Goal: Task Accomplishment & Management: Manage account settings

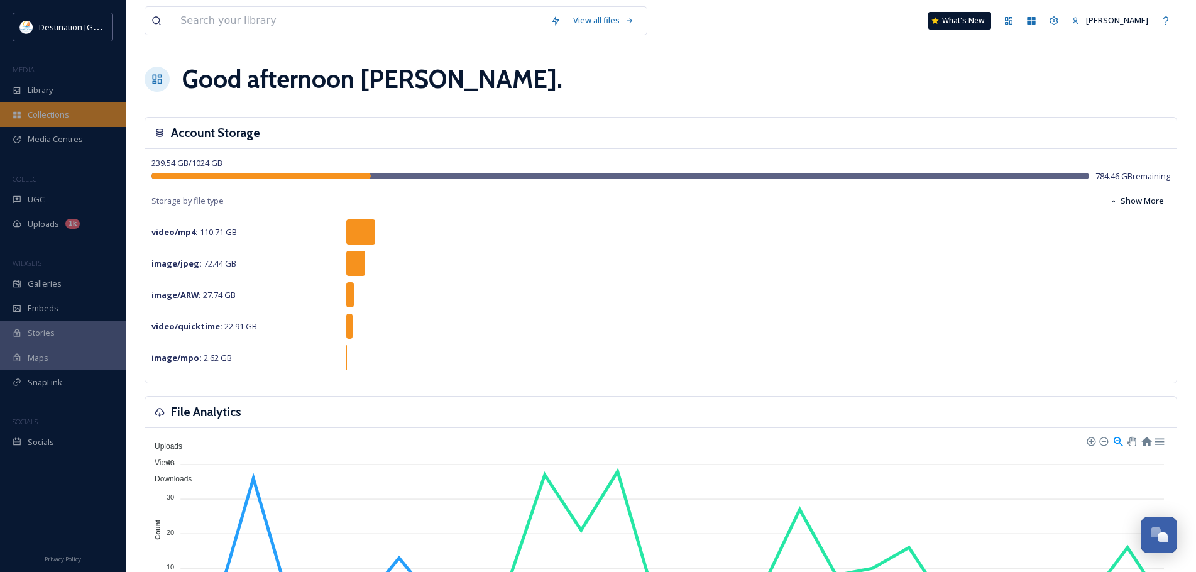
click at [51, 119] on span "Collections" at bounding box center [48, 115] width 41 height 12
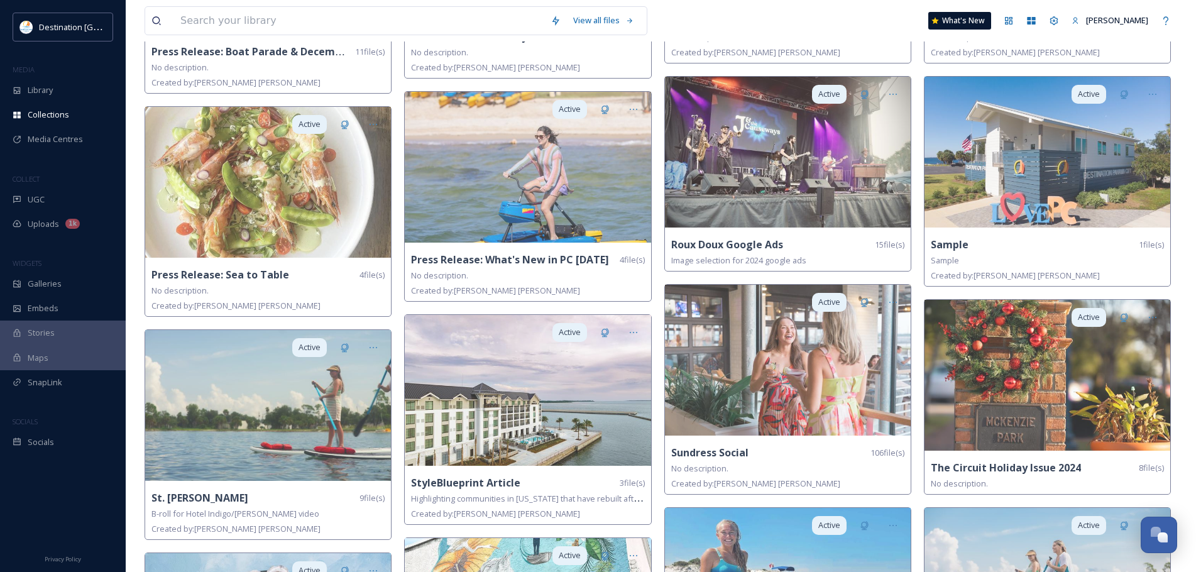
scroll to position [1571, 0]
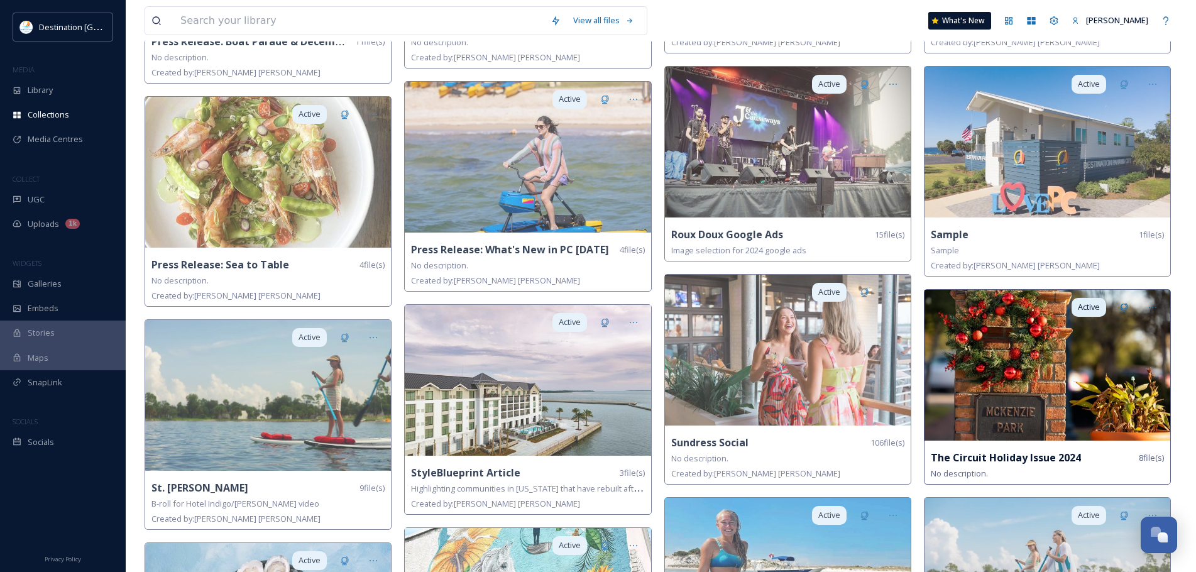
click at [996, 450] on strong "The Circuit Holiday Issue 2024" at bounding box center [1005, 457] width 150 height 14
click at [996, 400] on img at bounding box center [1047, 365] width 246 height 151
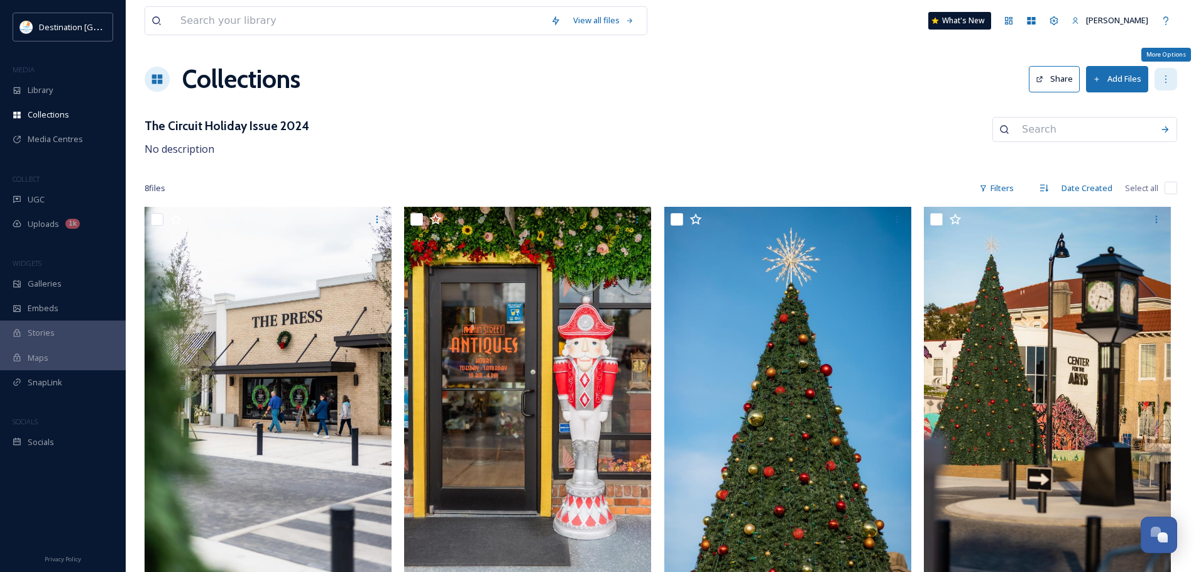
click at [1165, 81] on icon at bounding box center [1165, 79] width 10 height 10
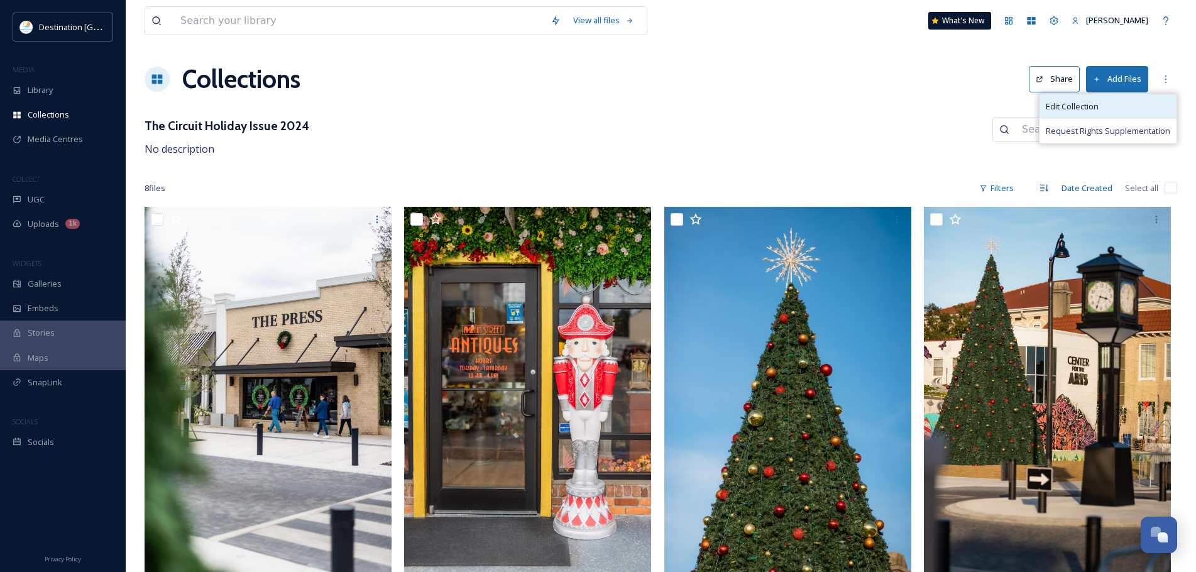
click at [1121, 103] on div "Edit Collection" at bounding box center [1107, 106] width 137 height 25
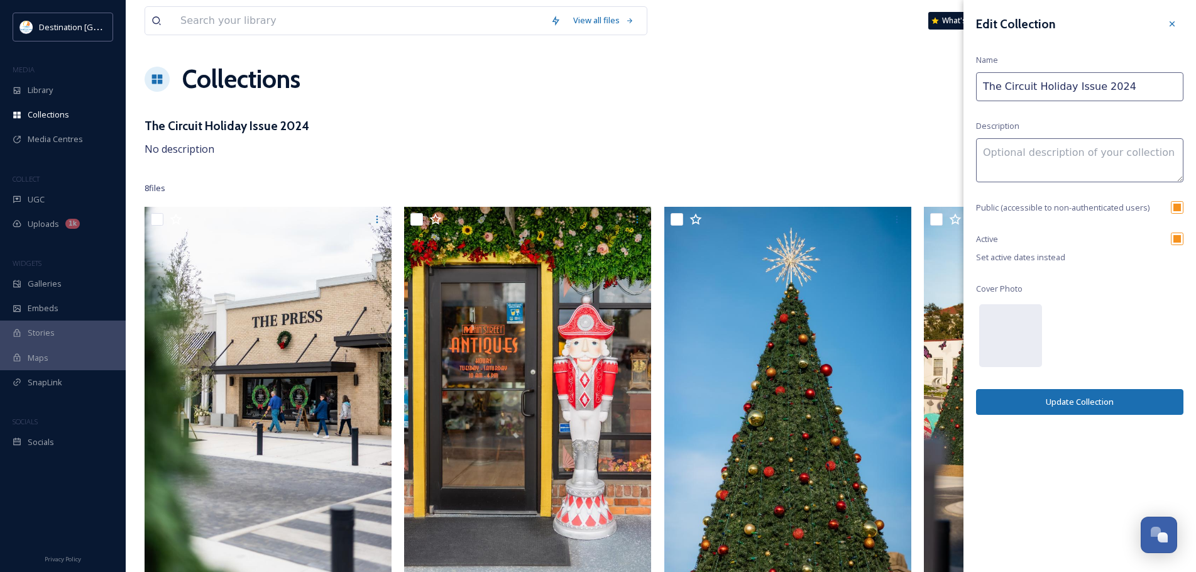
drag, startPoint x: 1094, startPoint y: 84, endPoint x: 1221, endPoint y: 88, distance: 127.0
click at [1196, 88] on html "Destination [GEOGRAPHIC_DATA] MEDIA Library Collections Media Centres COLLECT U…" at bounding box center [598, 483] width 1196 height 966
type input "The Circuit Holiday Issue"
click at [1113, 401] on button "Update Collection" at bounding box center [1079, 402] width 207 height 26
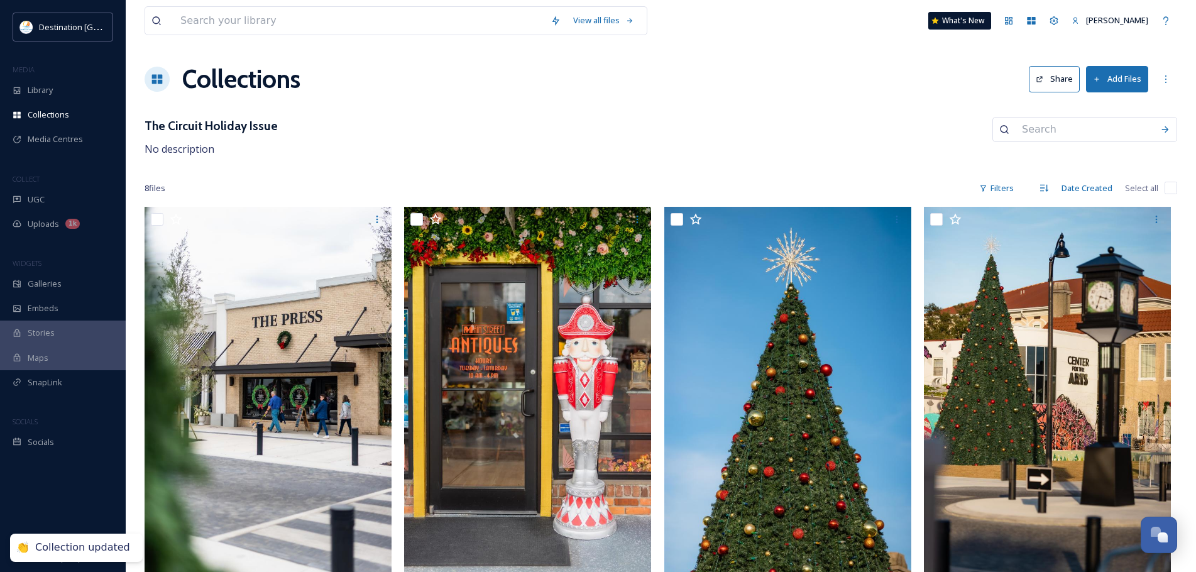
click at [670, 90] on div "Collections Share Add Files" at bounding box center [661, 79] width 1032 height 38
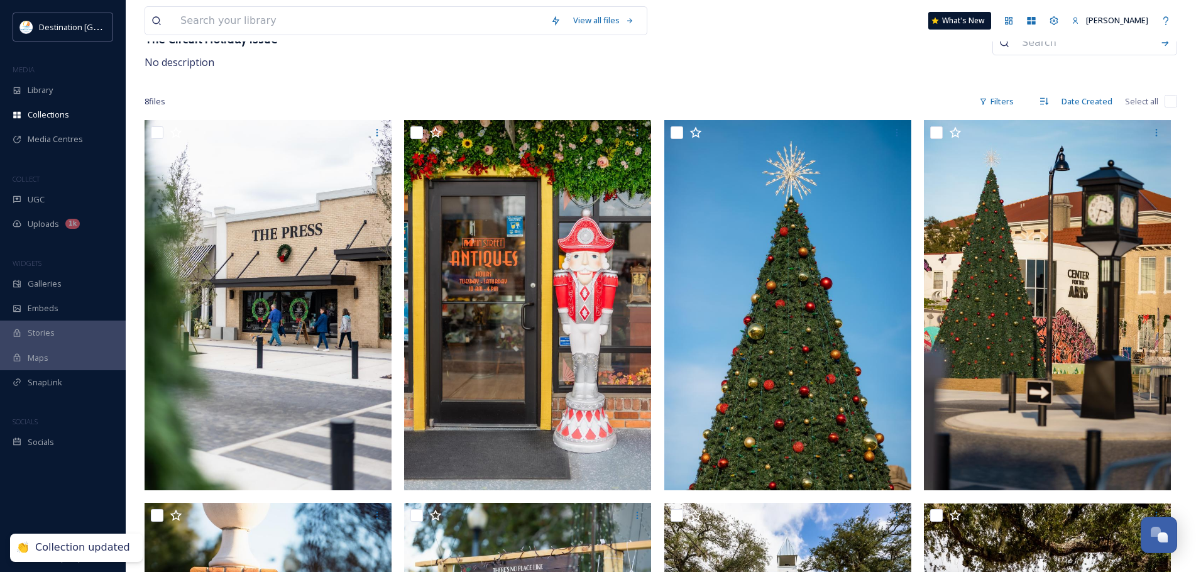
scroll to position [314, 0]
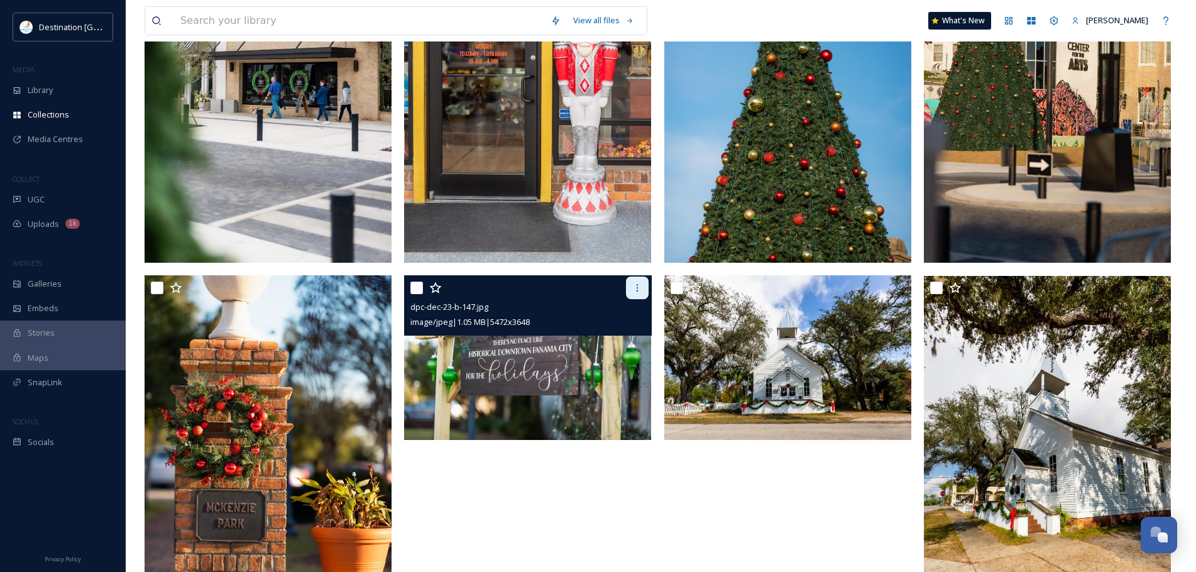
click at [641, 289] on icon at bounding box center [637, 288] width 10 height 10
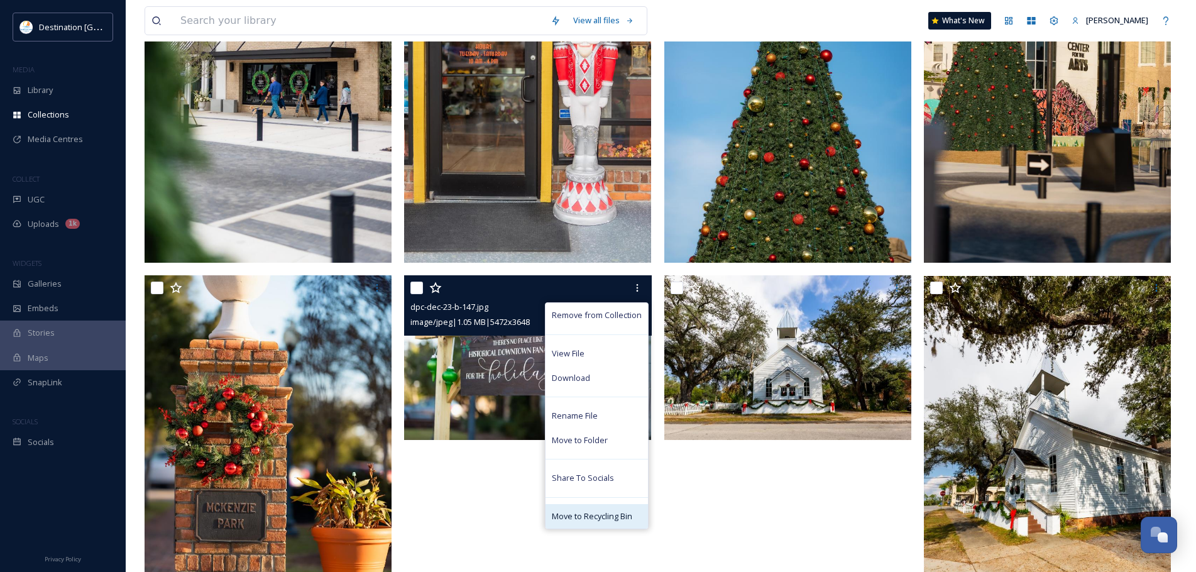
click at [582, 522] on div "Move to Recycling Bin" at bounding box center [596, 516] width 102 height 25
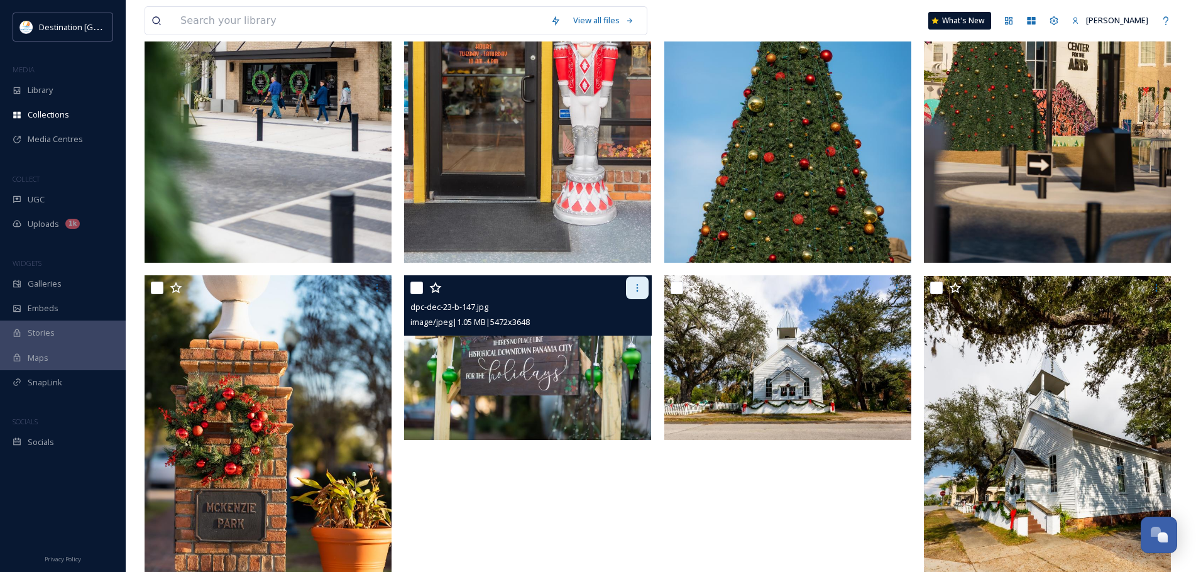
click at [631, 286] on div at bounding box center [637, 287] width 23 height 23
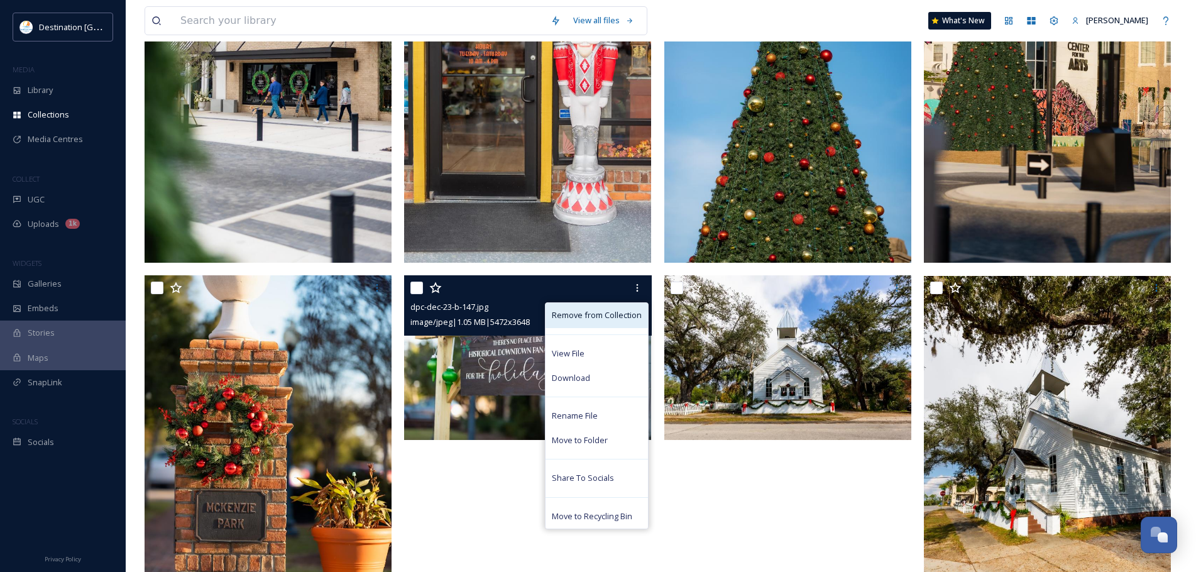
click at [621, 319] on span "Remove from Collection" at bounding box center [597, 315] width 90 height 12
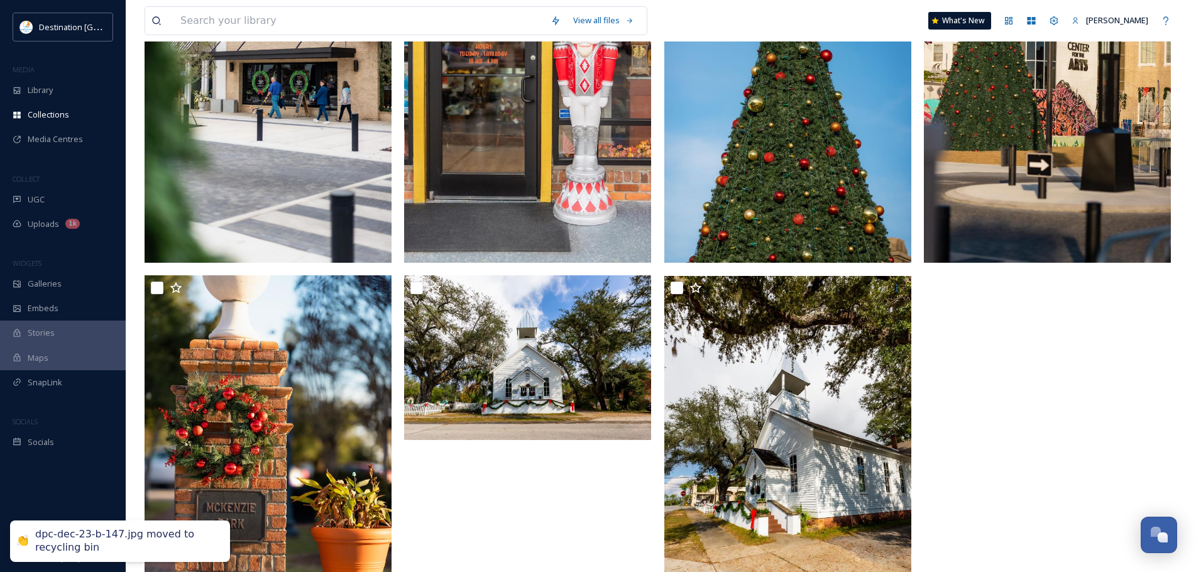
click at [77, 537] on div "dpc-dec-23-b-147.jpg moved to recycling bin" at bounding box center [126, 541] width 182 height 26
click at [123, 538] on div "dpc-dec-23-b-147.jpg moved to recycling bin" at bounding box center [126, 541] width 182 height 26
click at [95, 554] on div "👏 dpc-dec-23-b-147.jpg moved to recycling bin" at bounding box center [120, 540] width 220 height 41
click at [89, 549] on div "dpc-dec-23-b-147.jpg moved to recycling bin" at bounding box center [126, 541] width 182 height 26
click at [23, 540] on div "👏" at bounding box center [22, 541] width 13 height 13
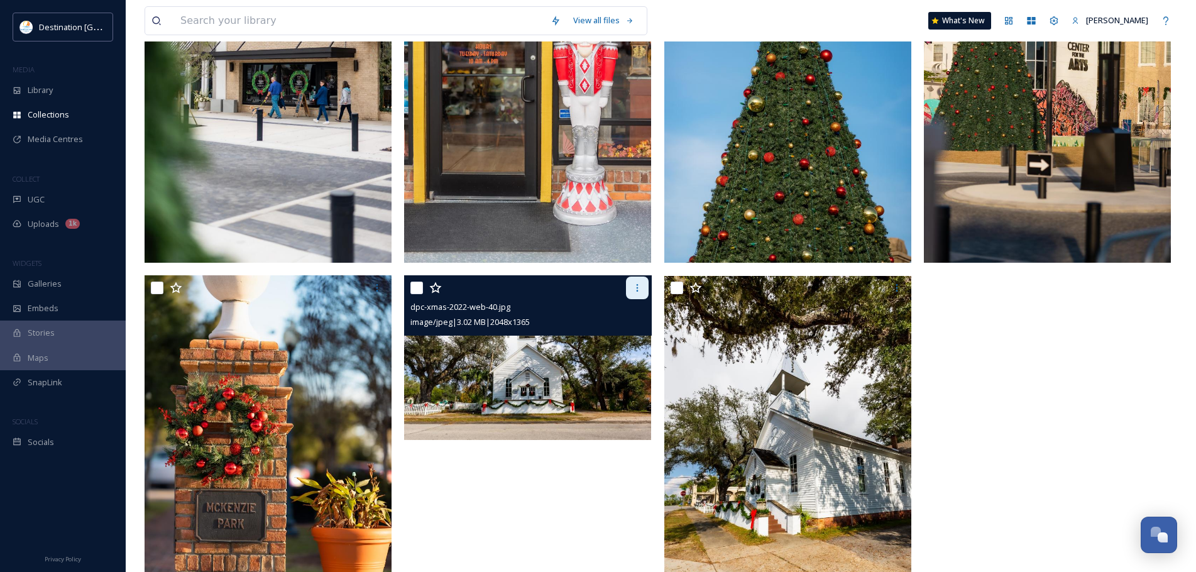
click at [634, 289] on icon at bounding box center [637, 288] width 10 height 10
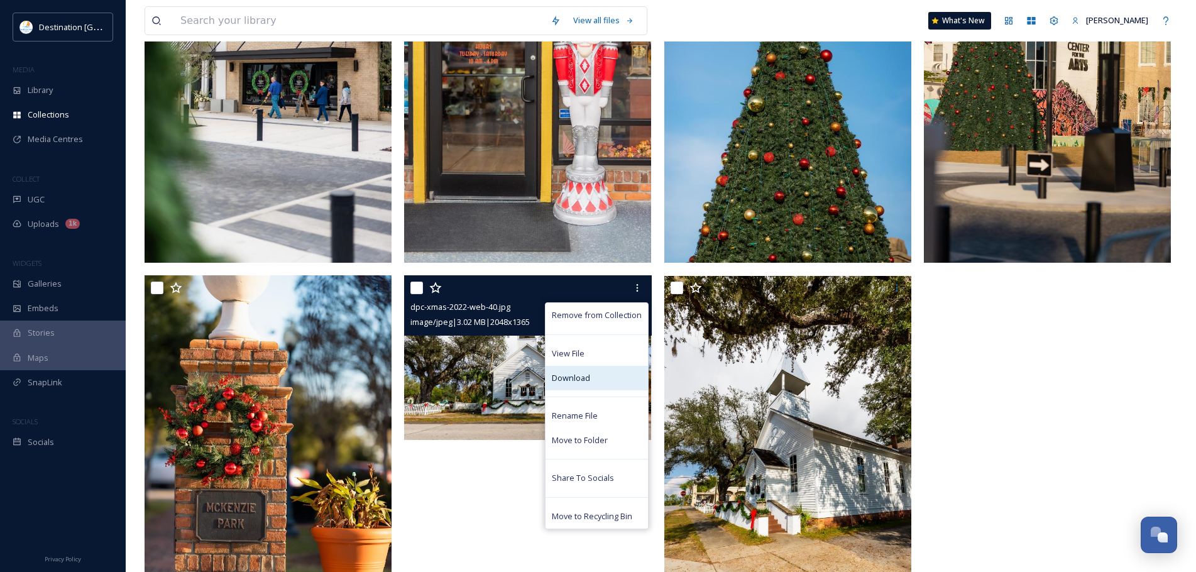
click at [620, 383] on div "Download" at bounding box center [596, 378] width 102 height 25
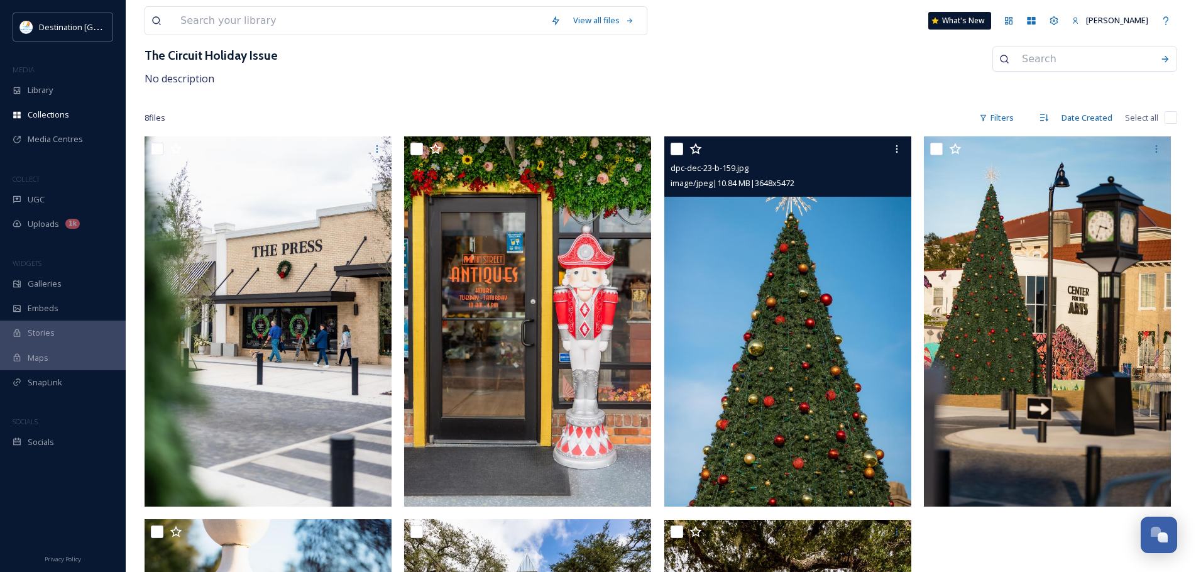
scroll to position [0, 0]
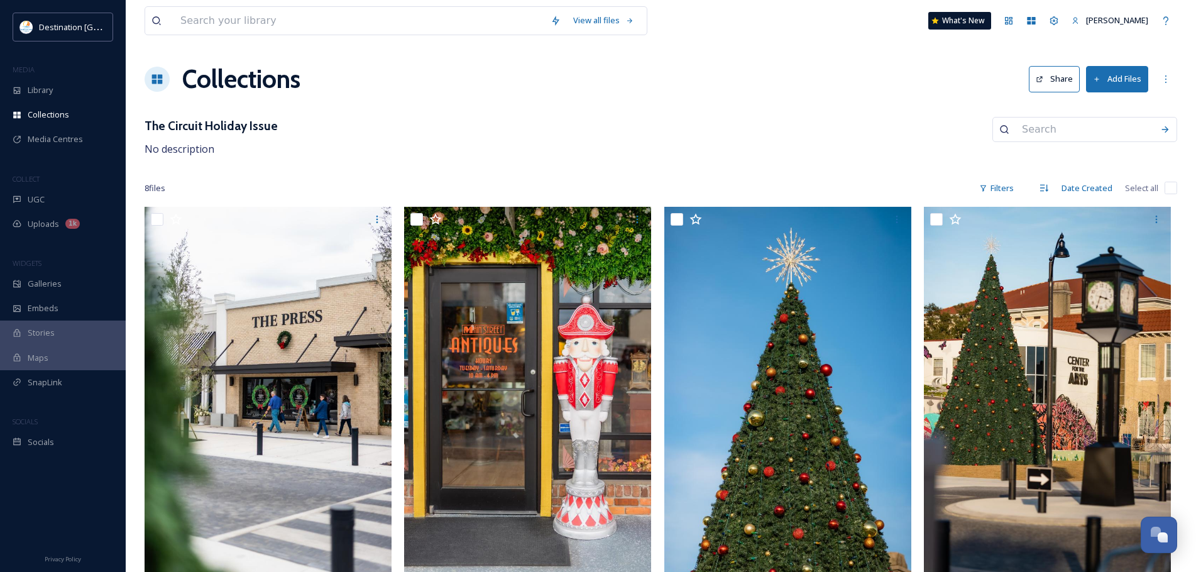
click at [304, 13] on input at bounding box center [359, 21] width 370 height 28
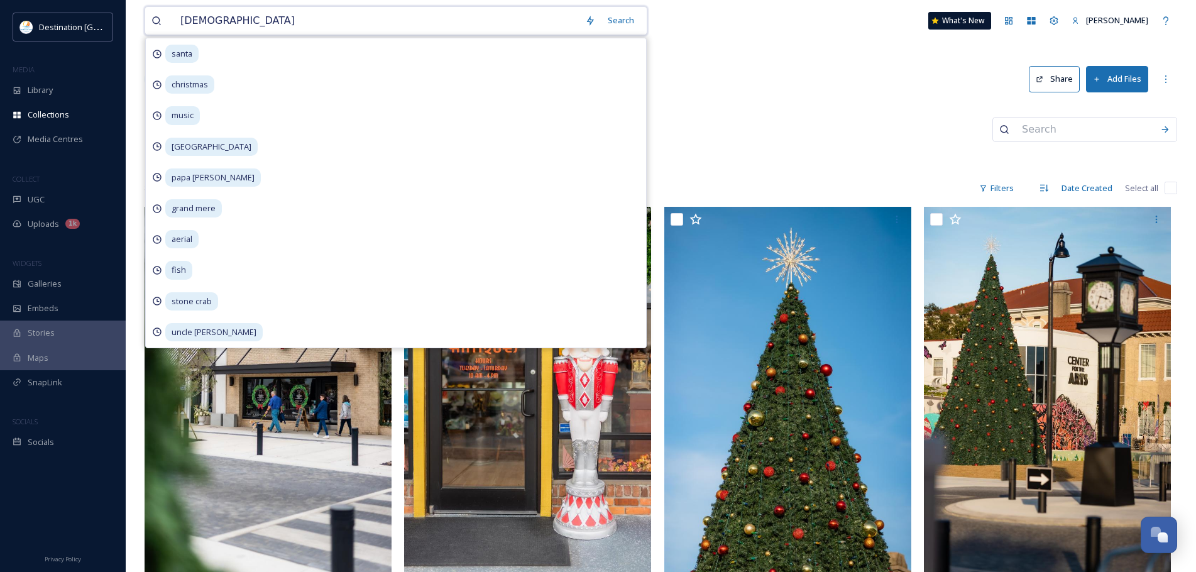
type input "christmas"
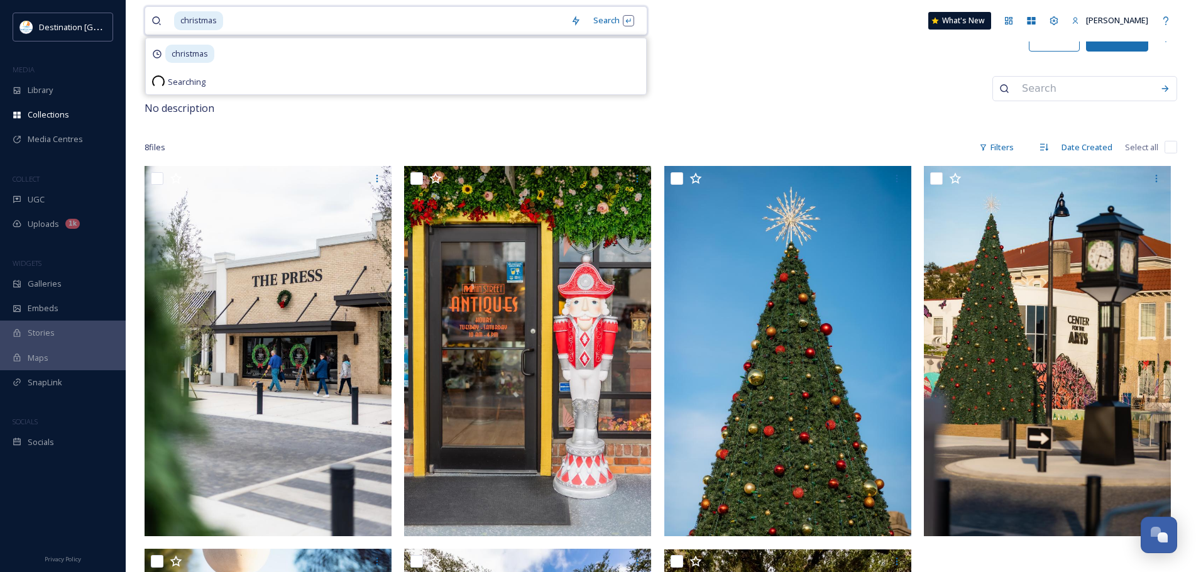
scroll to position [63, 0]
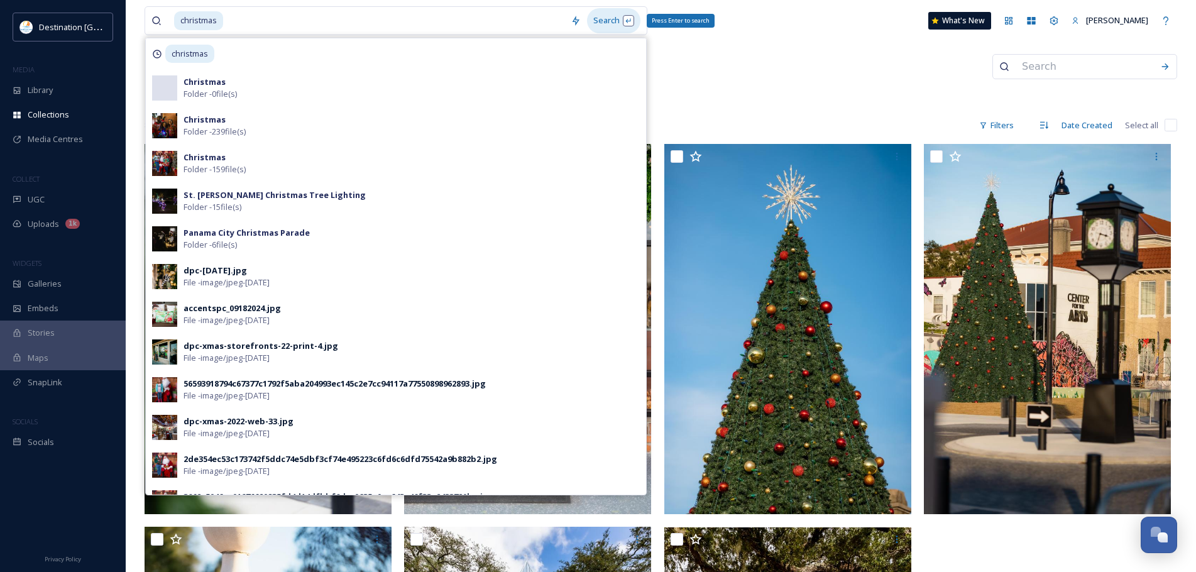
click at [599, 23] on div "Search Press Enter to search" at bounding box center [613, 20] width 53 height 25
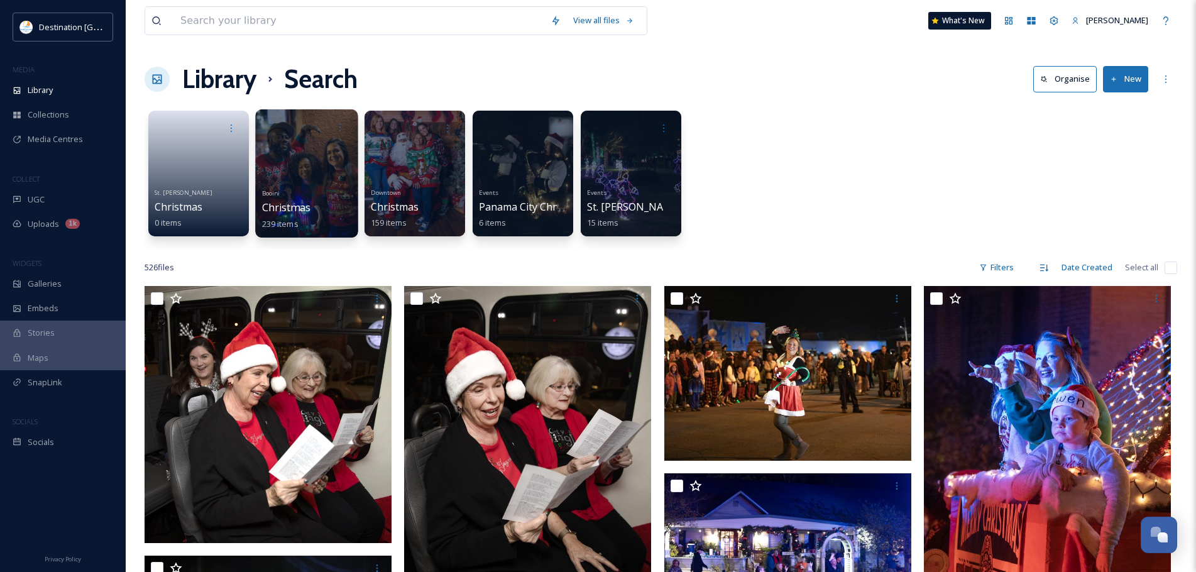
click at [298, 177] on div at bounding box center [306, 173] width 102 height 128
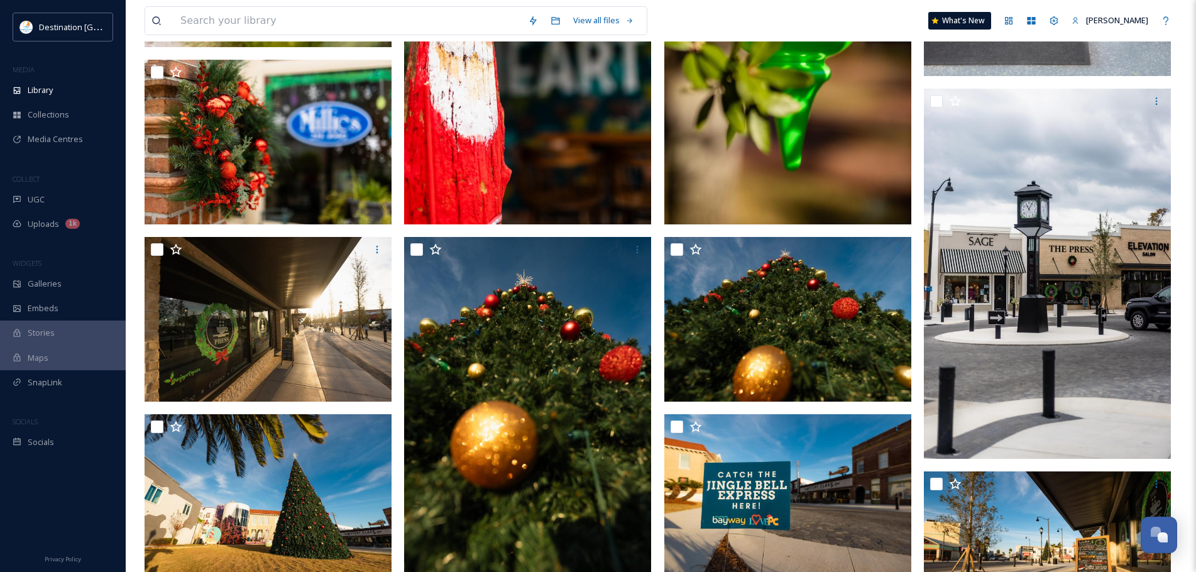
scroll to position [3770, 0]
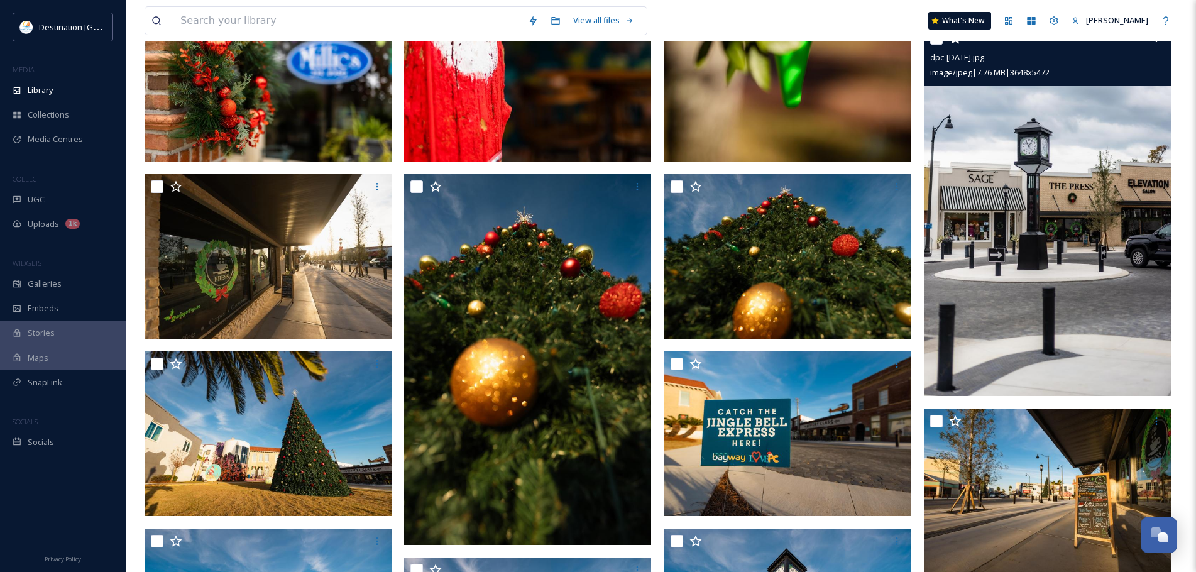
click at [1069, 221] on img at bounding box center [1047, 211] width 247 height 371
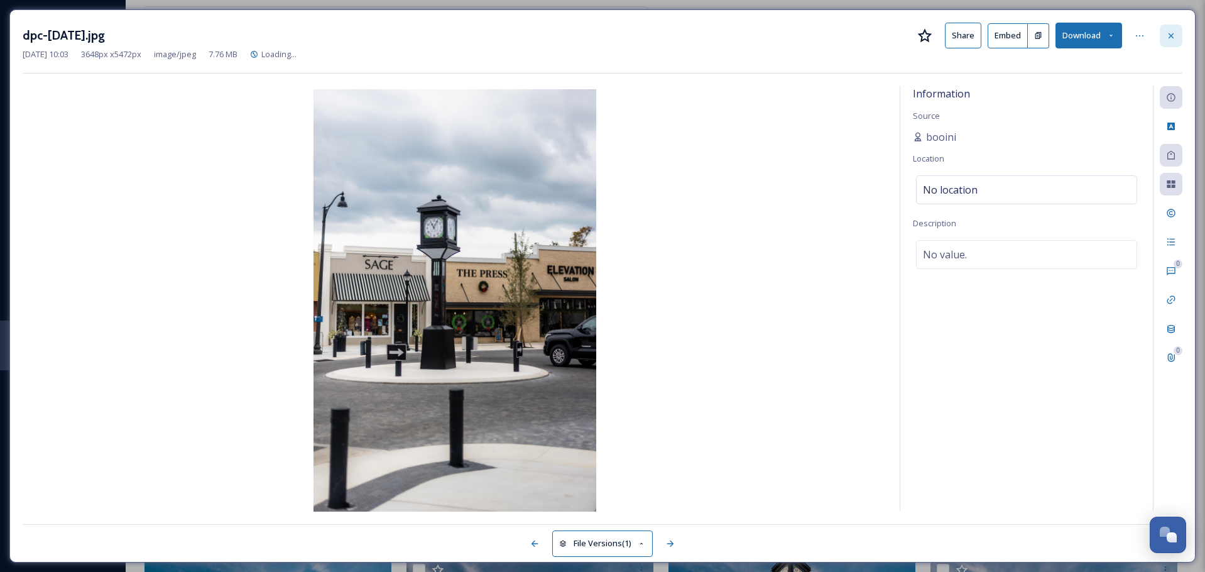
click at [1174, 39] on icon at bounding box center [1171, 36] width 10 height 10
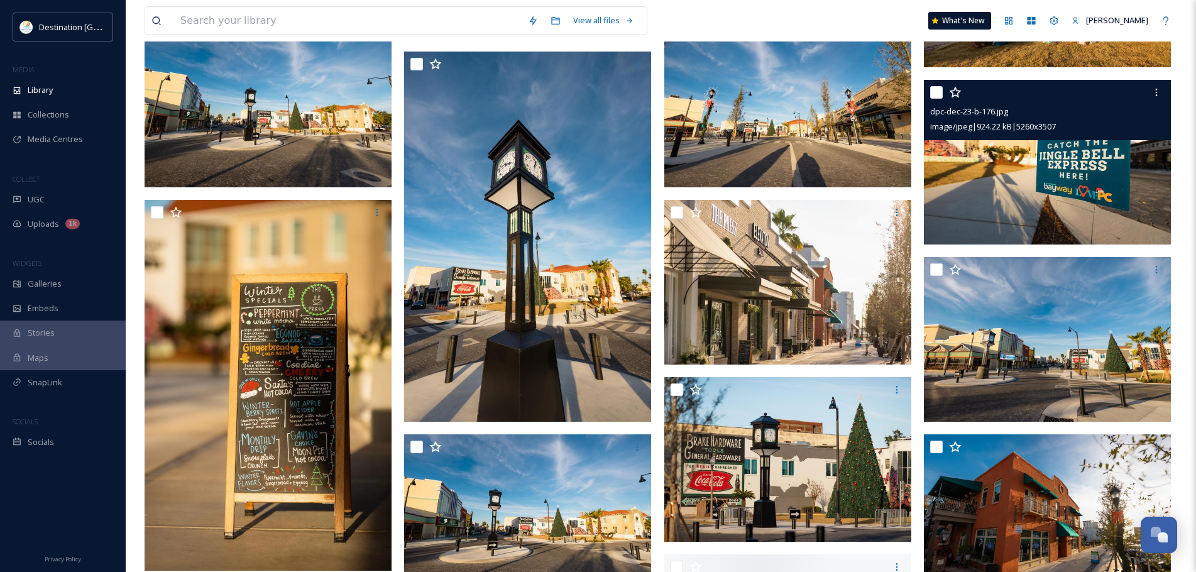
scroll to position [4524, 0]
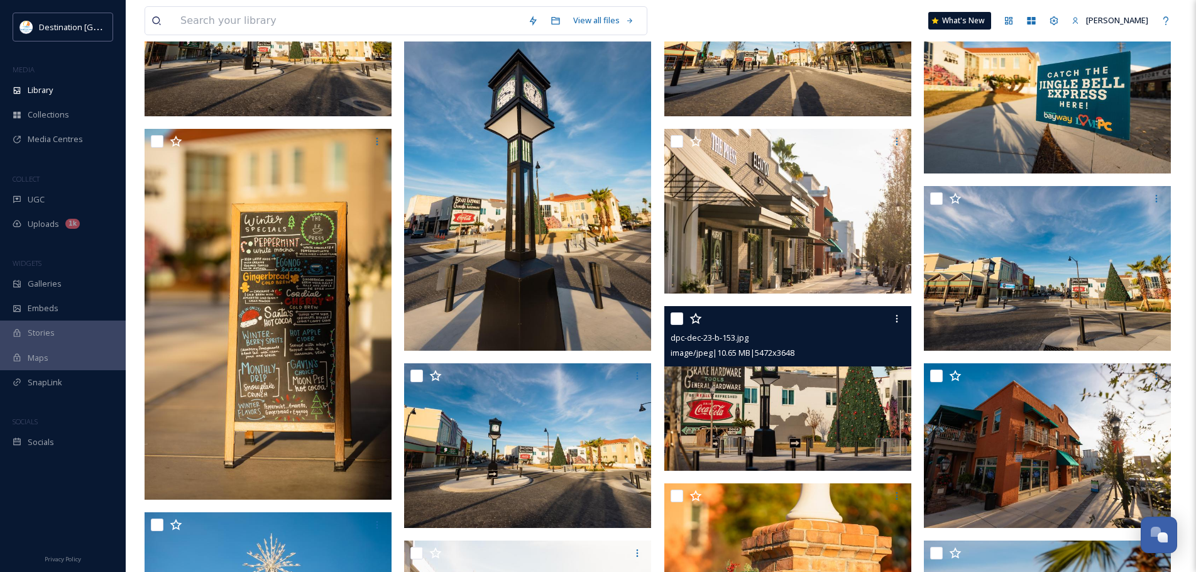
click at [873, 394] on img at bounding box center [787, 388] width 247 height 165
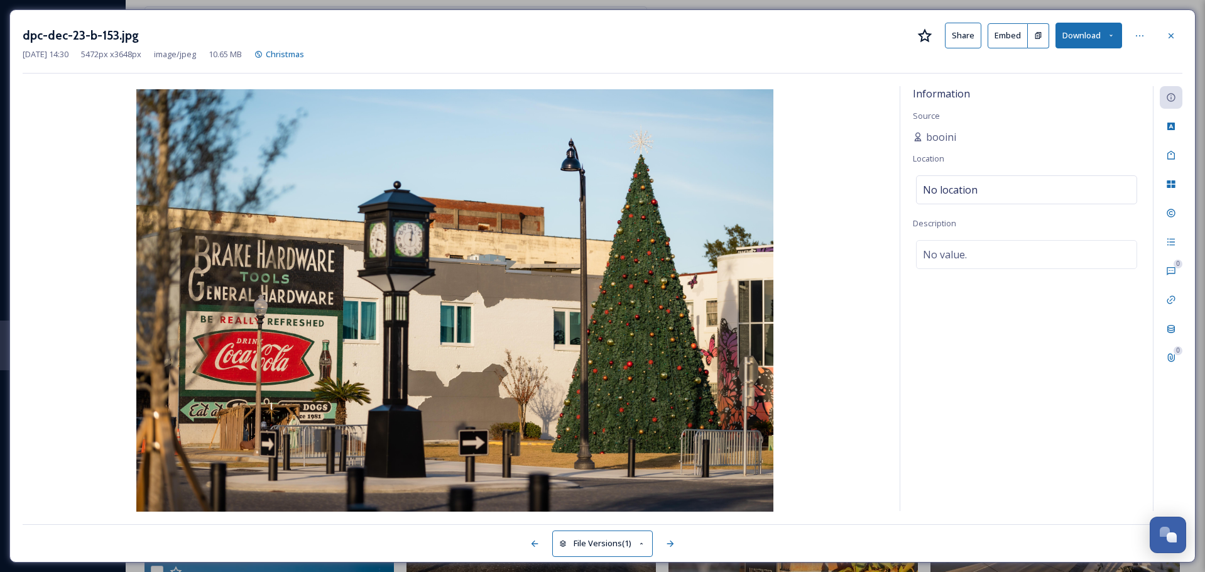
click at [1071, 28] on button "Download" at bounding box center [1088, 36] width 67 height 26
click at [1088, 72] on div "Download Original (5472 x 3648)" at bounding box center [1055, 64] width 131 height 25
click at [1174, 33] on icon at bounding box center [1171, 36] width 10 height 10
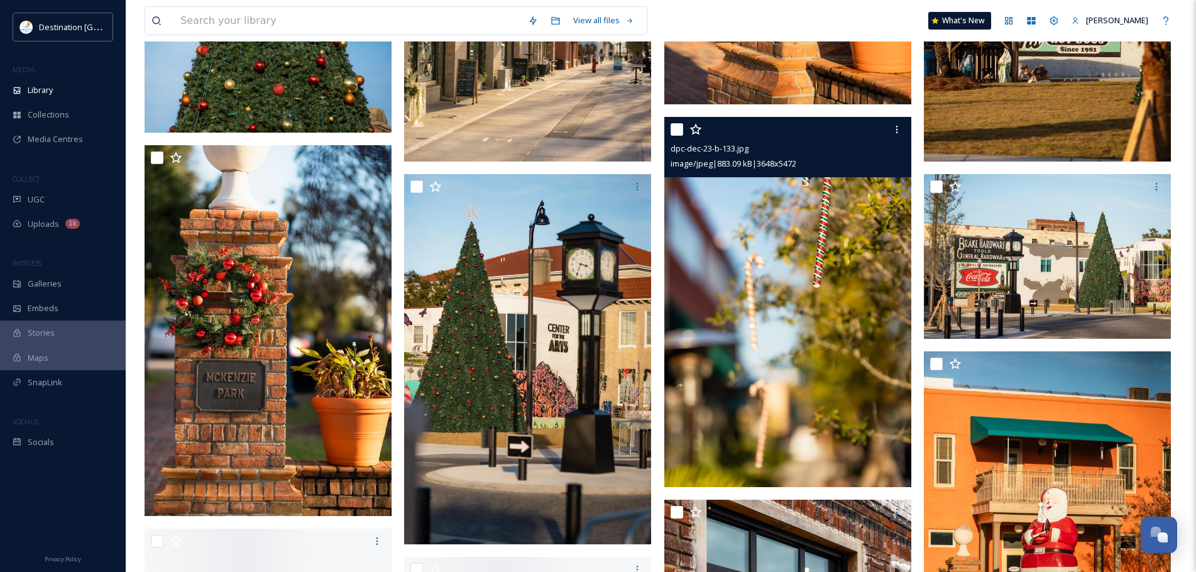
scroll to position [5277, 0]
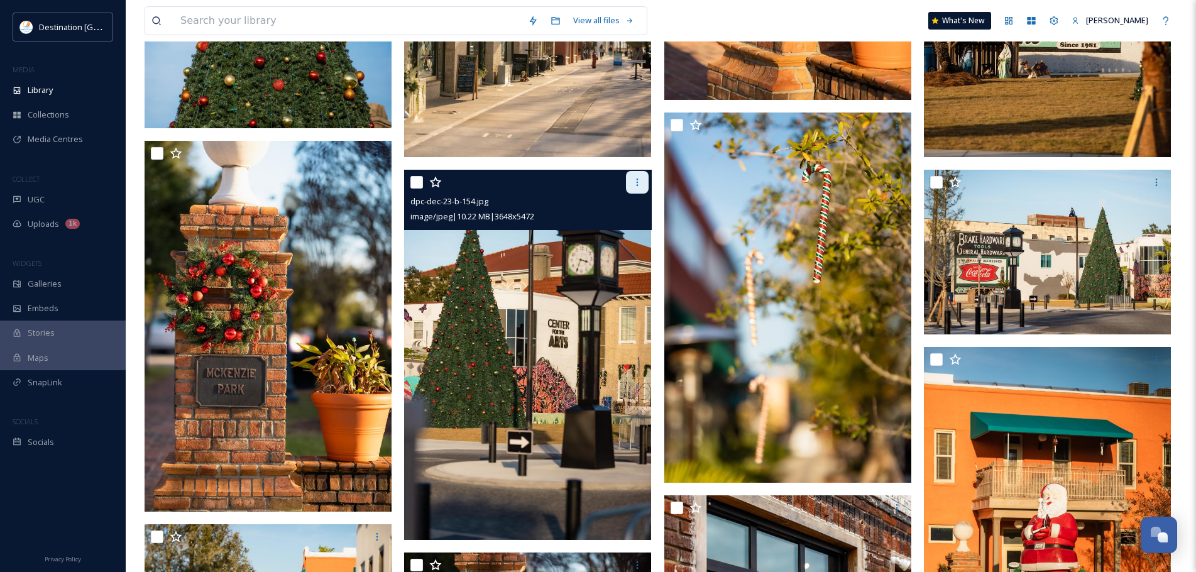
click at [639, 185] on icon at bounding box center [637, 182] width 10 height 10
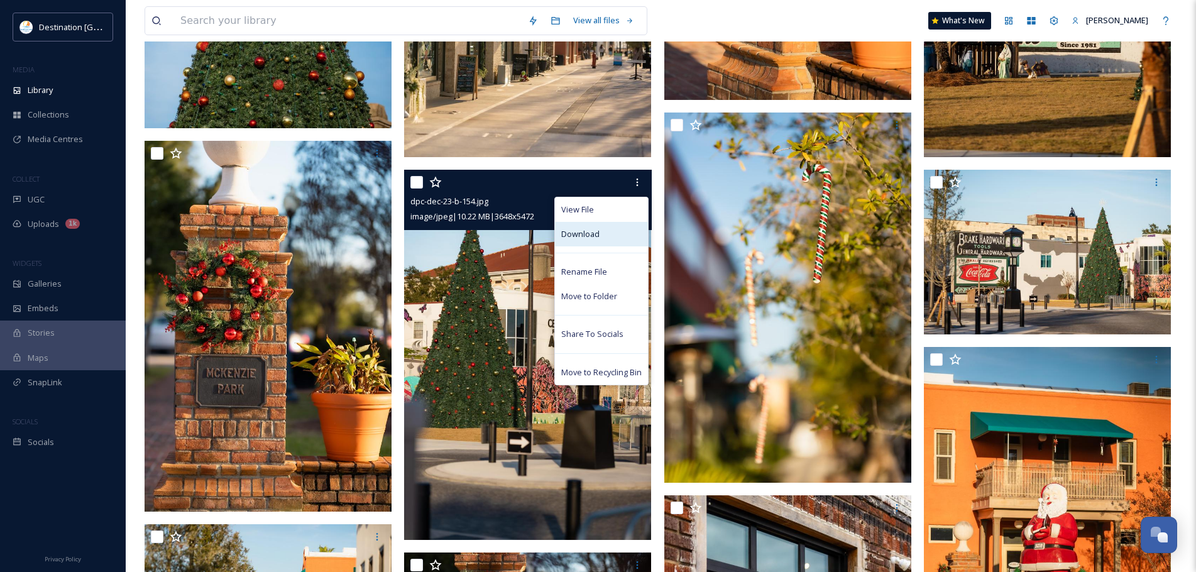
click at [605, 239] on div "Download" at bounding box center [601, 234] width 93 height 25
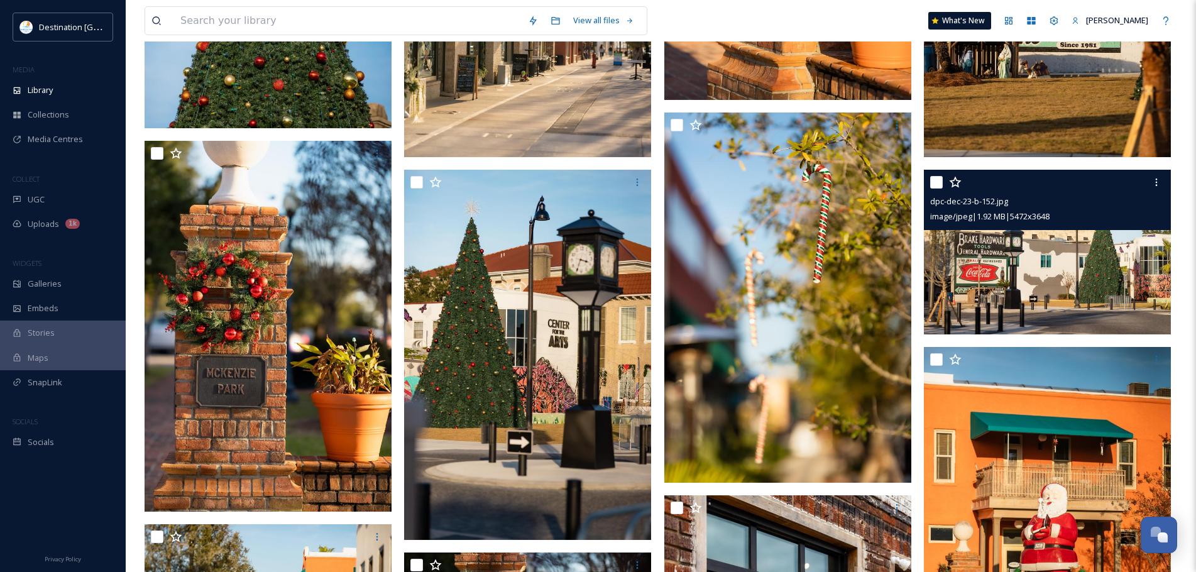
click at [1084, 295] on img at bounding box center [1047, 252] width 247 height 165
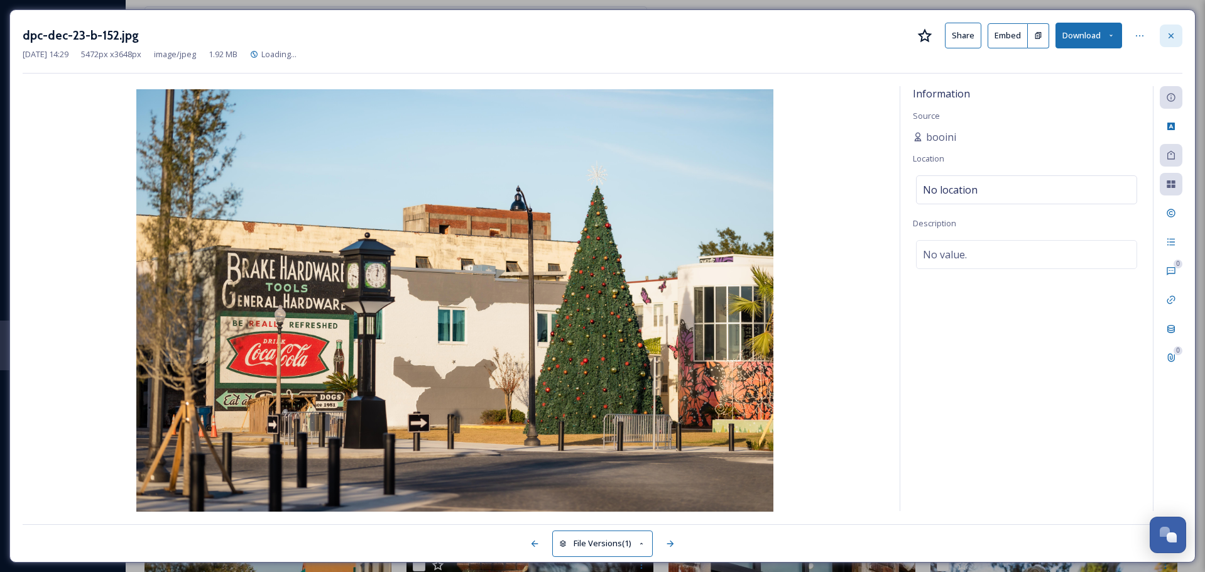
click at [1176, 38] on div at bounding box center [1171, 36] width 23 height 23
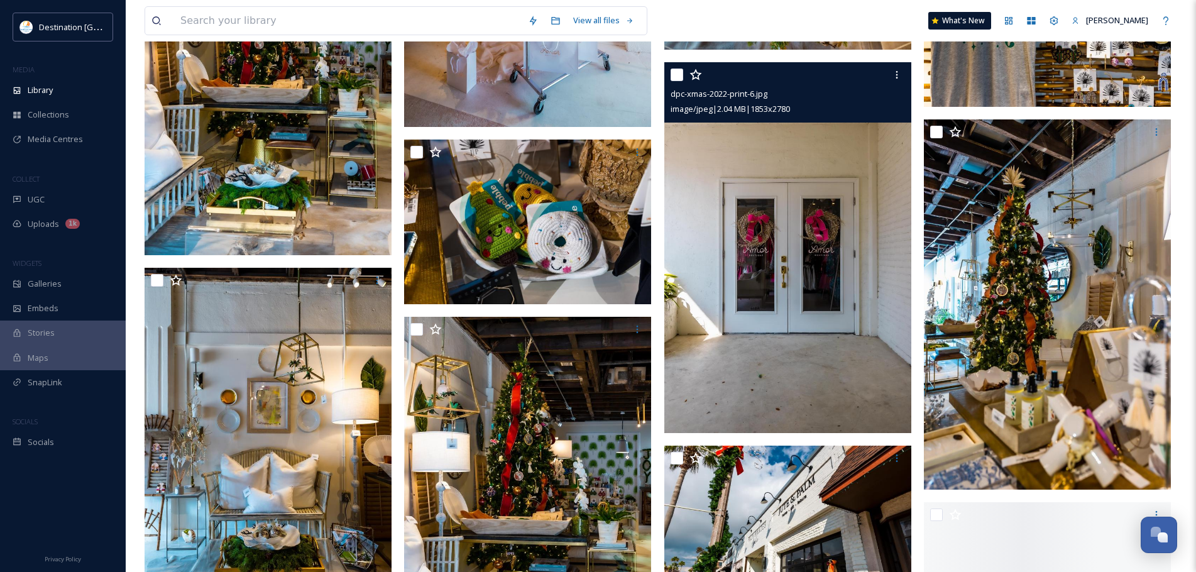
scroll to position [10869, 0]
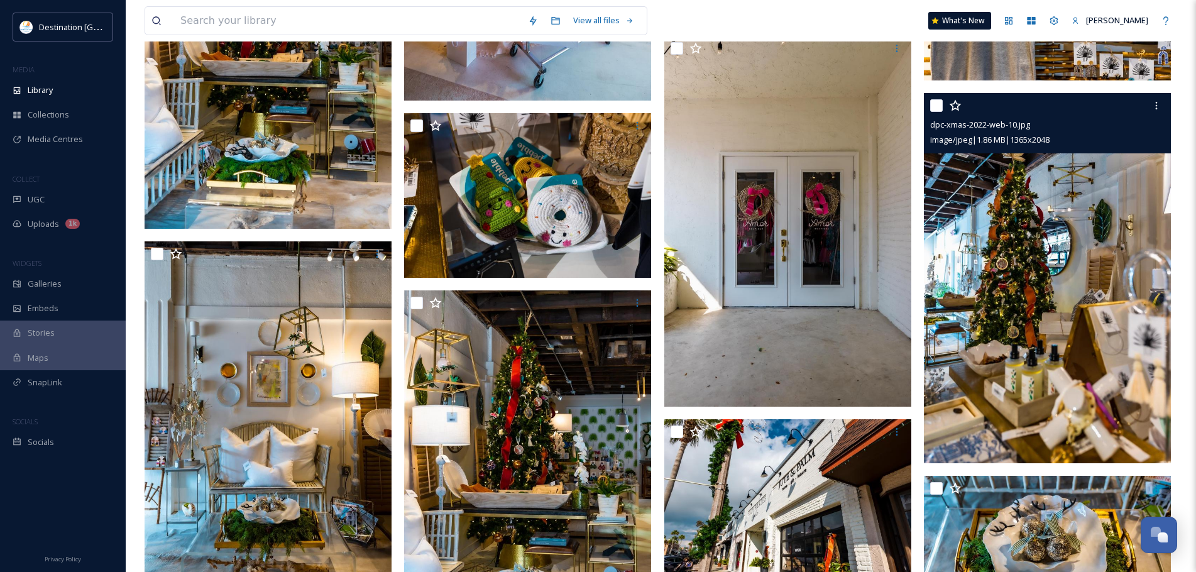
click at [1079, 329] on img at bounding box center [1047, 278] width 247 height 371
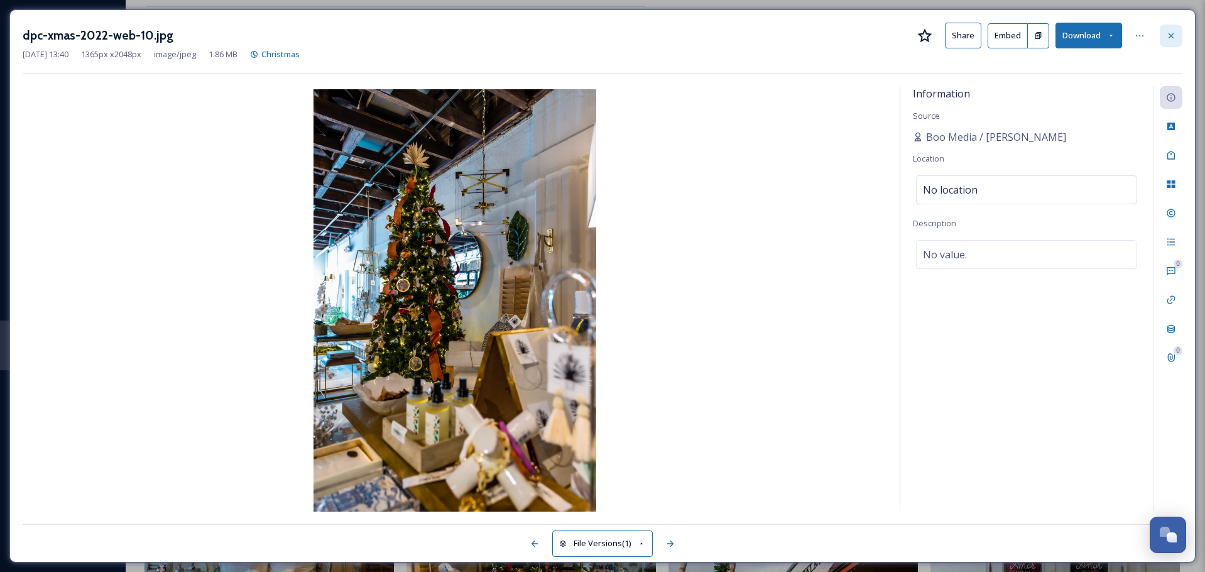
click at [1172, 37] on icon at bounding box center [1171, 35] width 5 height 5
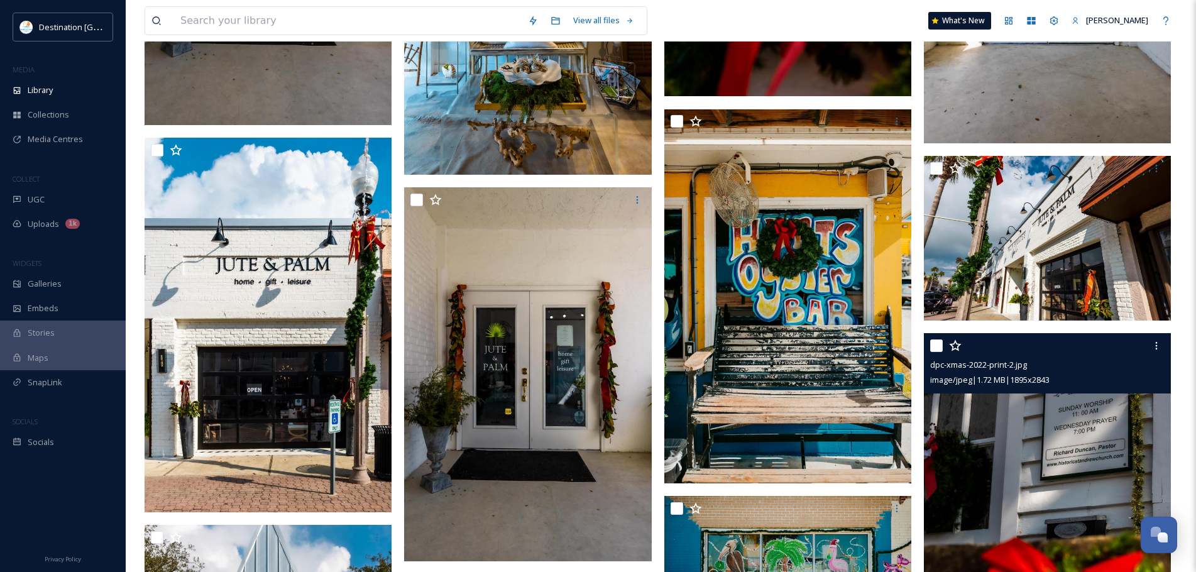
scroll to position [11874, 0]
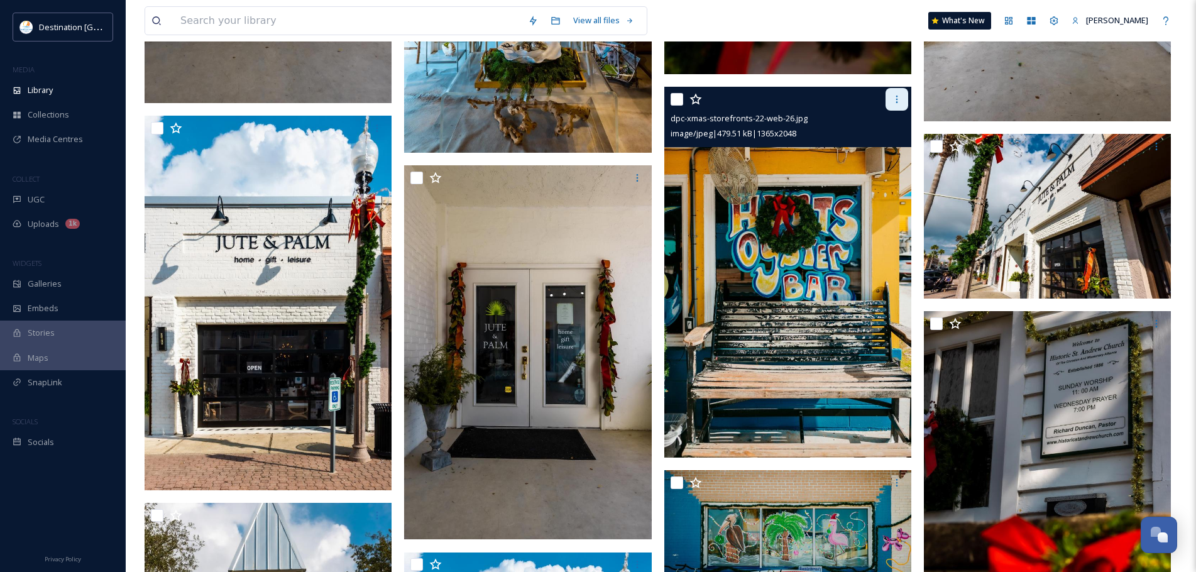
click at [895, 102] on icon at bounding box center [897, 99] width 10 height 10
click at [677, 97] on input "checkbox" at bounding box center [676, 99] width 13 height 13
checkbox input "true"
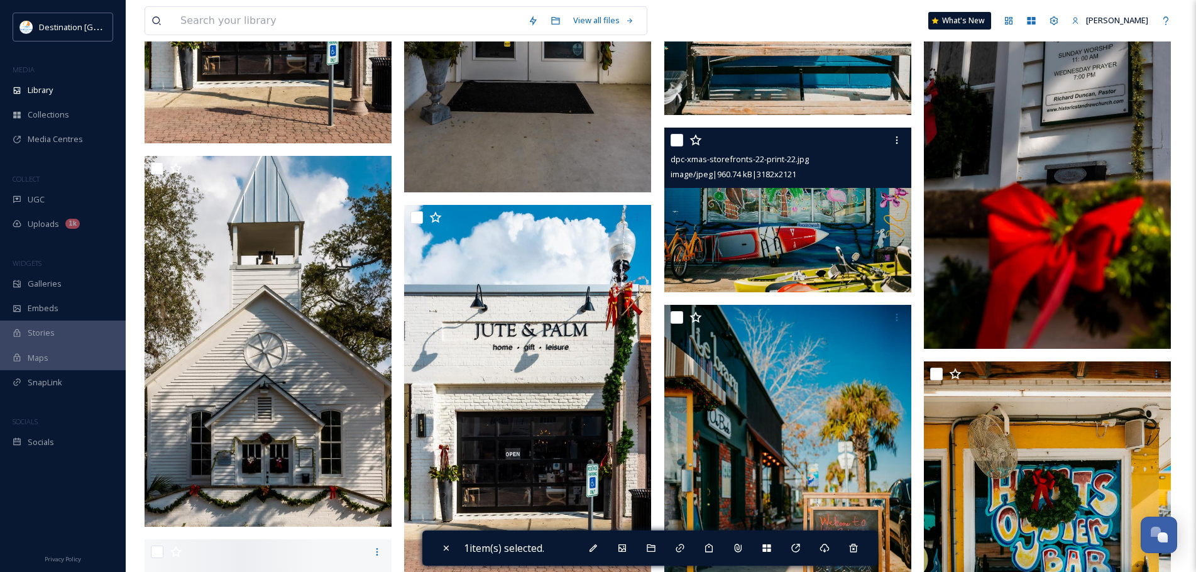
scroll to position [12126, 0]
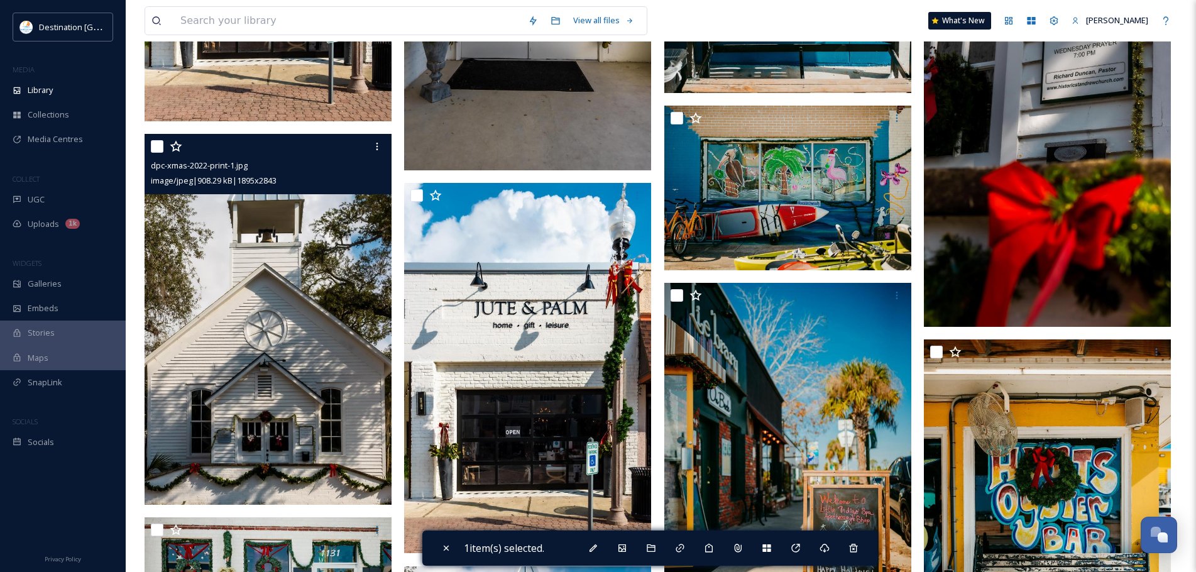
click at [297, 344] on img at bounding box center [268, 319] width 247 height 371
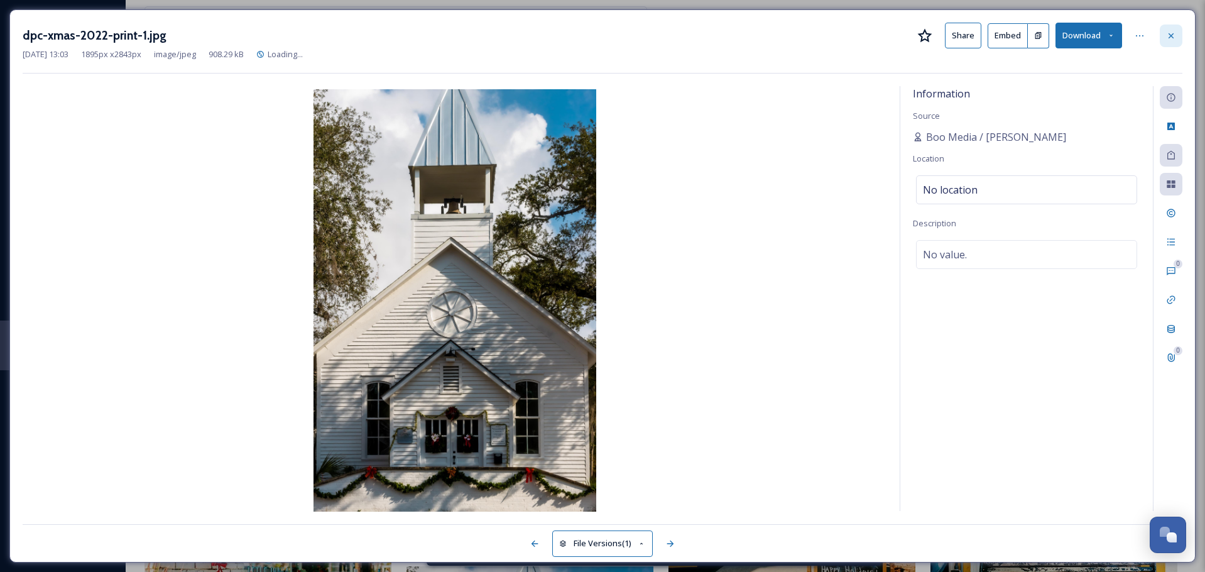
click at [1175, 31] on icon at bounding box center [1171, 36] width 10 height 10
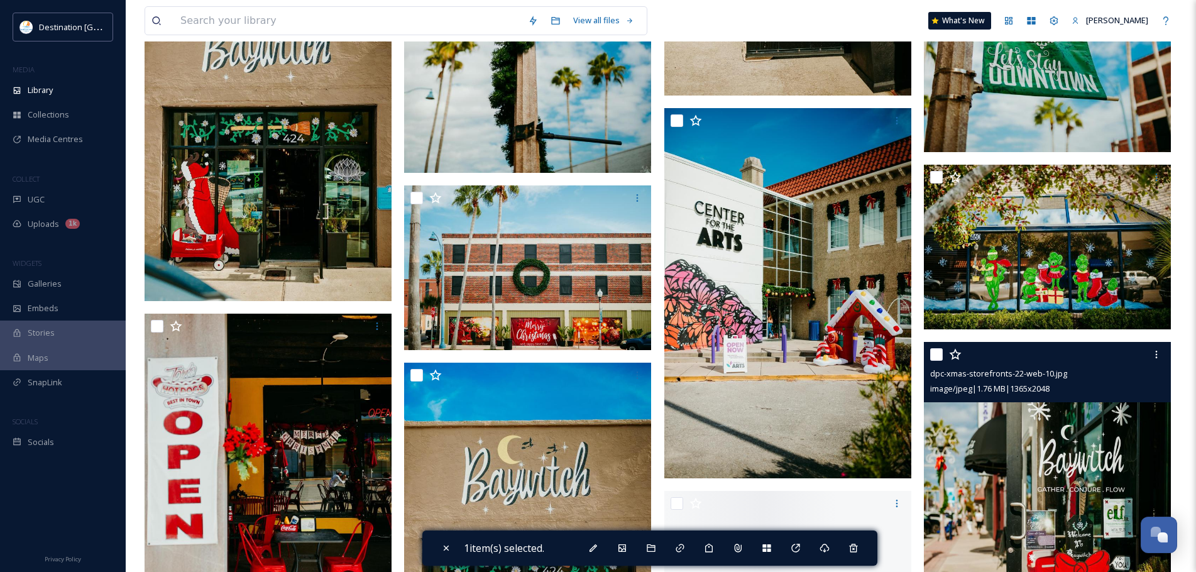
scroll to position [14199, 0]
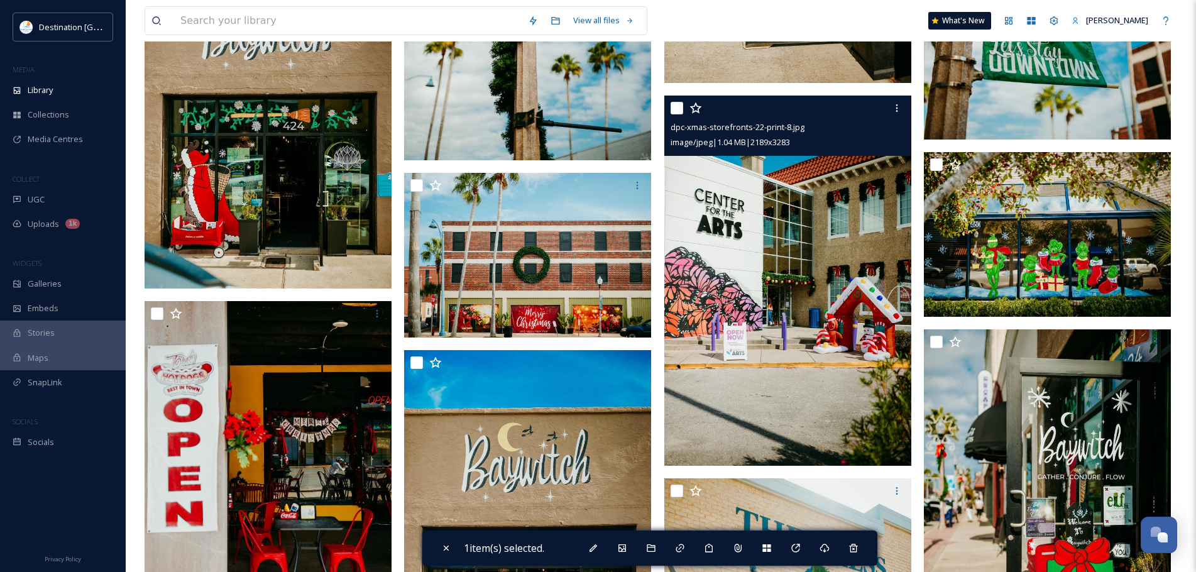
click at [677, 107] on input "checkbox" at bounding box center [676, 108] width 13 height 13
checkbox input "true"
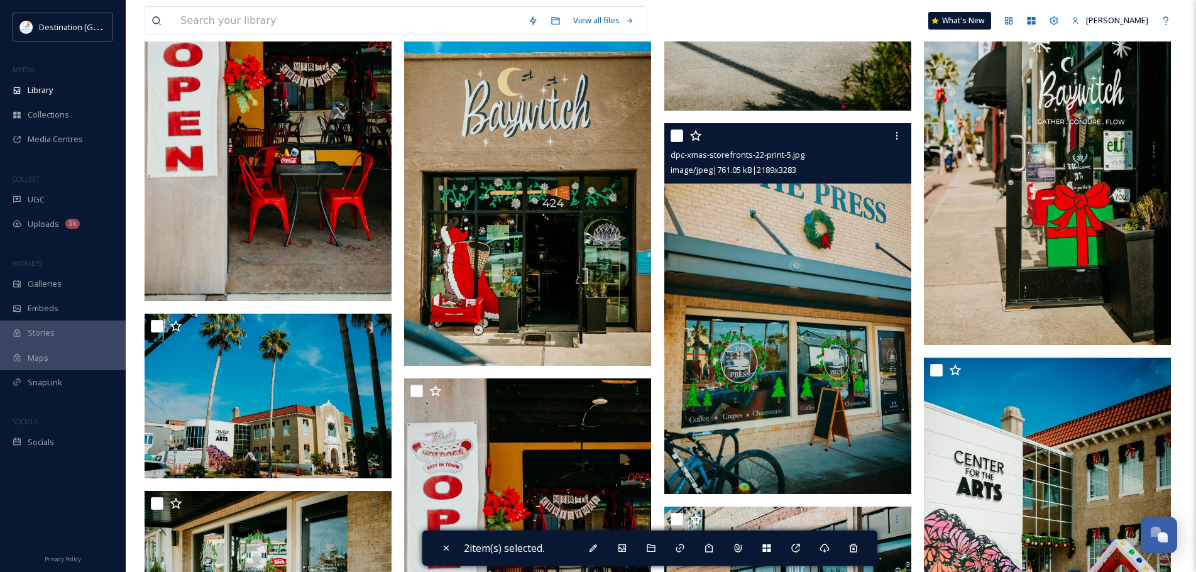
scroll to position [14576, 0]
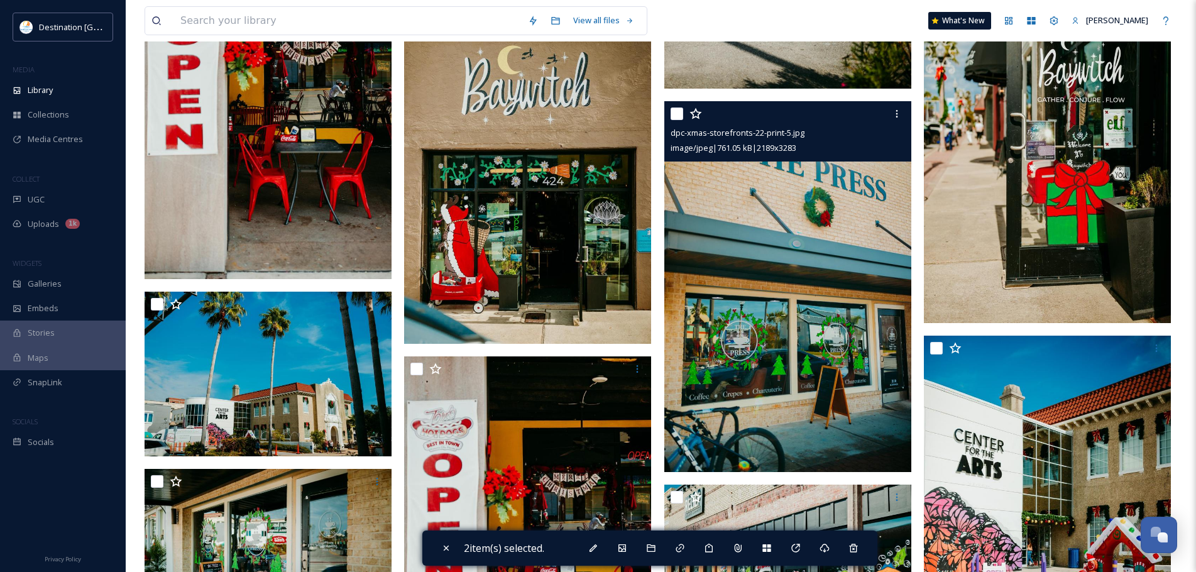
click at [675, 110] on input "checkbox" at bounding box center [676, 113] width 13 height 13
checkbox input "true"
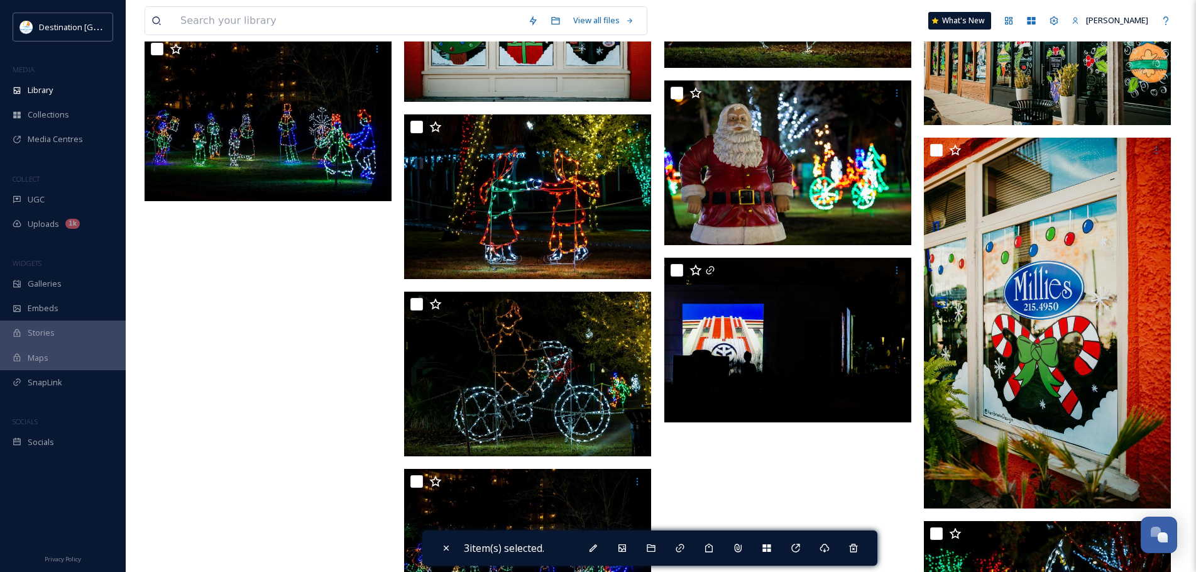
scroll to position [15714, 0]
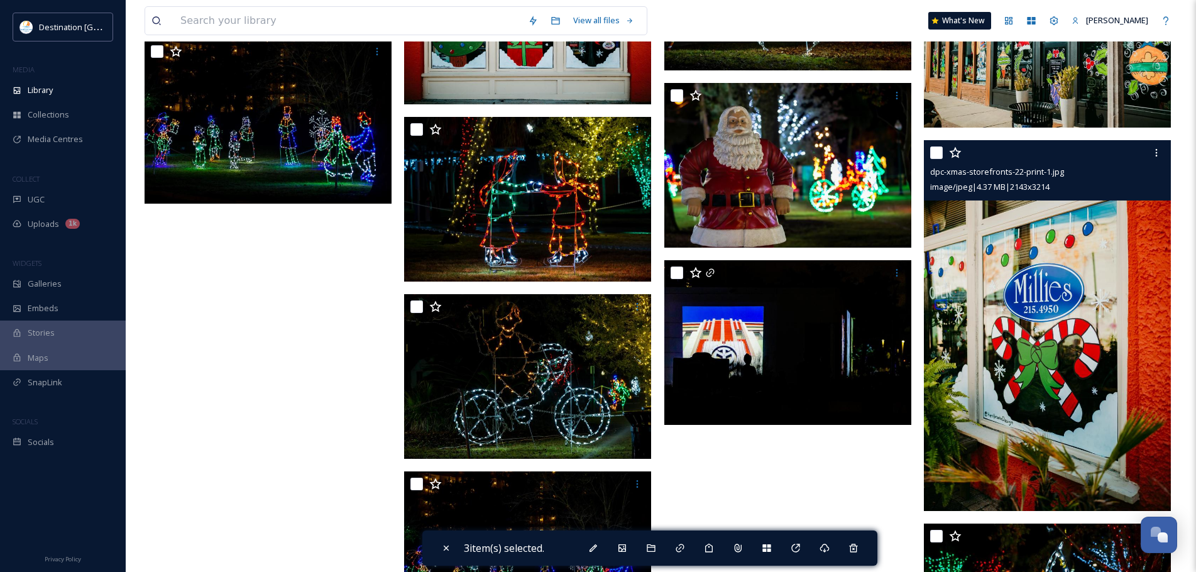
click at [942, 156] on input "checkbox" at bounding box center [936, 152] width 13 height 13
checkbox input "true"
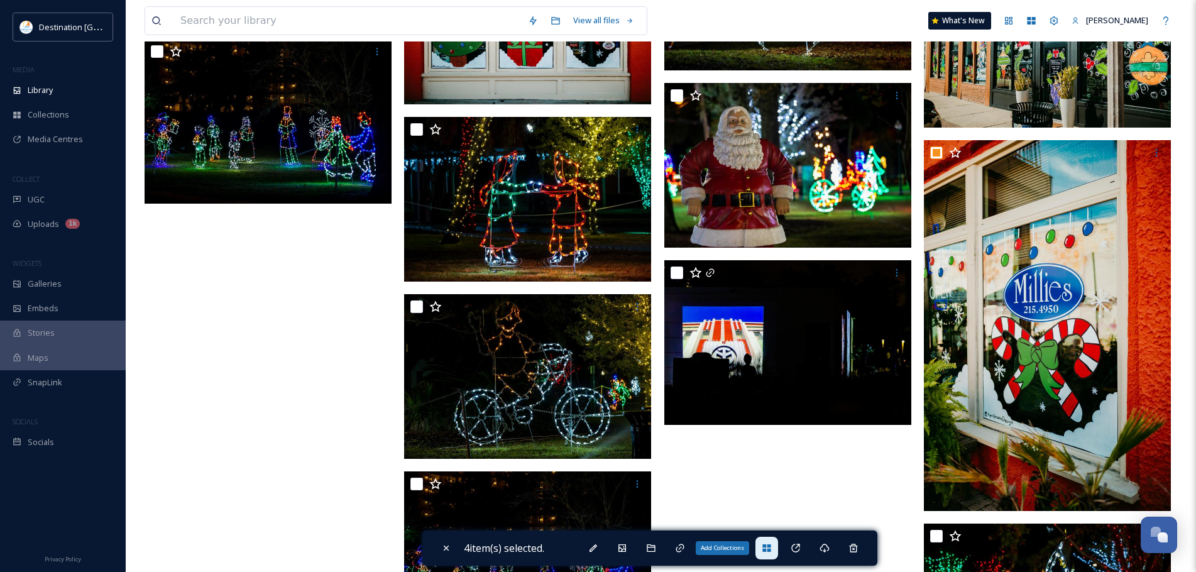
click at [773, 542] on div "Add Collections" at bounding box center [766, 548] width 23 height 23
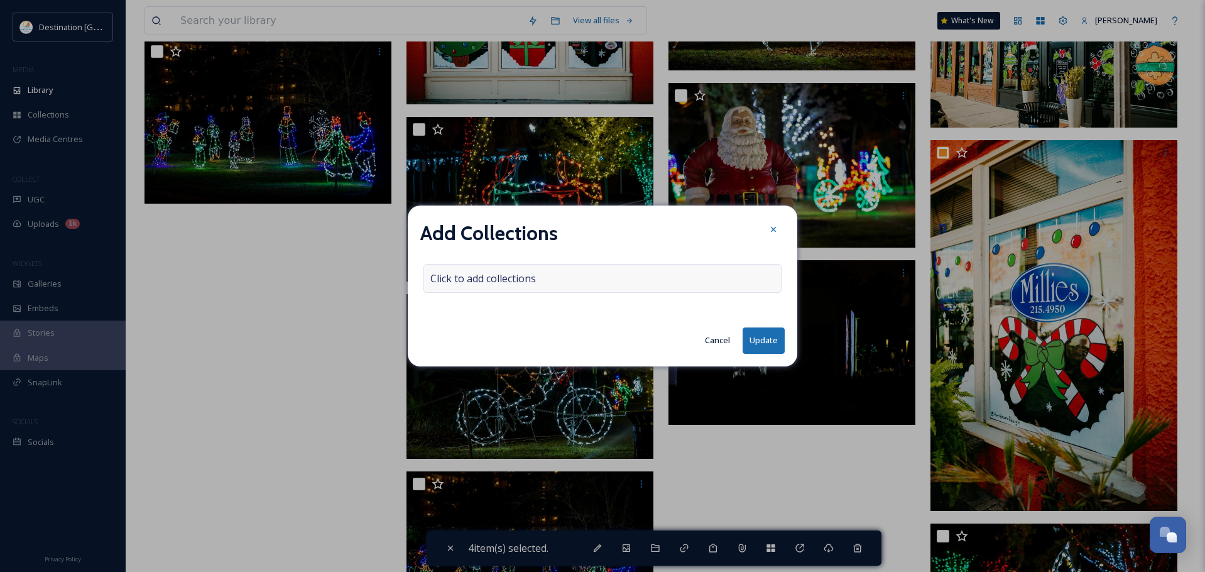
click at [616, 274] on div "Click to add collections" at bounding box center [602, 278] width 358 height 29
click at [616, 274] on div at bounding box center [602, 278] width 358 height 29
click at [486, 278] on input at bounding box center [493, 279] width 138 height 28
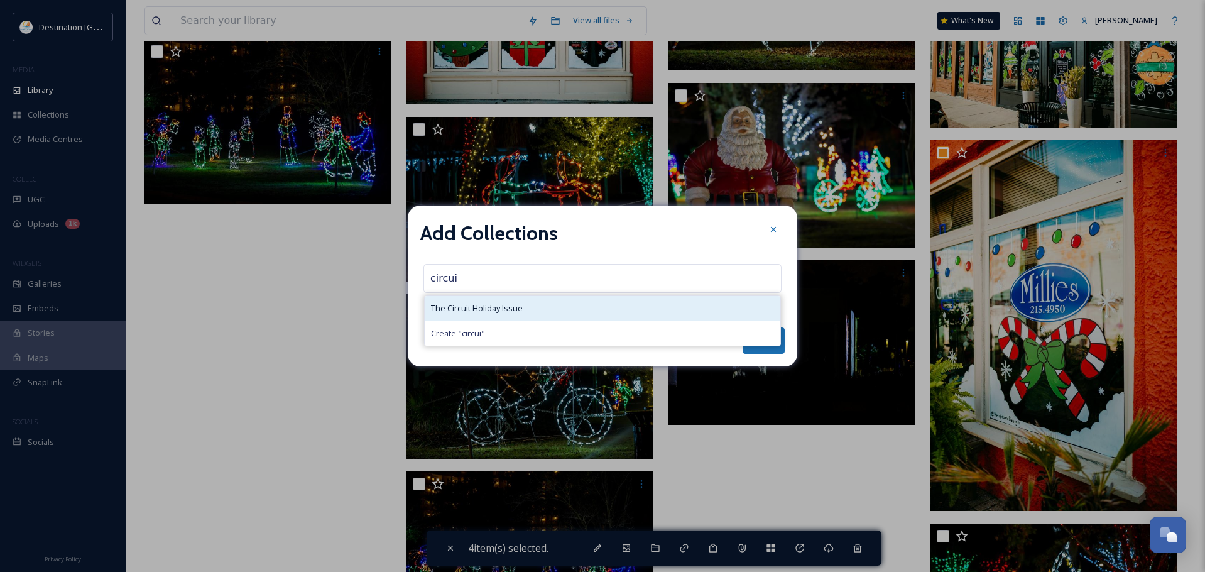
type input "circui"
click at [486, 305] on span "The Circuit Holiday Issue" at bounding box center [477, 308] width 92 height 12
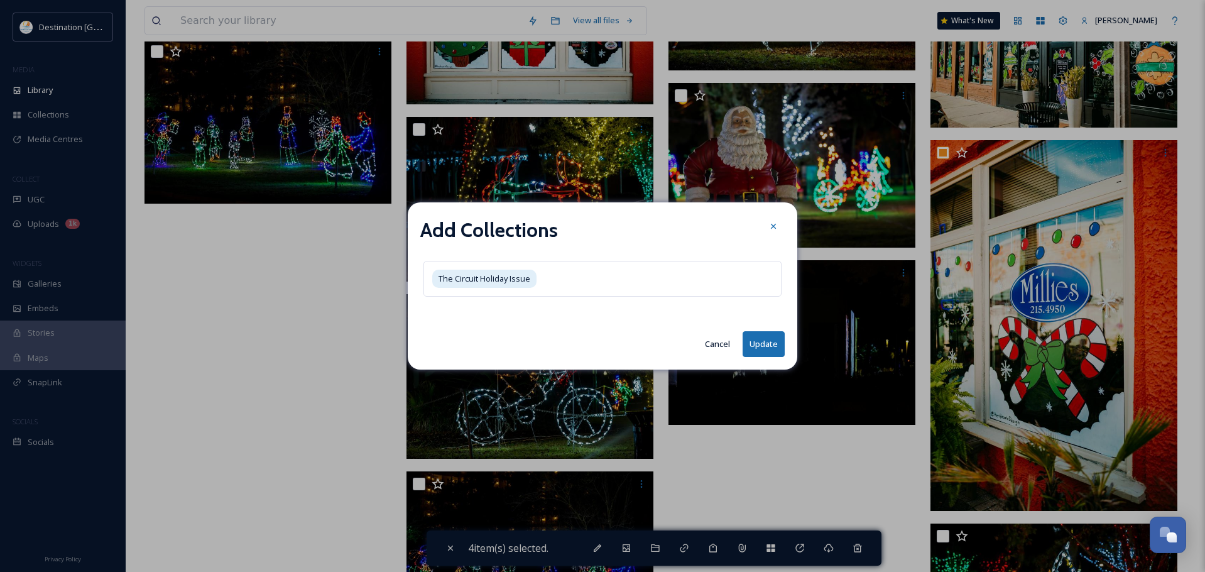
click at [770, 335] on button "Update" at bounding box center [764, 344] width 42 height 26
checkbox input "false"
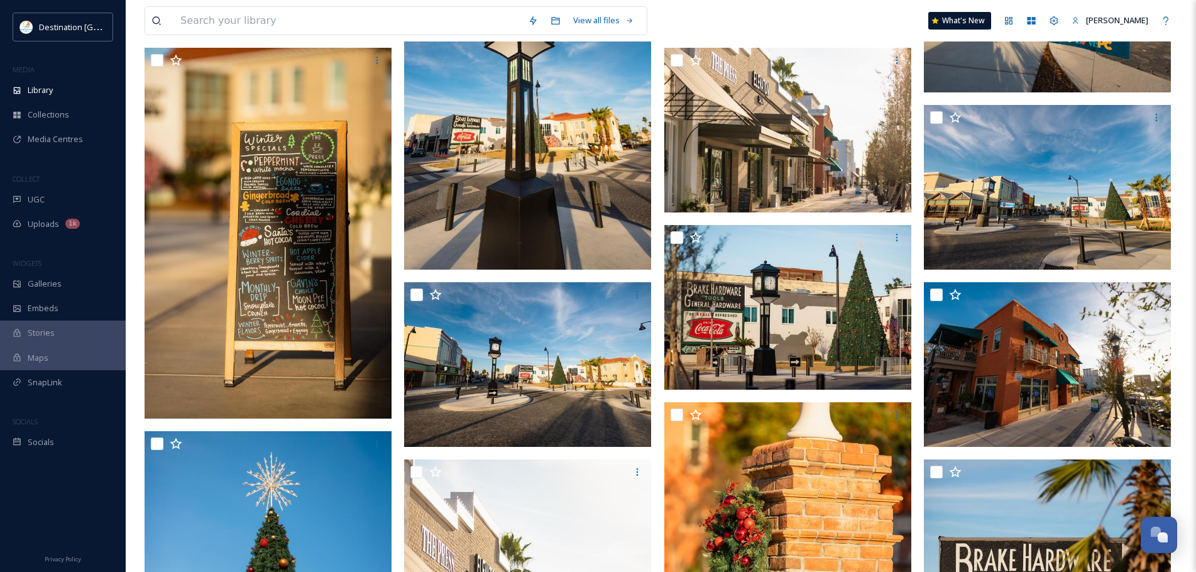
scroll to position [0, 0]
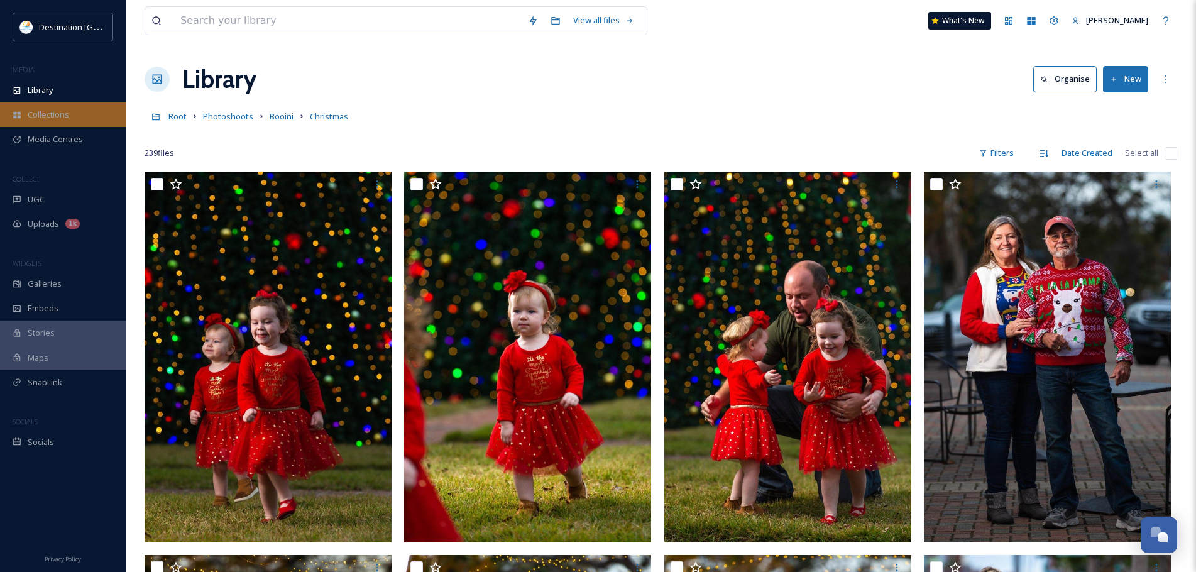
click at [58, 117] on span "Collections" at bounding box center [48, 115] width 41 height 12
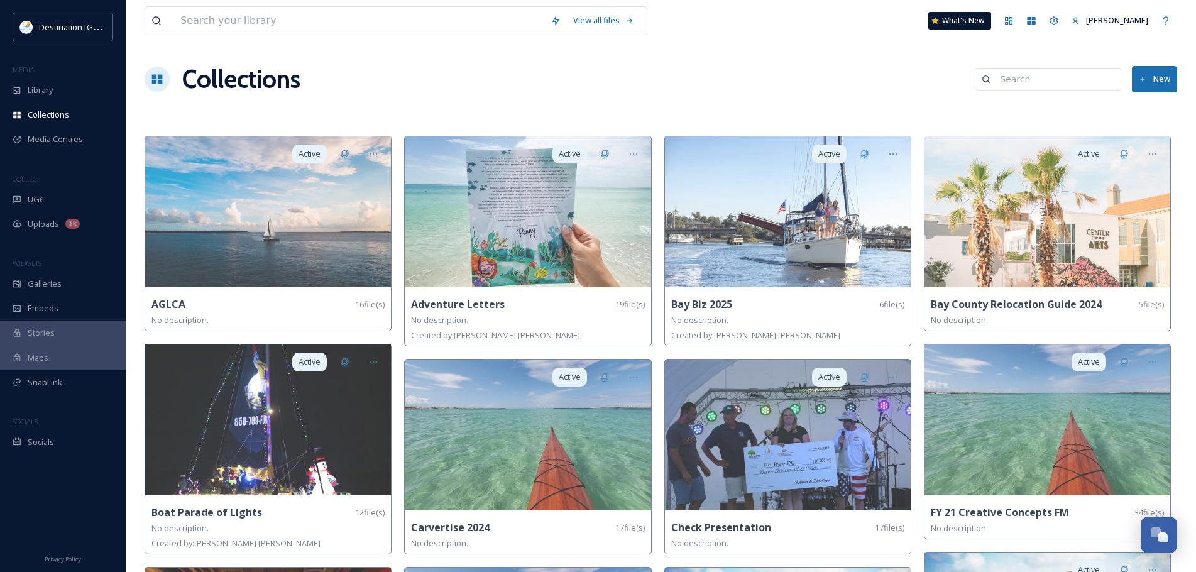
click at [1023, 82] on input at bounding box center [1054, 79] width 122 height 25
type input "circuit"
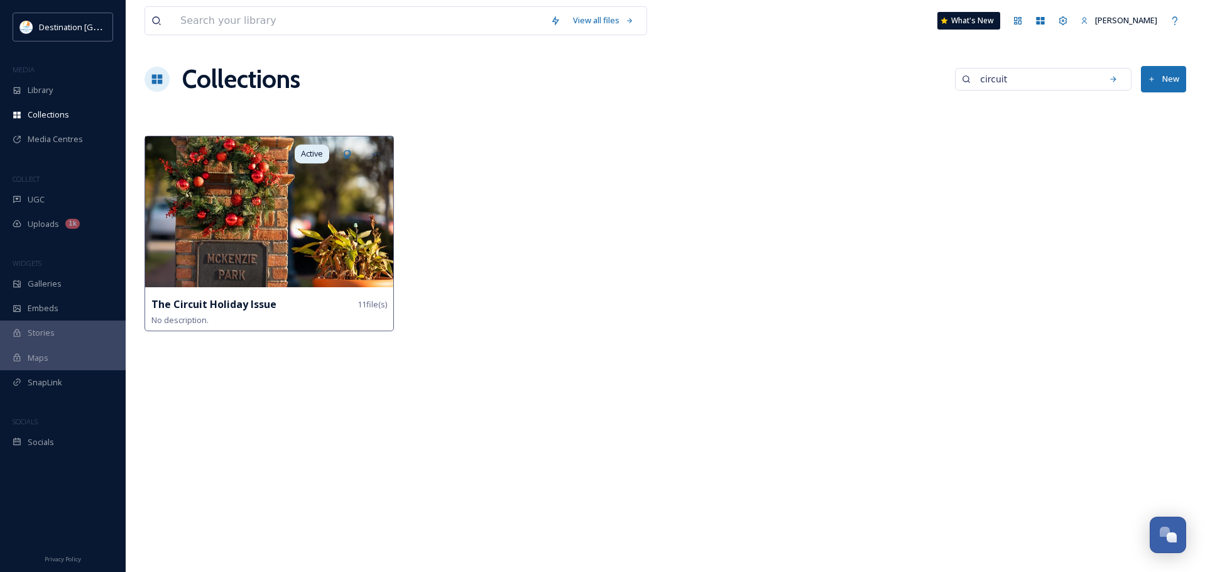
click at [240, 259] on img at bounding box center [269, 211] width 248 height 151
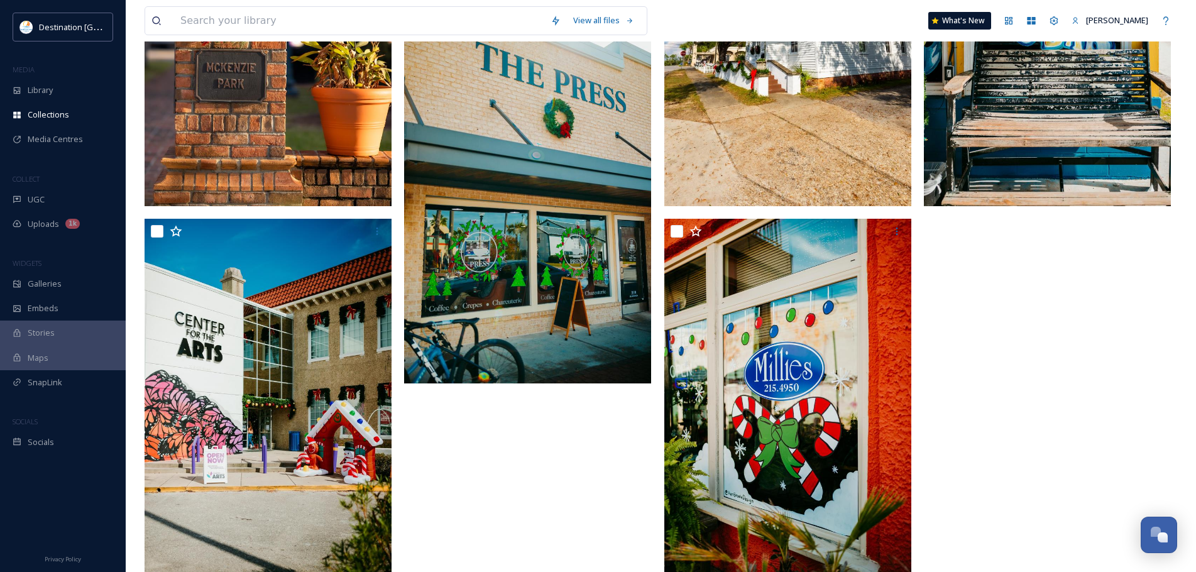
scroll to position [314, 0]
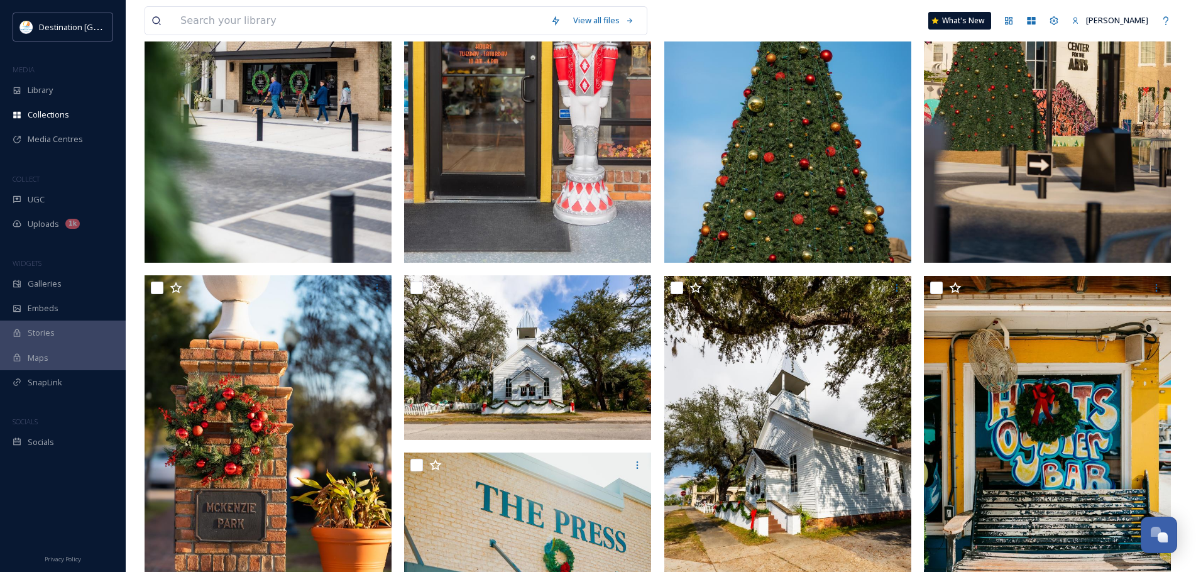
click at [719, 28] on div "View all files What's New [PERSON_NAME]" at bounding box center [661, 20] width 1032 height 41
click at [40, 98] on div "Library" at bounding box center [63, 90] width 126 height 25
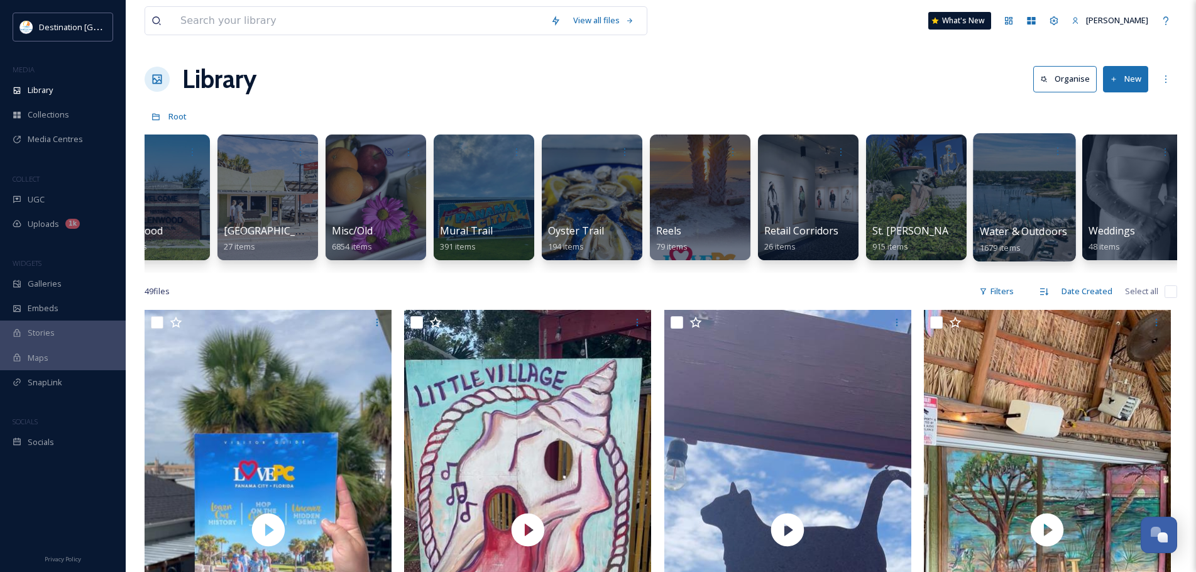
scroll to position [0, 905]
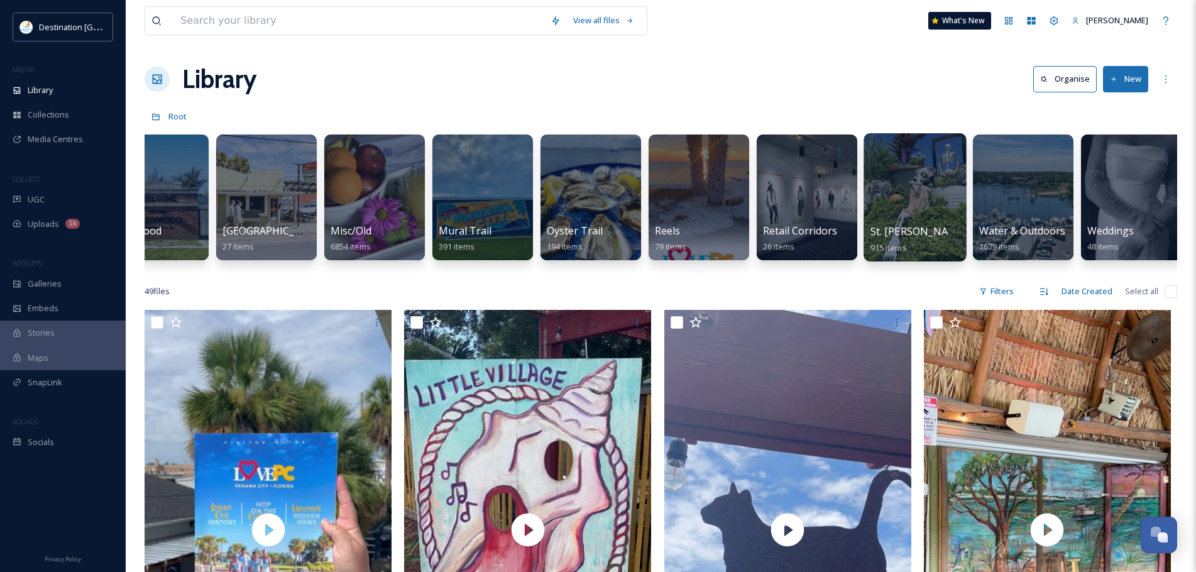
click at [910, 176] on div at bounding box center [914, 197] width 102 height 128
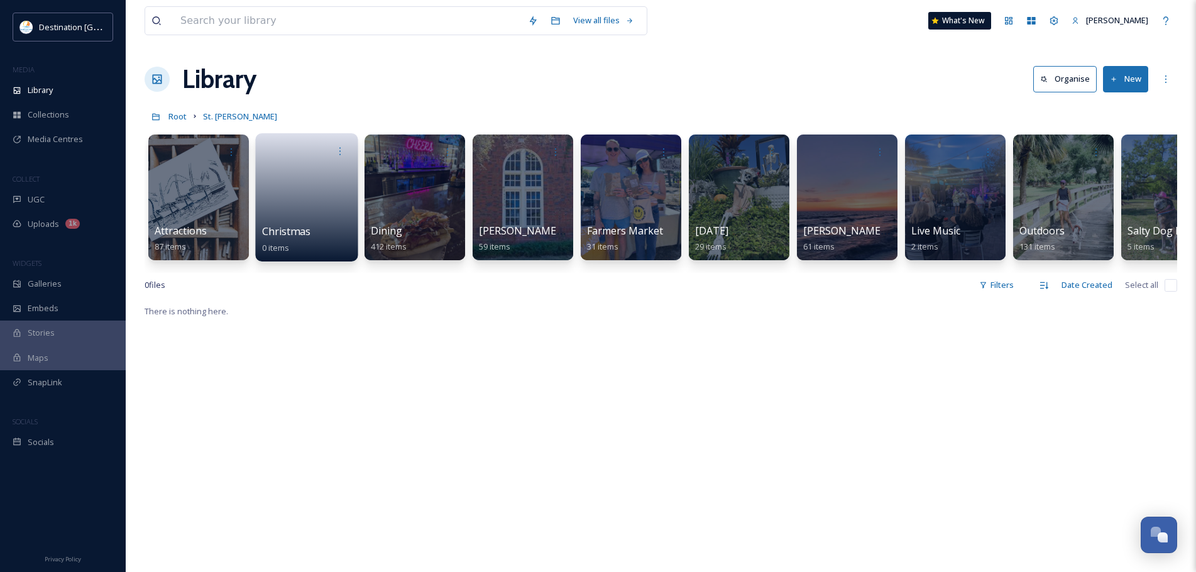
click at [309, 182] on link at bounding box center [307, 193] width 90 height 61
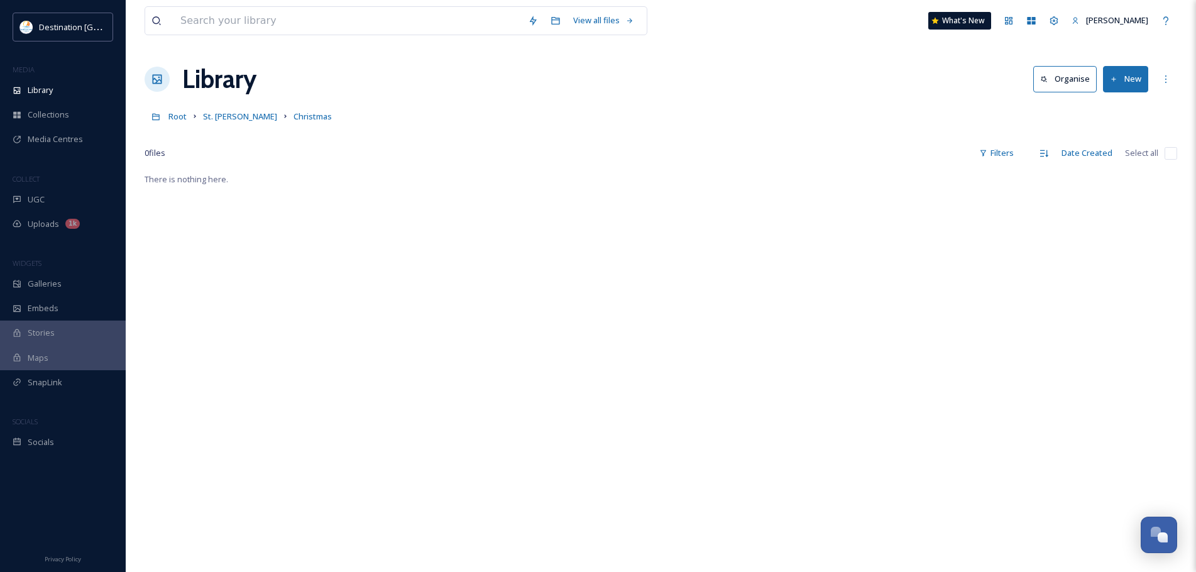
click at [1124, 67] on button "New" at bounding box center [1125, 79] width 45 height 26
click at [1115, 104] on span "File Upload" at bounding box center [1119, 108] width 41 height 12
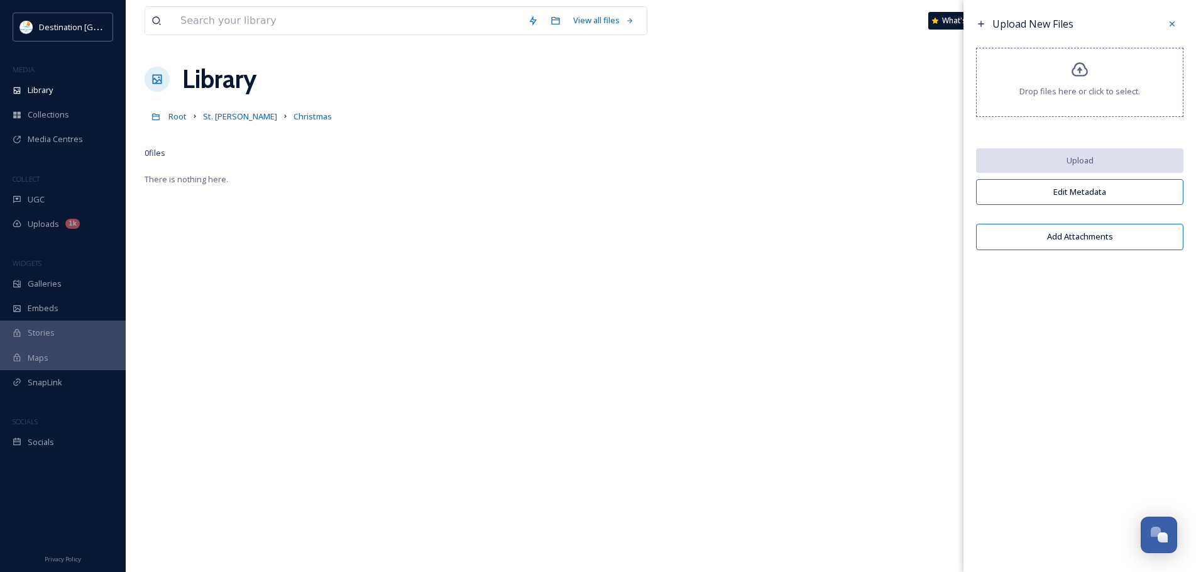
click at [1049, 59] on div "Drop files here or click to select." at bounding box center [1079, 82] width 207 height 69
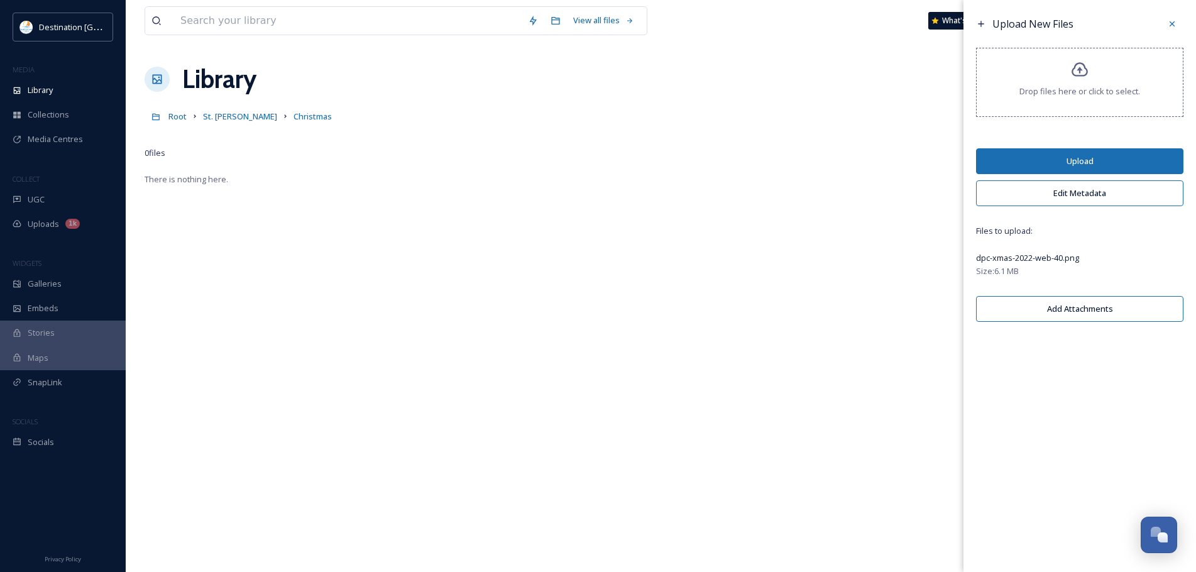
click at [1096, 160] on button "Upload" at bounding box center [1079, 161] width 207 height 26
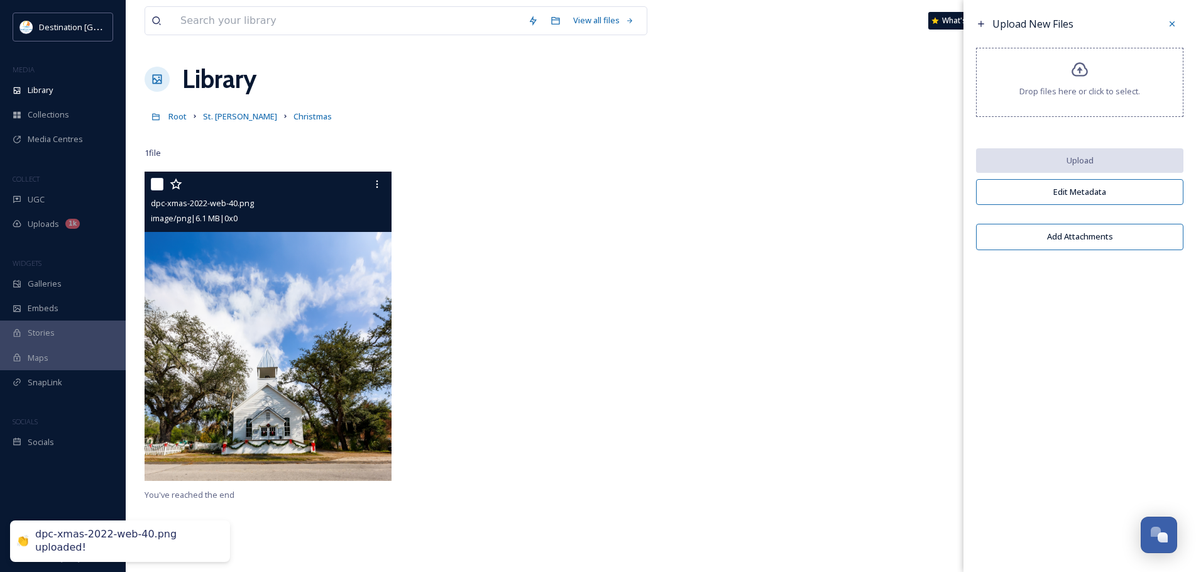
click at [158, 180] on input "checkbox" at bounding box center [157, 184] width 13 height 13
checkbox input "true"
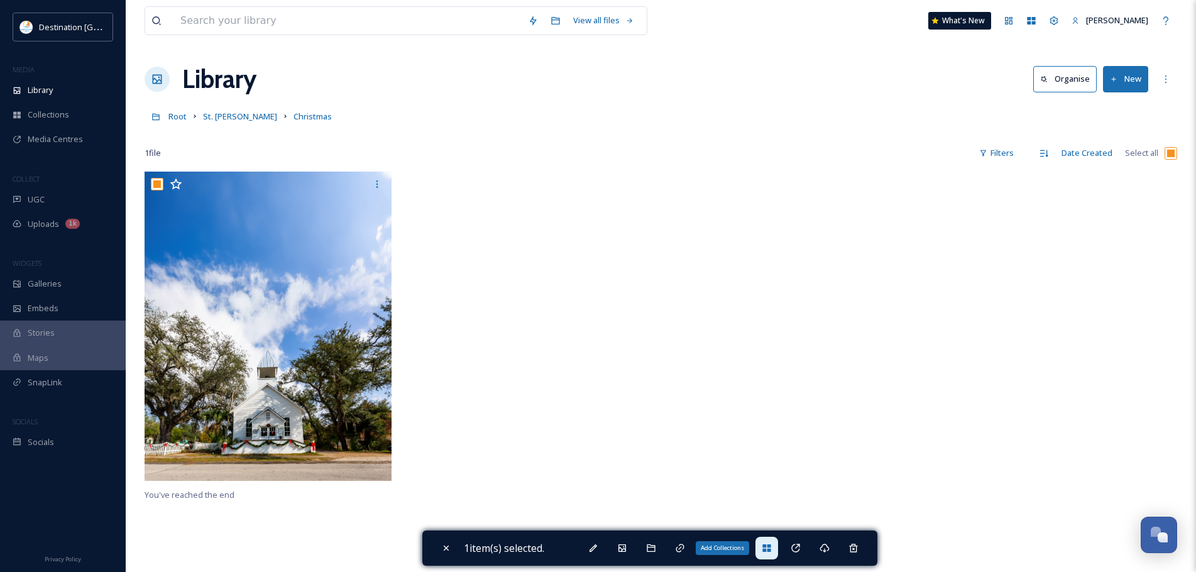
click at [765, 548] on icon at bounding box center [766, 548] width 10 height 10
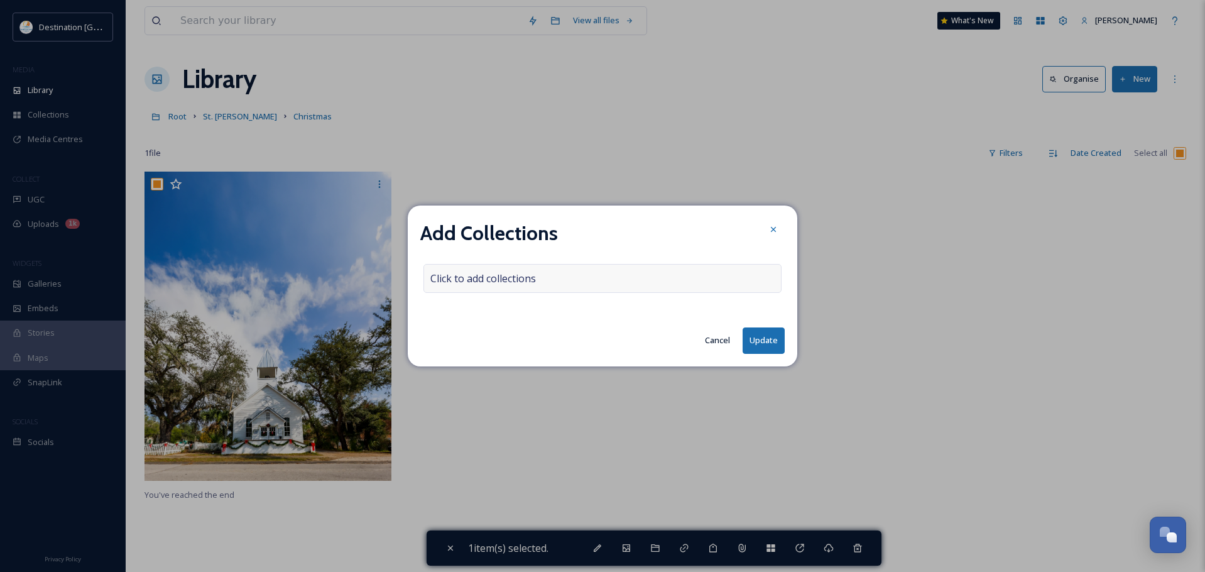
click at [484, 276] on span "Click to add collections" at bounding box center [483, 278] width 106 height 15
click at [484, 276] on input at bounding box center [493, 279] width 138 height 28
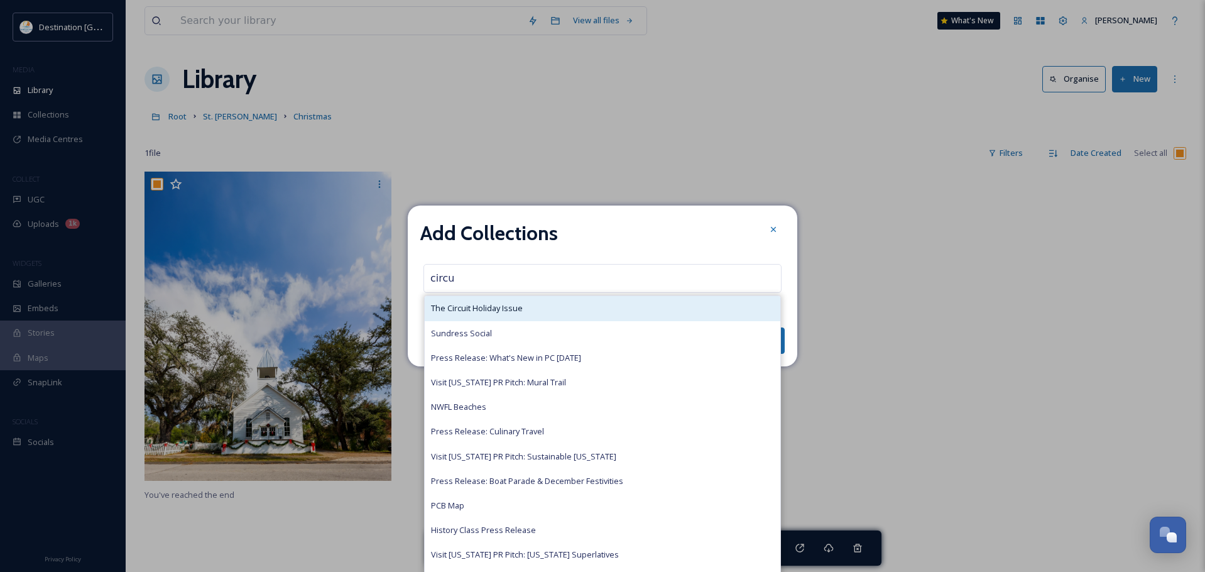
type input "circu"
click at [471, 306] on span "The Circuit Holiday Issue" at bounding box center [477, 308] width 92 height 12
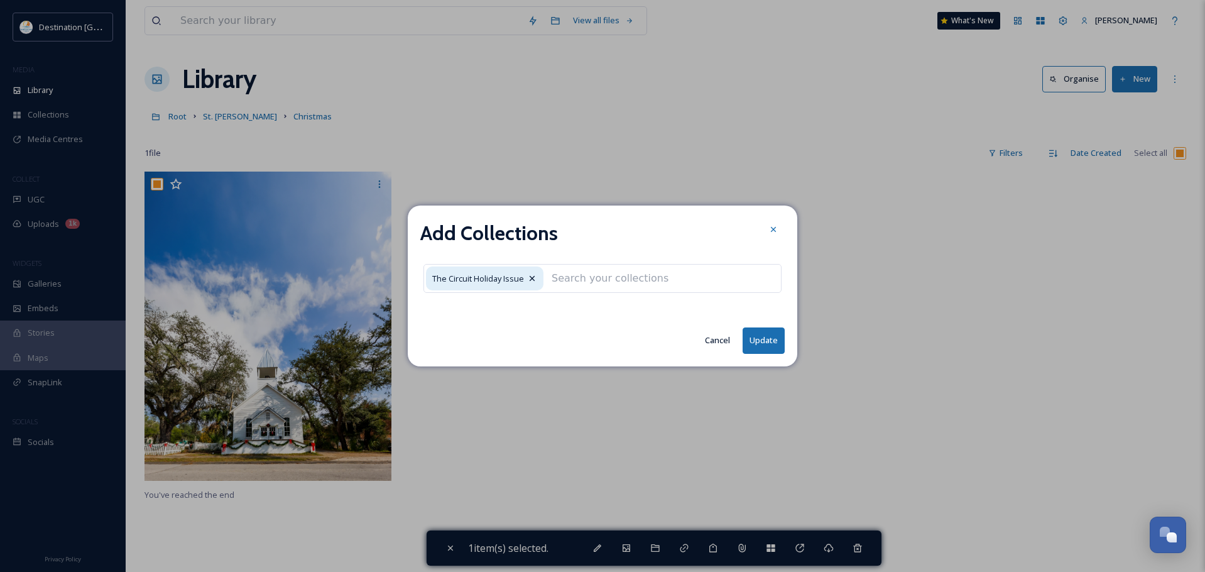
click at [766, 344] on button "Update" at bounding box center [764, 340] width 42 height 26
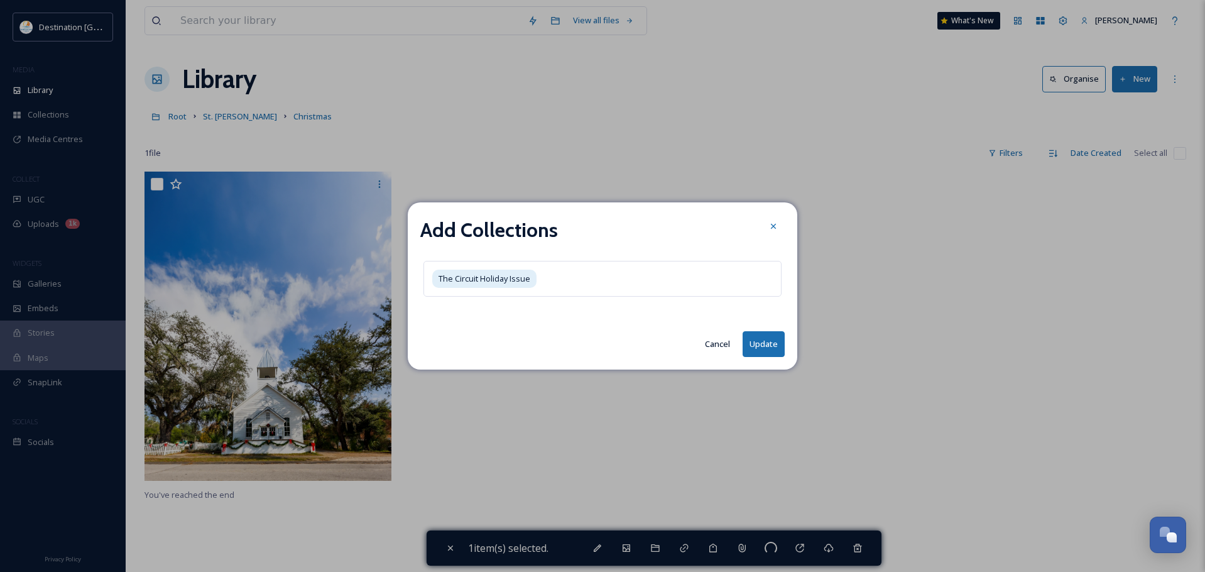
checkbox input "false"
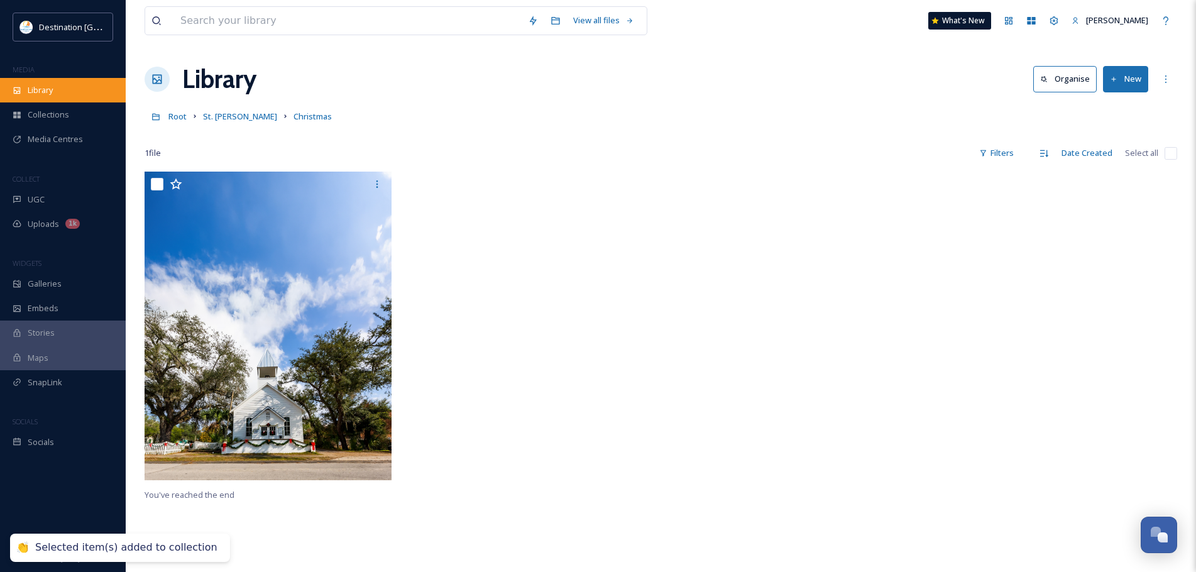
click at [87, 87] on div "Library" at bounding box center [63, 90] width 126 height 25
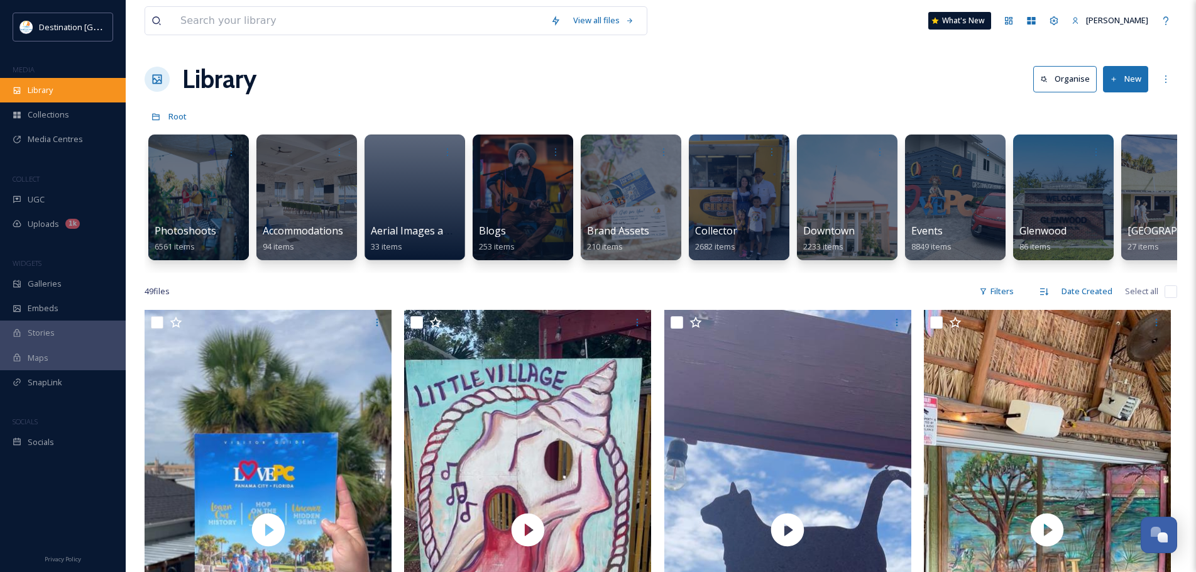
click at [45, 101] on div "Library" at bounding box center [63, 90] width 126 height 25
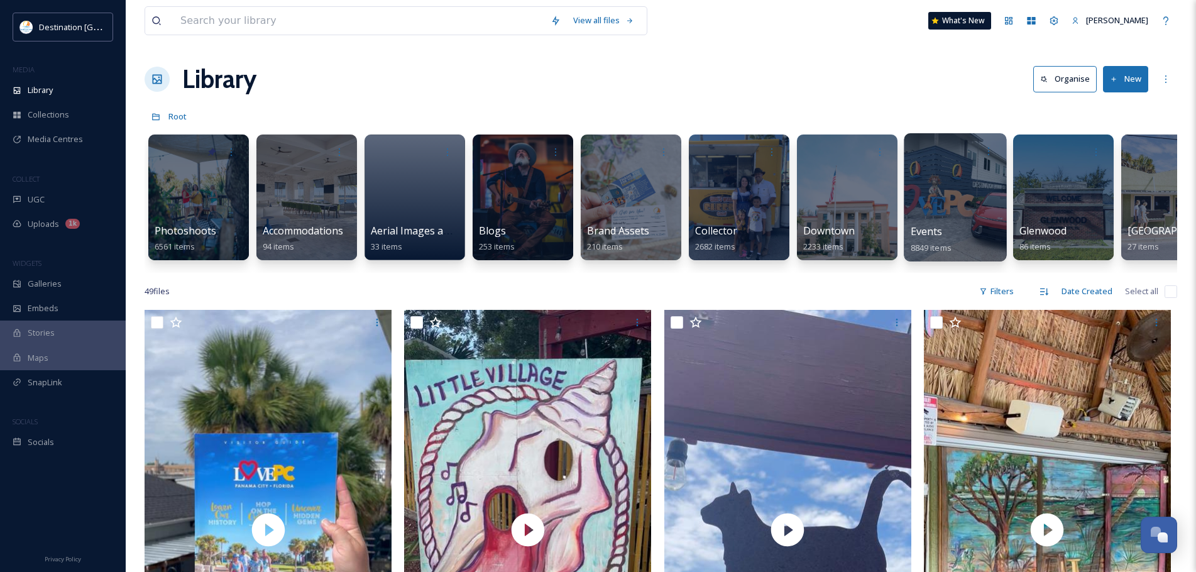
click at [931, 211] on div at bounding box center [954, 197] width 102 height 128
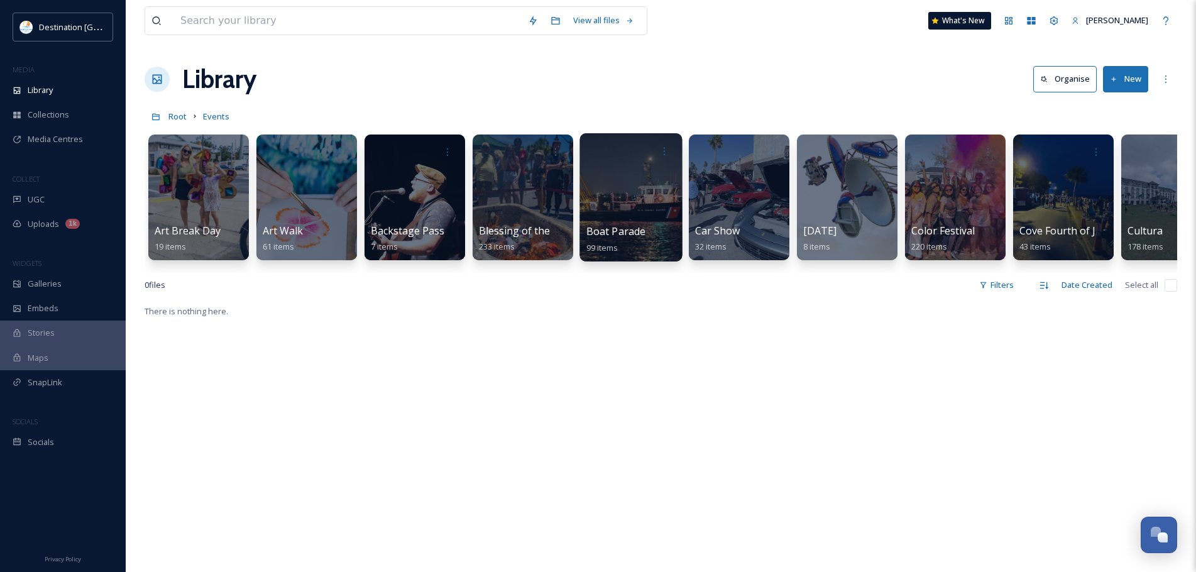
click at [635, 199] on div at bounding box center [630, 197] width 102 height 128
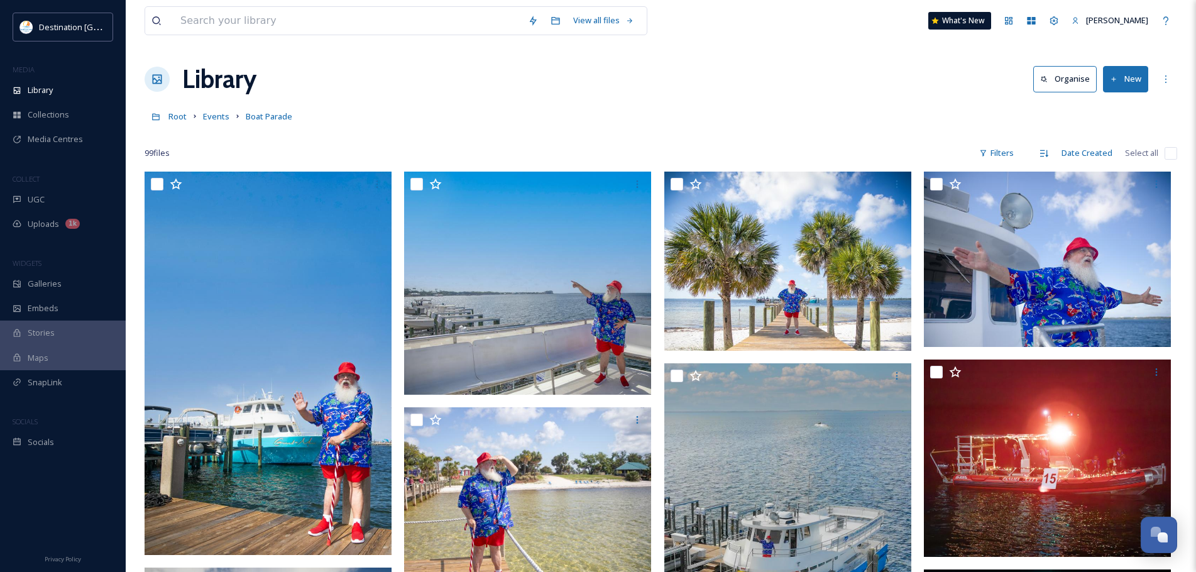
click at [1135, 85] on button "New" at bounding box center [1125, 79] width 45 height 26
click at [1094, 102] on div "File Upload" at bounding box center [1111, 108] width 71 height 25
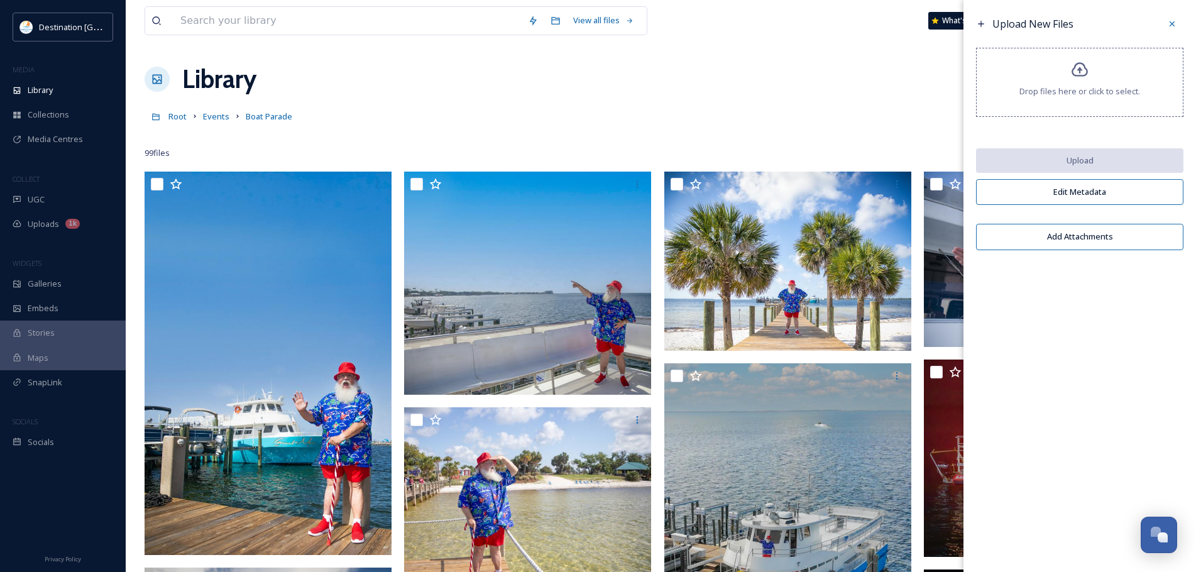
click at [1024, 94] on span "Drop files here or click to select." at bounding box center [1079, 91] width 121 height 12
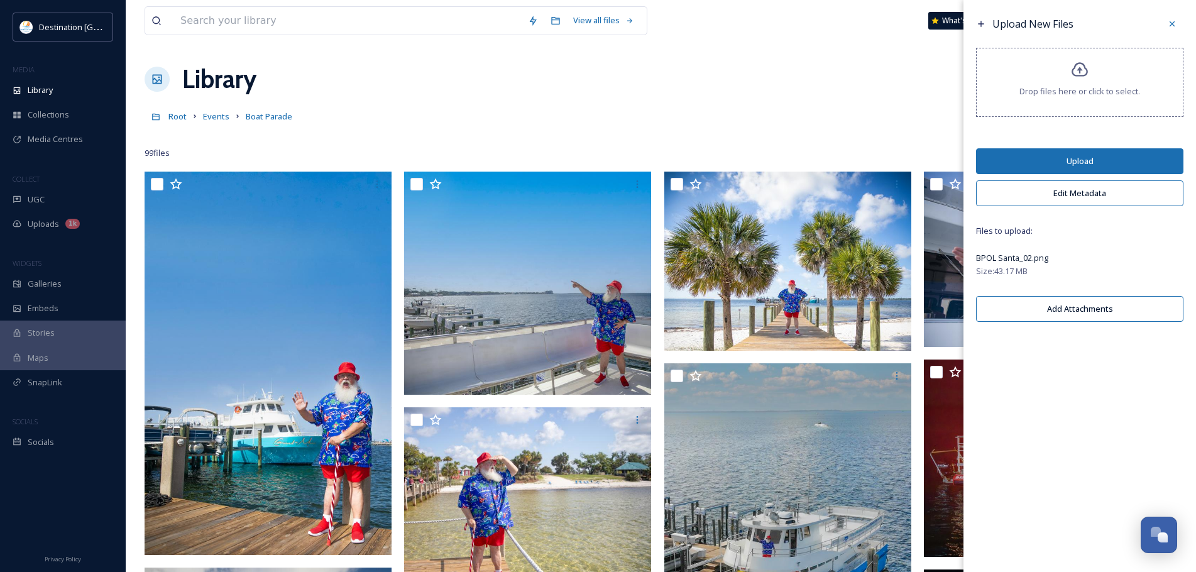
click at [1084, 156] on button "Upload" at bounding box center [1079, 161] width 207 height 26
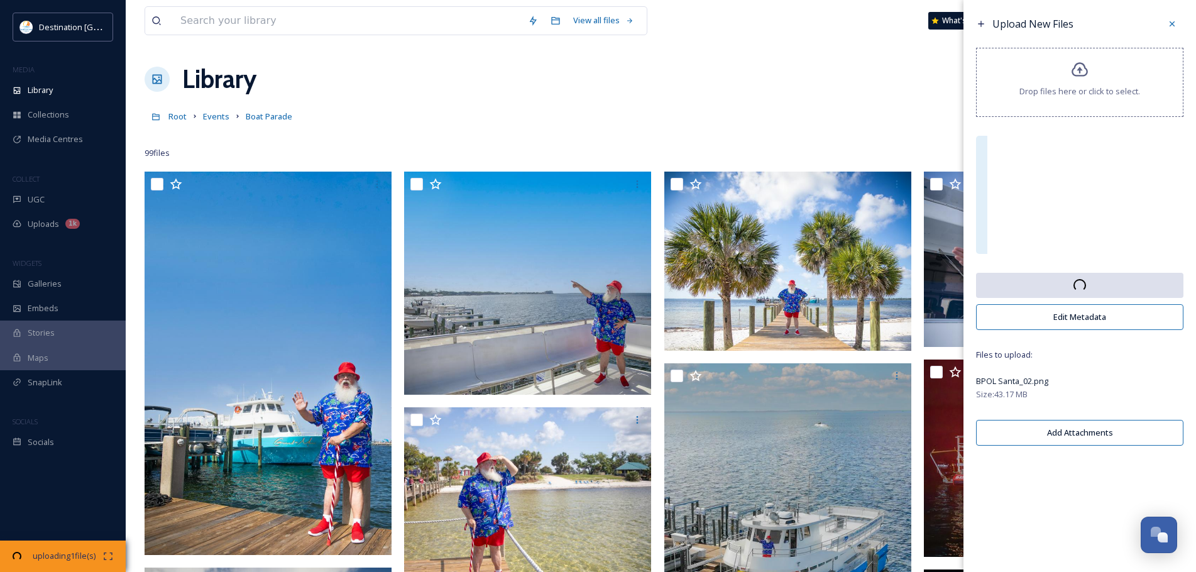
click at [579, 97] on div "Library Organise New" at bounding box center [661, 79] width 1032 height 38
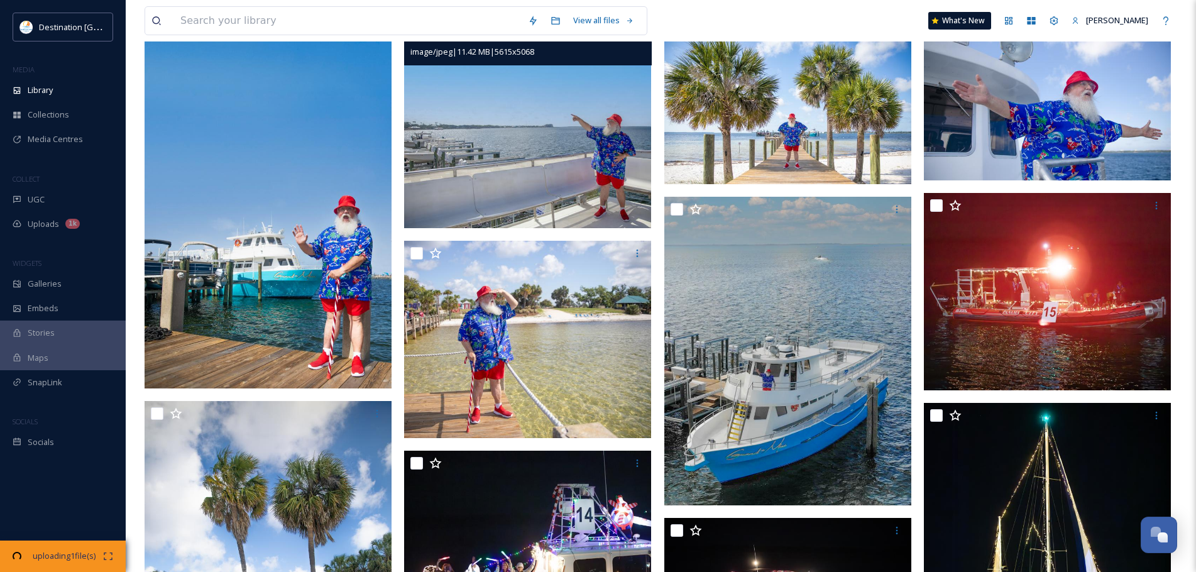
scroll to position [188, 0]
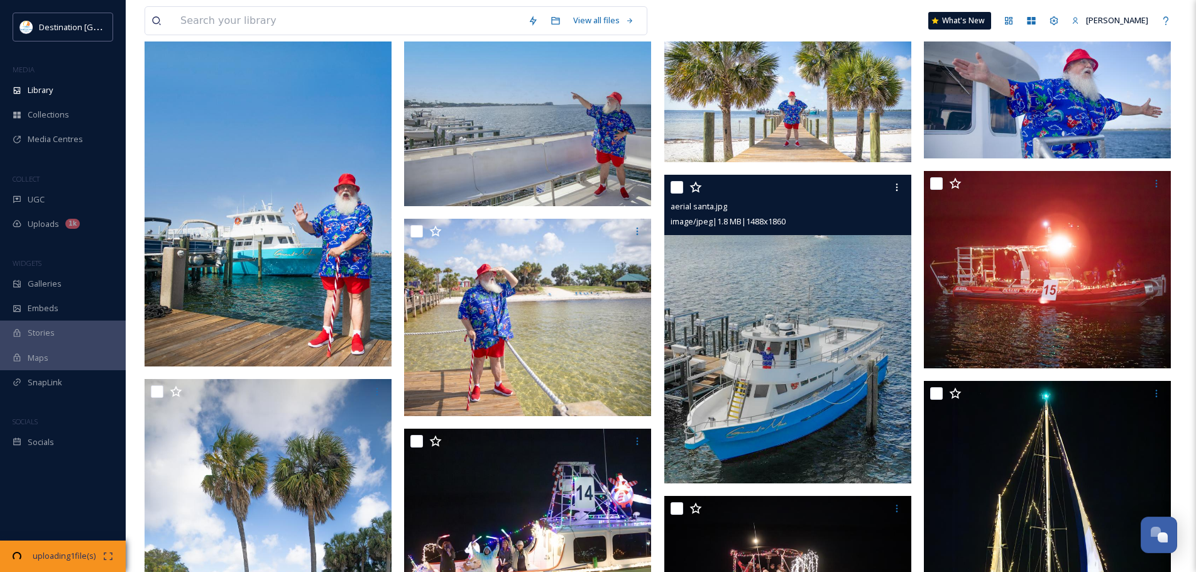
click at [677, 187] on input "checkbox" at bounding box center [676, 187] width 13 height 13
checkbox input "true"
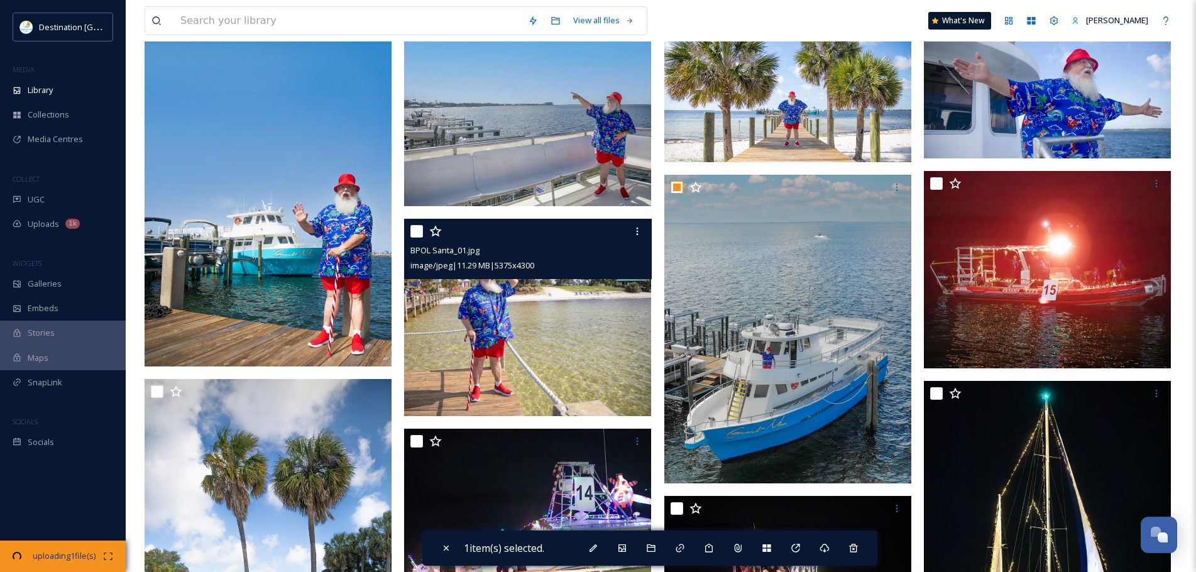
scroll to position [126, 0]
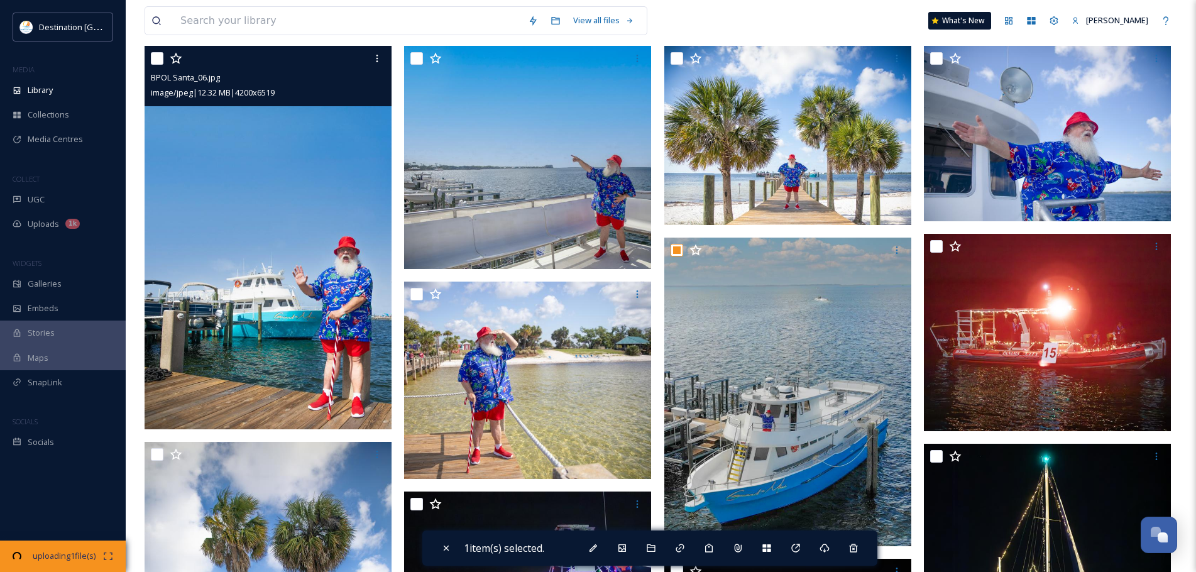
click at [159, 53] on input "checkbox" at bounding box center [157, 58] width 13 height 13
checkbox input "true"
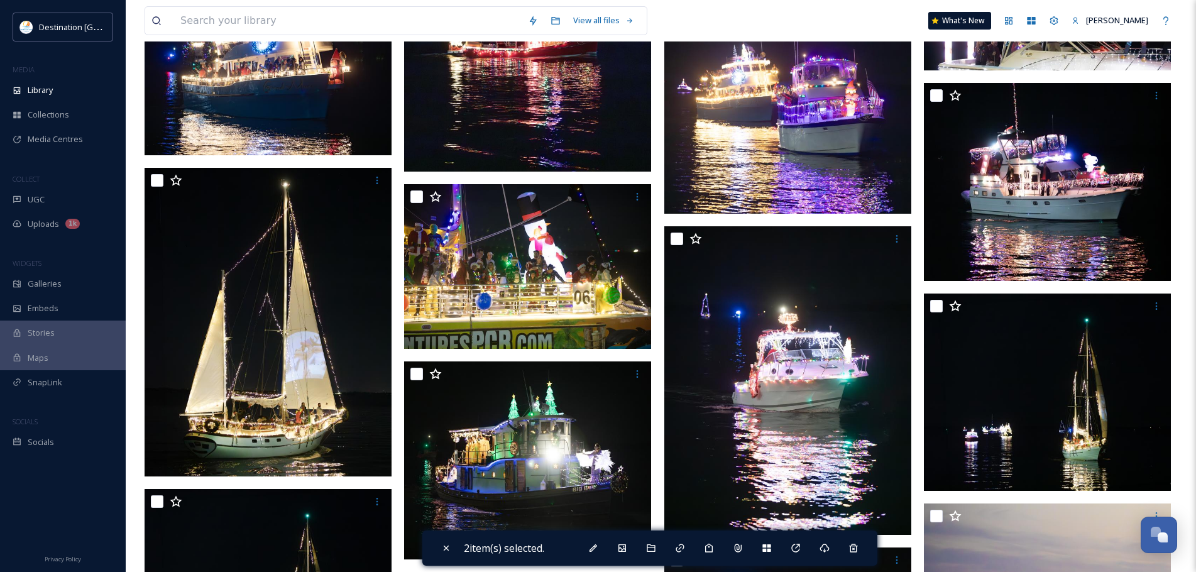
scroll to position [2136, 0]
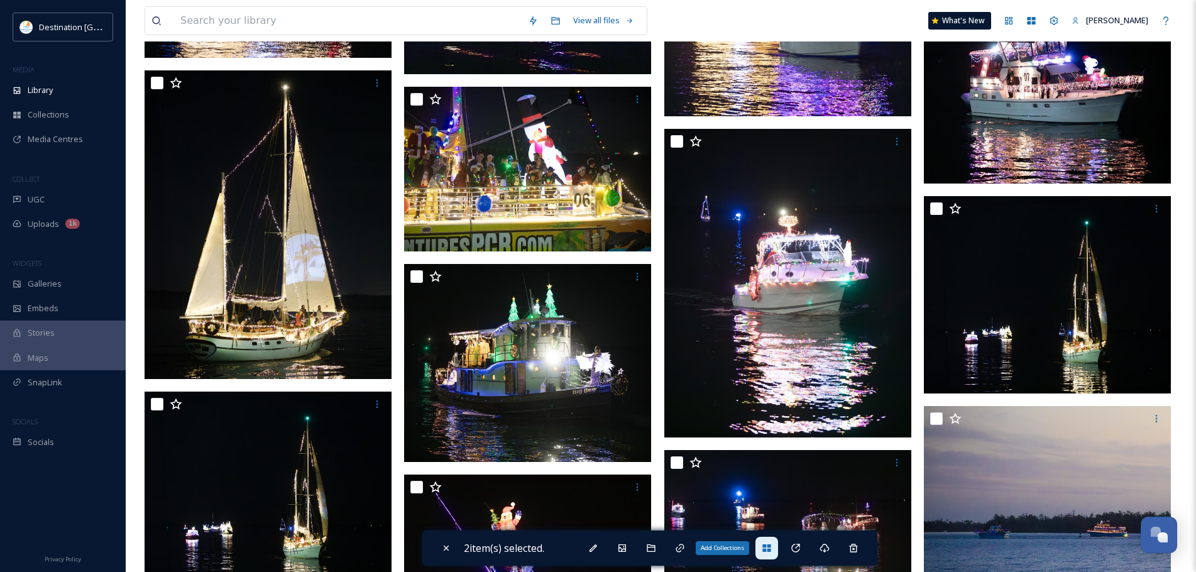
click at [764, 548] on div "Add Collections" at bounding box center [766, 548] width 23 height 23
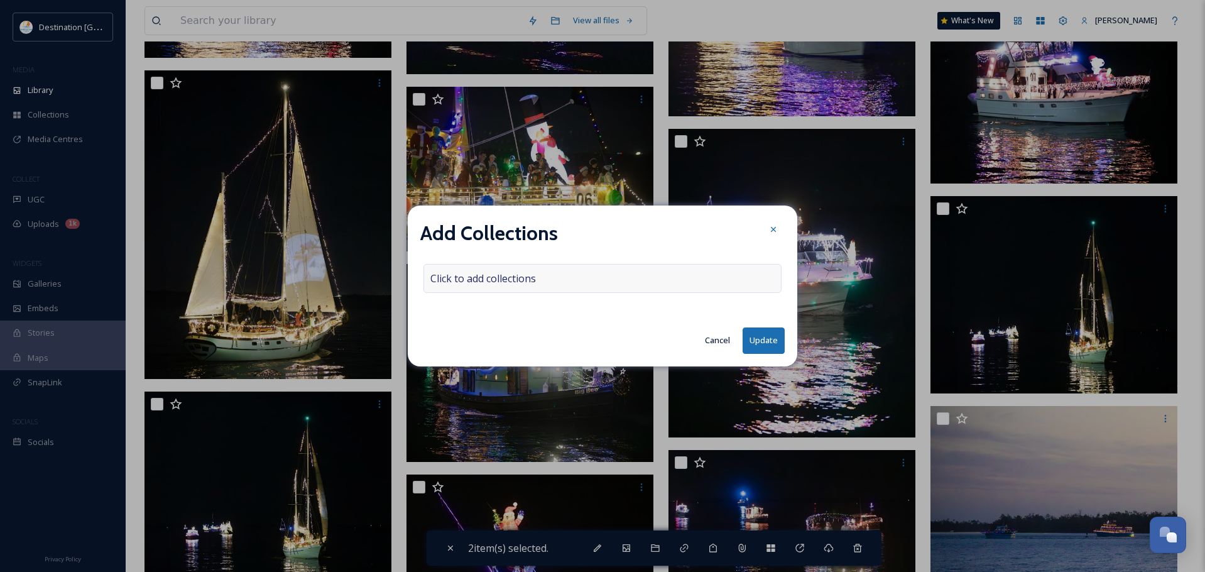
click at [572, 279] on div "Click to add collections" at bounding box center [602, 278] width 358 height 29
click at [540, 287] on input at bounding box center [493, 279] width 138 height 28
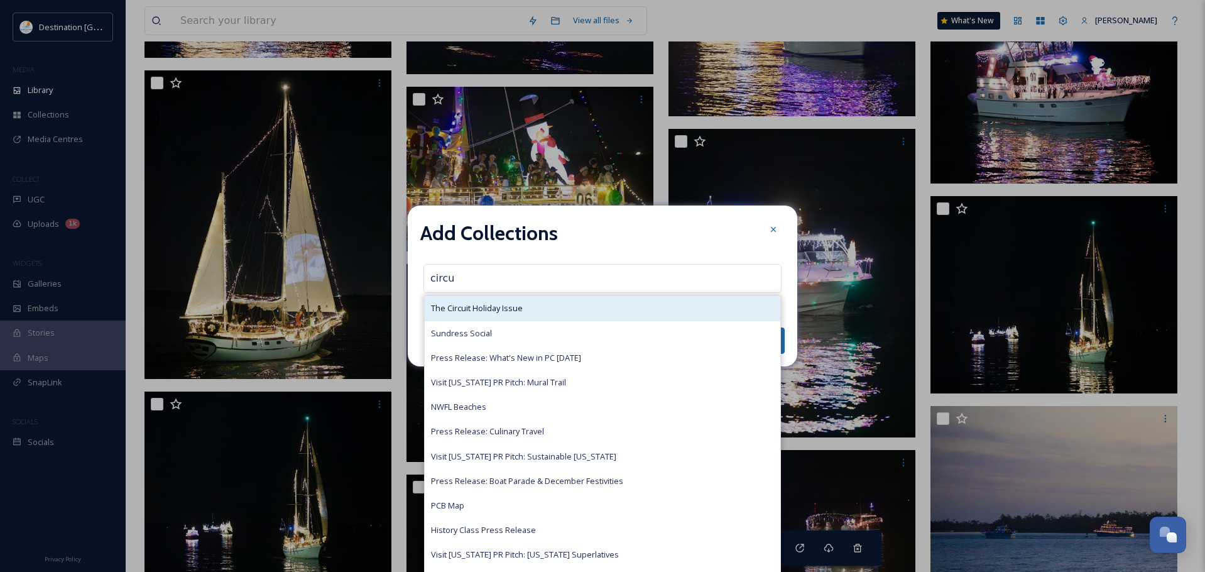
type input "circu"
click at [515, 302] on div "The Circuit Holiday Issue" at bounding box center [603, 308] width 356 height 25
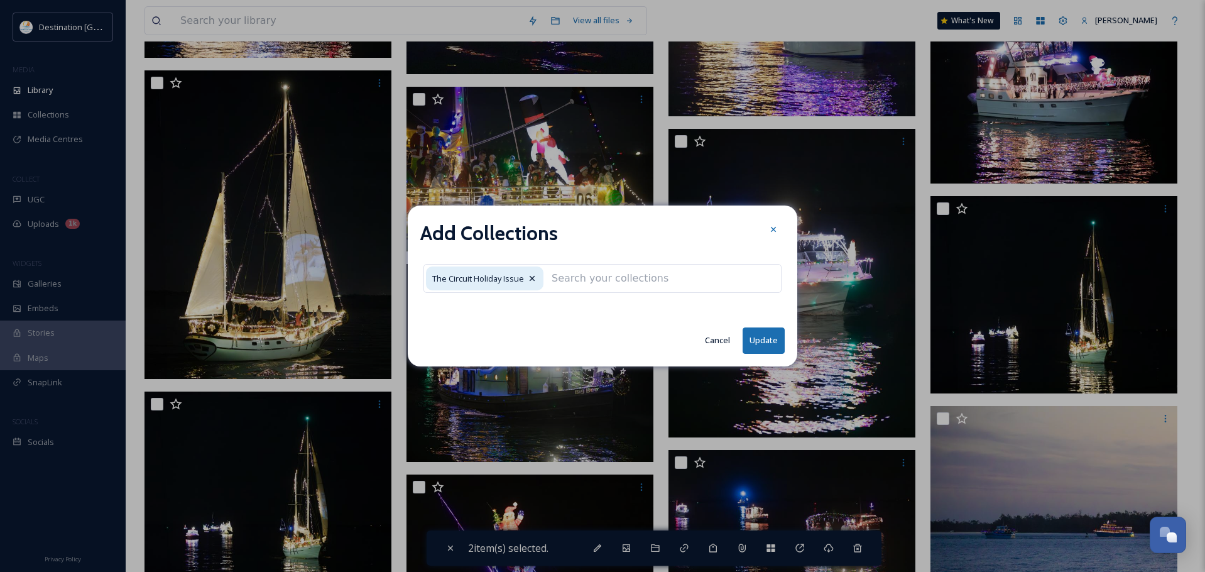
click at [769, 334] on button "Update" at bounding box center [764, 340] width 42 height 26
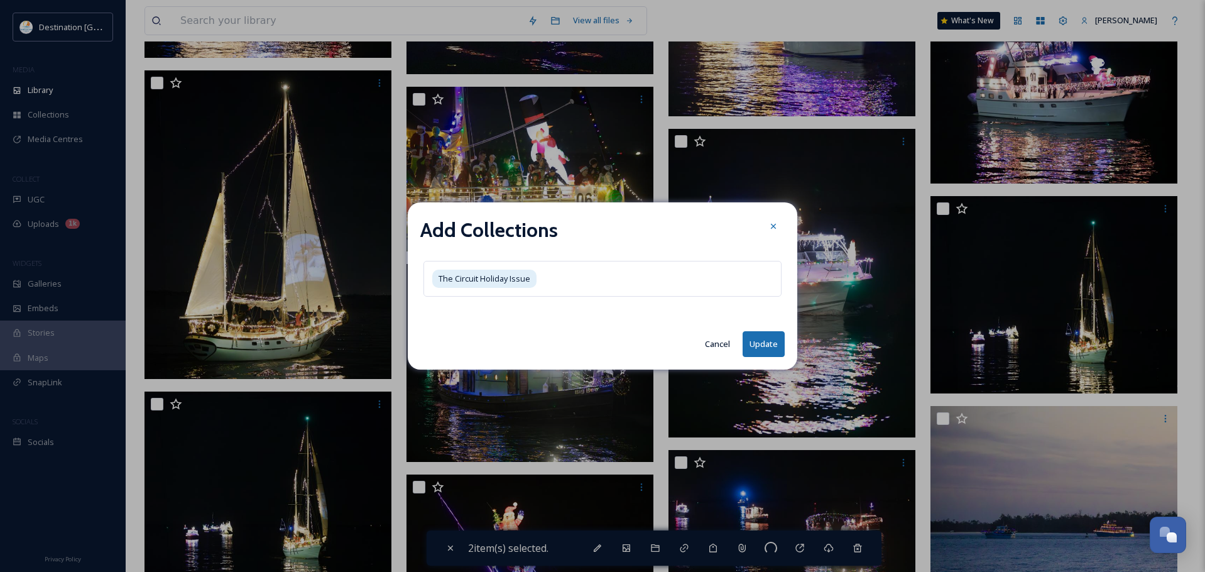
checkbox input "false"
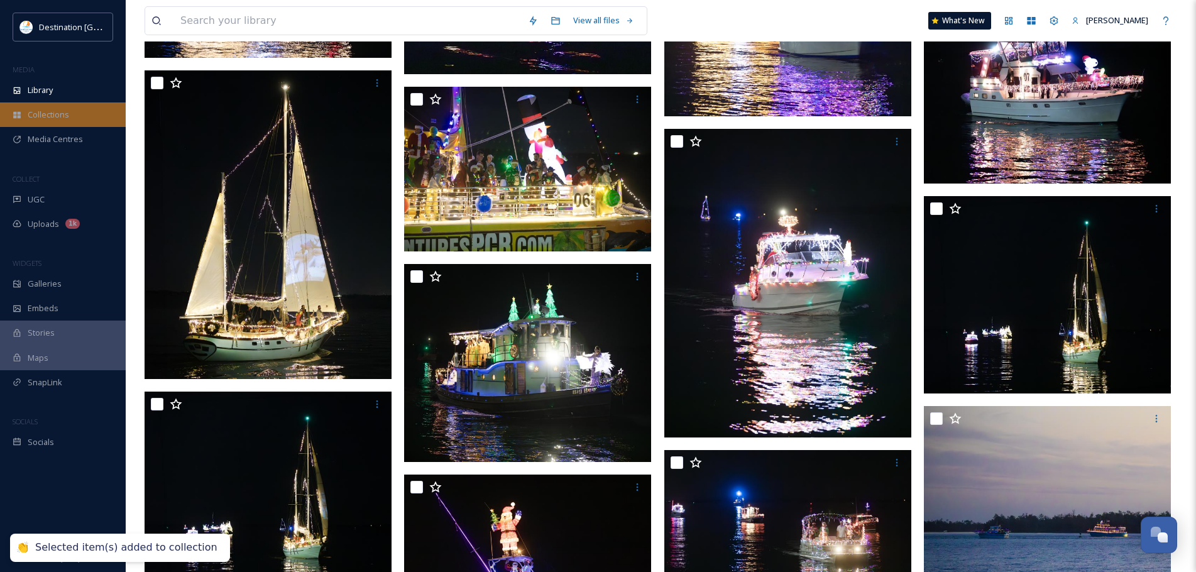
click at [91, 106] on div "Collections" at bounding box center [63, 114] width 126 height 25
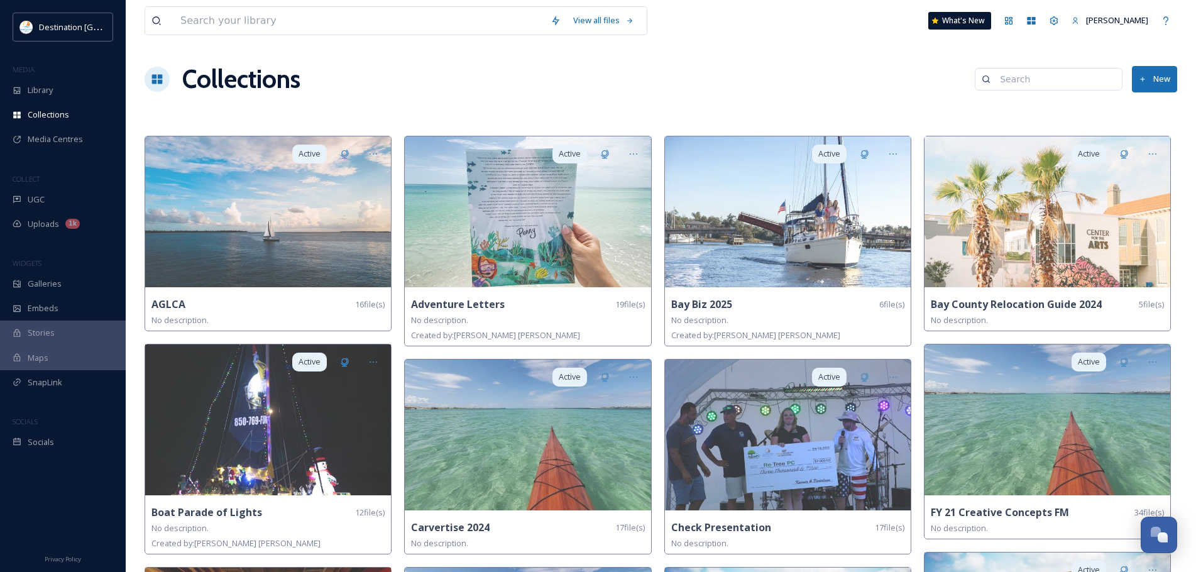
click at [1042, 78] on input at bounding box center [1054, 79] width 122 height 25
type input "circ"
click at [1030, 112] on div "The Circuit Holiday Issue" at bounding box center [1034, 106] width 174 height 25
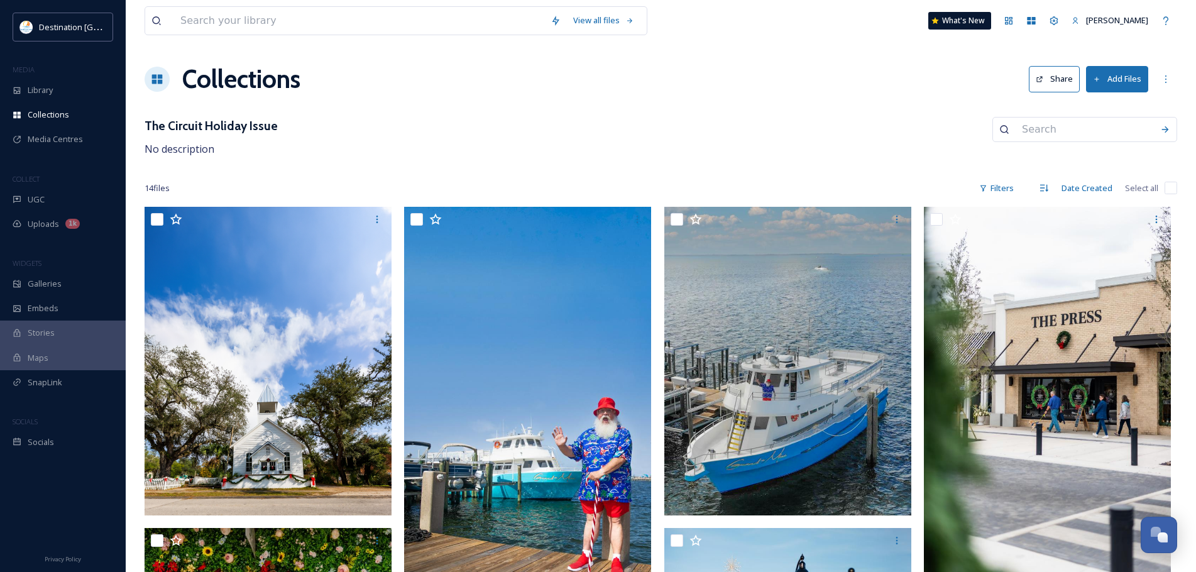
click at [1154, 73] on div "Collections Share Add Files" at bounding box center [661, 79] width 1032 height 38
click at [1163, 77] on icon at bounding box center [1165, 79] width 10 height 10
click at [1116, 107] on div "Edit Collection" at bounding box center [1107, 106] width 137 height 25
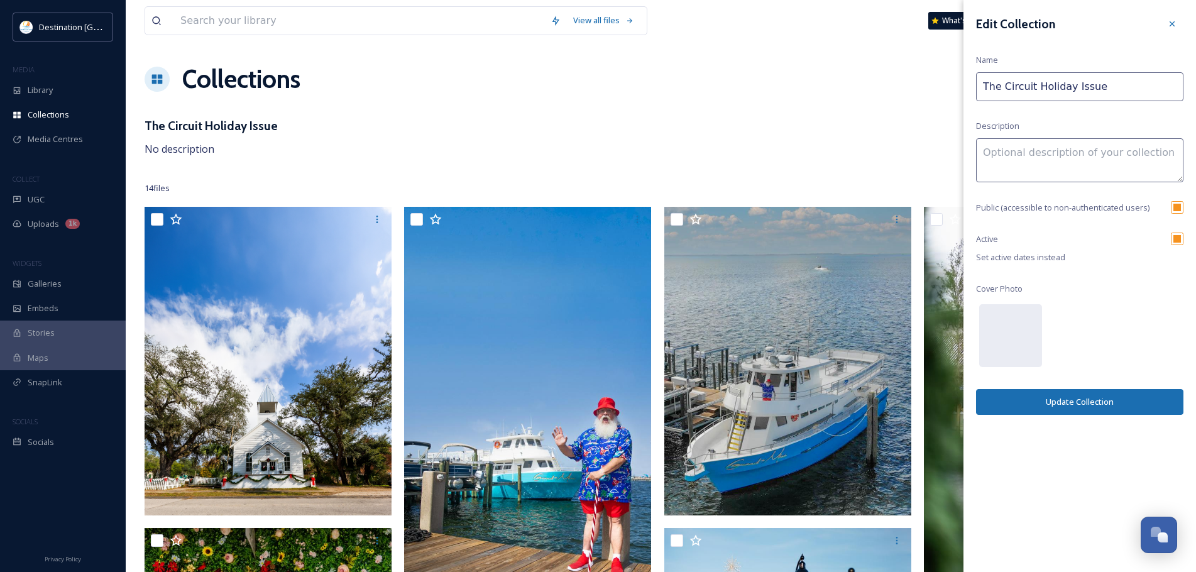
click at [1174, 201] on input "checkbox" at bounding box center [1176, 207] width 13 height 13
checkbox input "false"
click at [1177, 243] on input "checkbox" at bounding box center [1176, 238] width 13 height 13
checkbox input "false"
click at [1109, 407] on button "Update Collection" at bounding box center [1079, 402] width 207 height 26
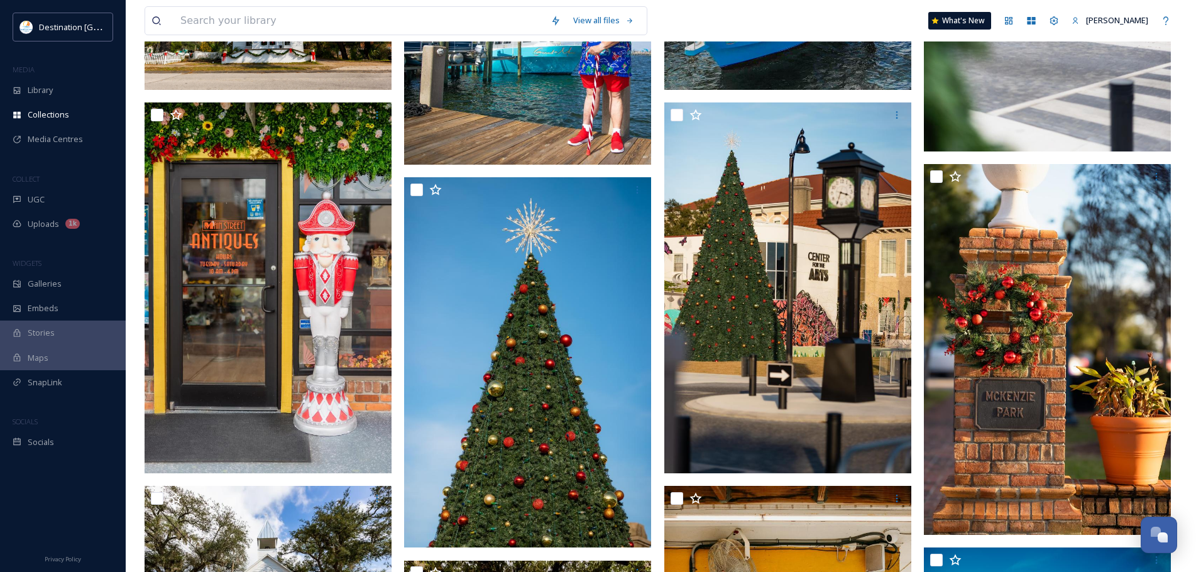
scroll to position [440, 0]
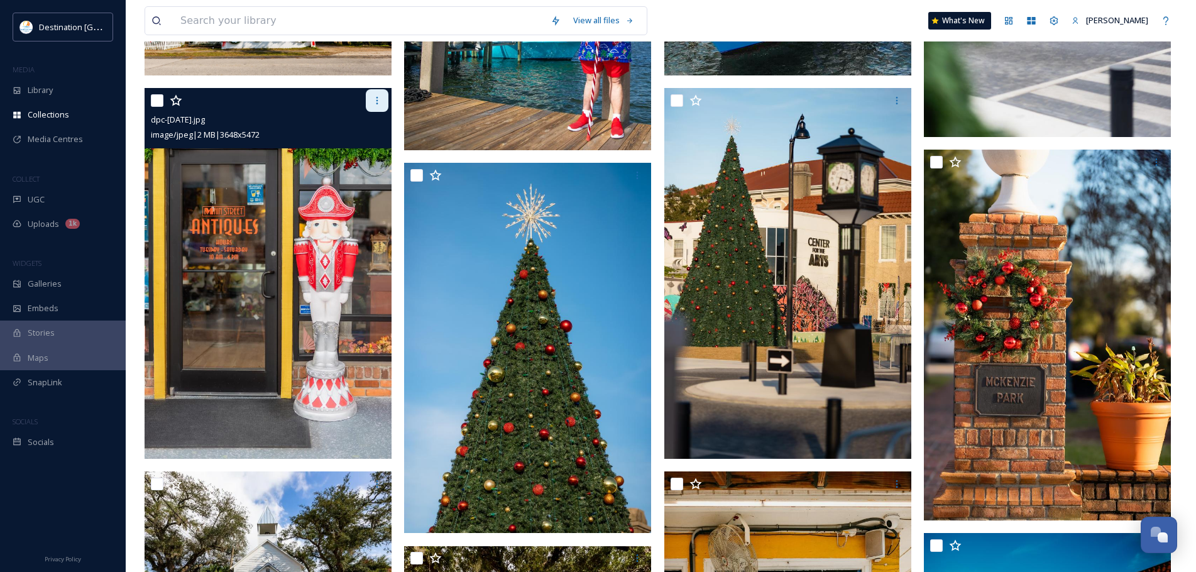
click at [374, 97] on icon at bounding box center [377, 100] width 10 height 10
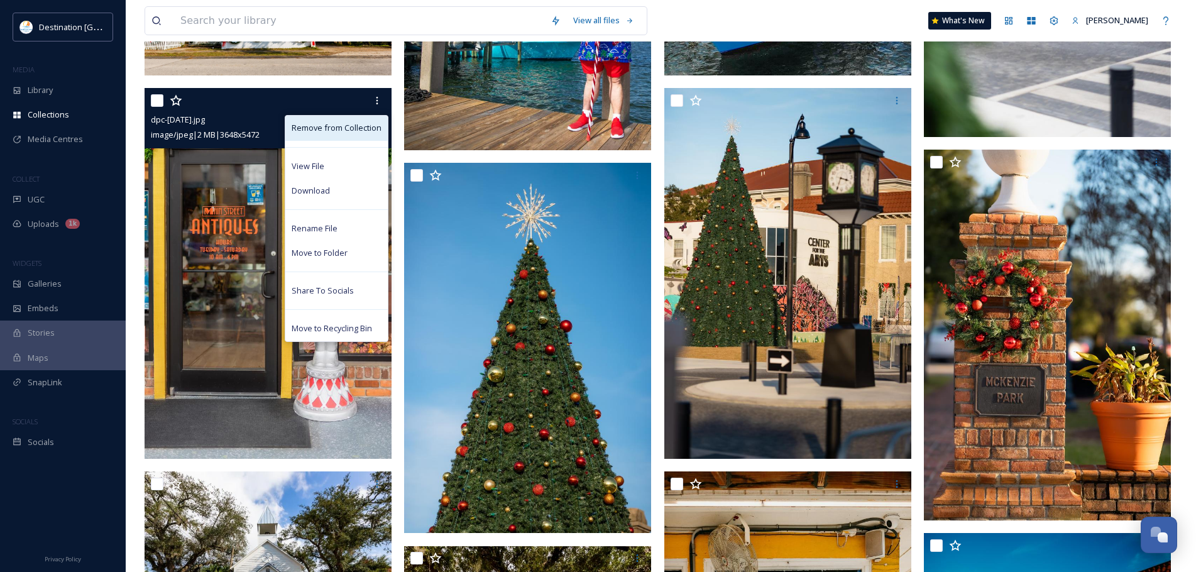
click at [352, 122] on span "Remove from Collection" at bounding box center [337, 128] width 90 height 12
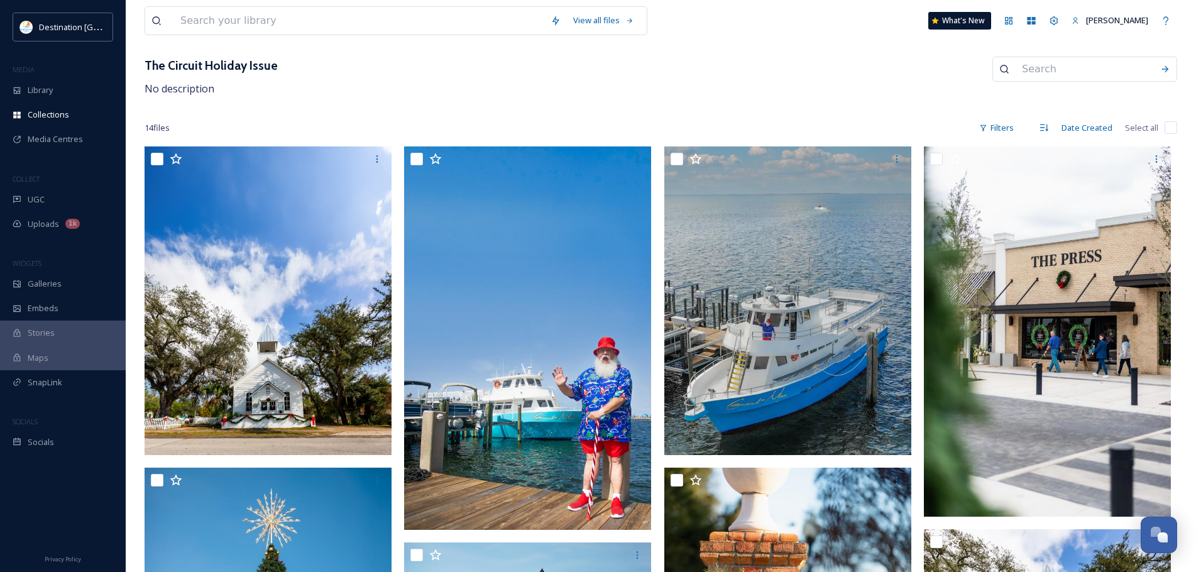
scroll to position [0, 0]
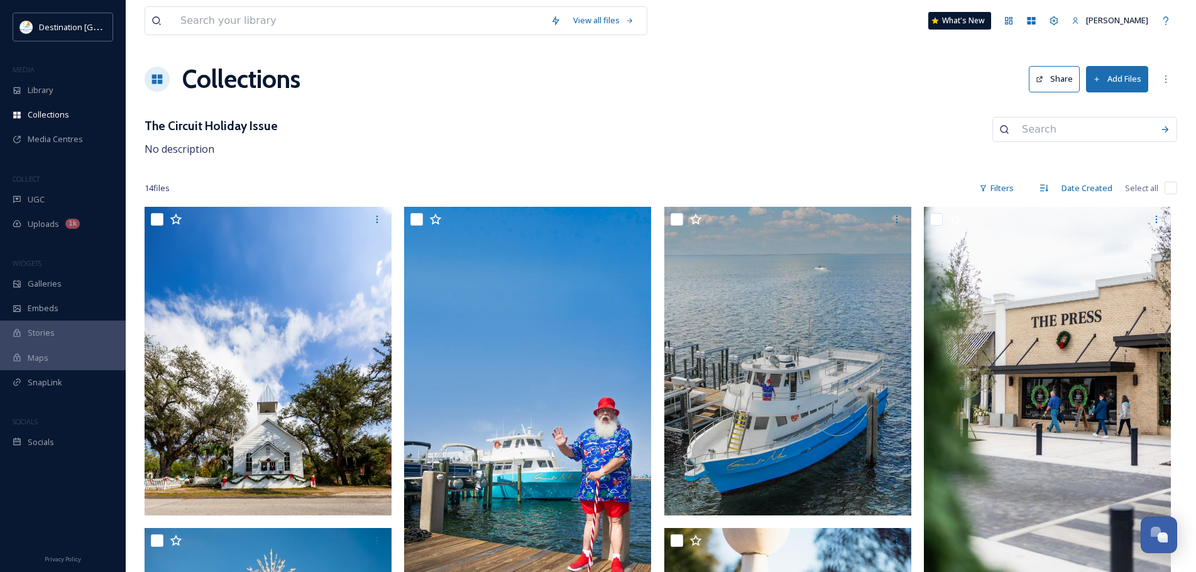
click at [1054, 75] on button "Share" at bounding box center [1053, 79] width 51 height 26
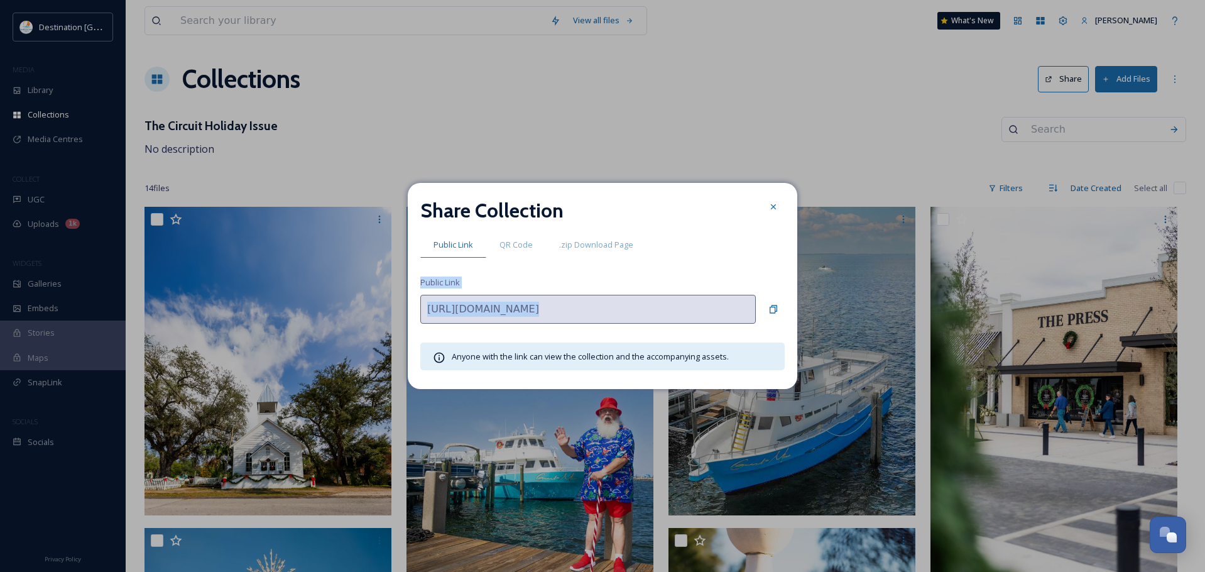
drag, startPoint x: 771, startPoint y: 309, endPoint x: 729, endPoint y: 269, distance: 58.2
click at [729, 269] on div "Share Collection Public Link QR Code .zip Download Page Public Link [URL][DOMAI…" at bounding box center [603, 286] width 390 height 206
click at [775, 307] on icon at bounding box center [773, 309] width 10 height 10
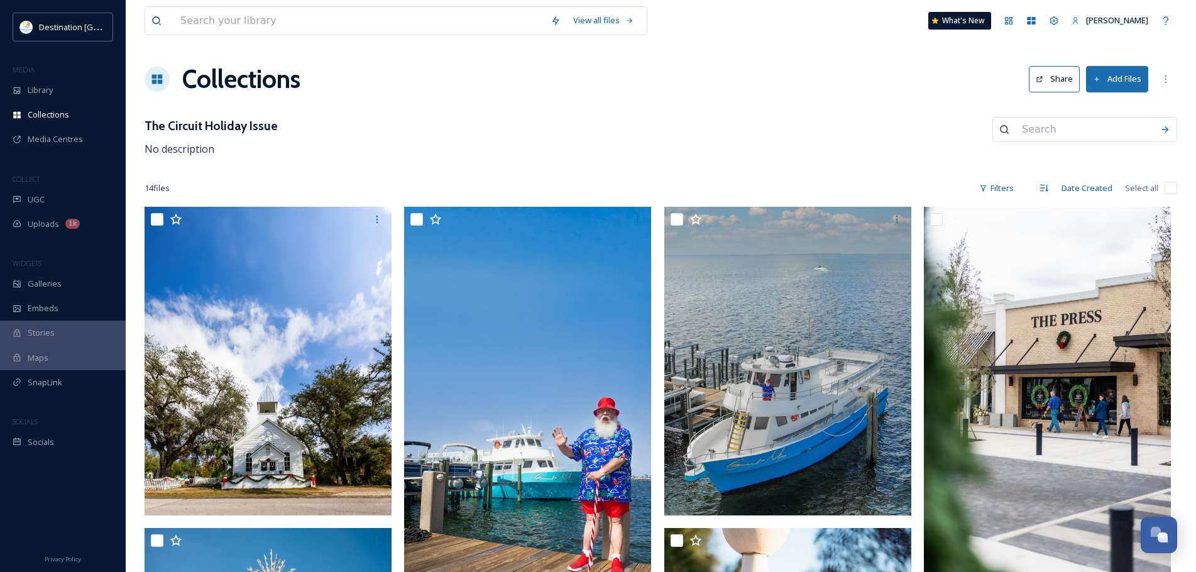
drag, startPoint x: 858, startPoint y: 151, endPoint x: 988, endPoint y: 139, distance: 131.3
click at [1168, 82] on icon at bounding box center [1165, 79] width 10 height 10
click at [1084, 112] on div "Edit Collection" at bounding box center [1107, 106] width 137 height 25
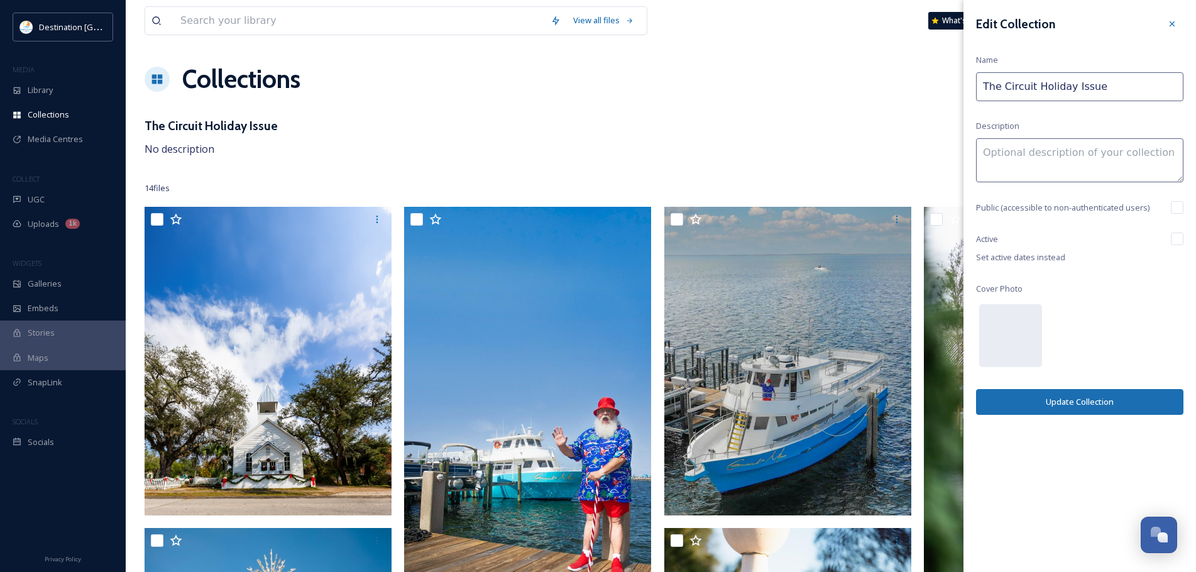
click at [1176, 239] on input "checkbox" at bounding box center [1176, 238] width 13 height 13
checkbox input "true"
click at [1150, 407] on button "Update Collection" at bounding box center [1079, 402] width 207 height 26
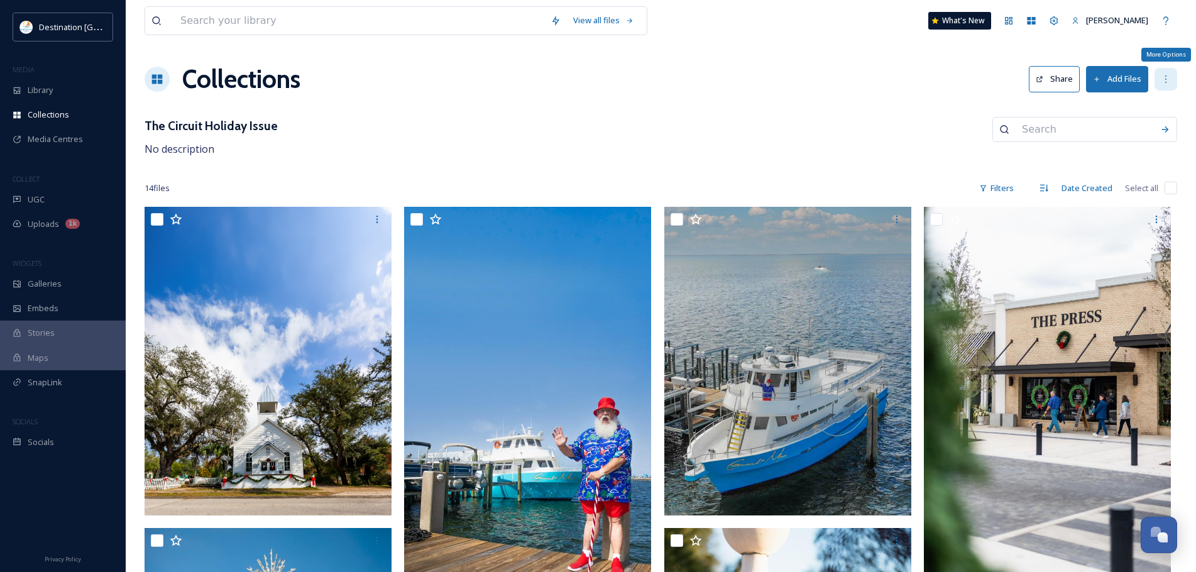
click at [1159, 79] on div "More Options" at bounding box center [1165, 79] width 23 height 23
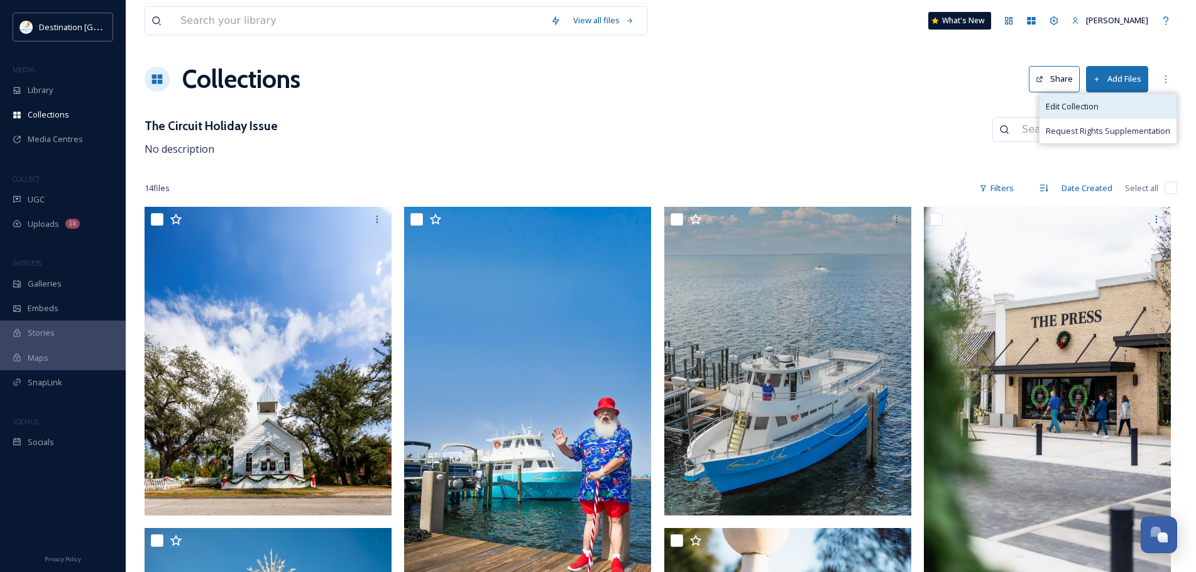
click at [1125, 107] on div "Edit Collection" at bounding box center [1107, 106] width 137 height 25
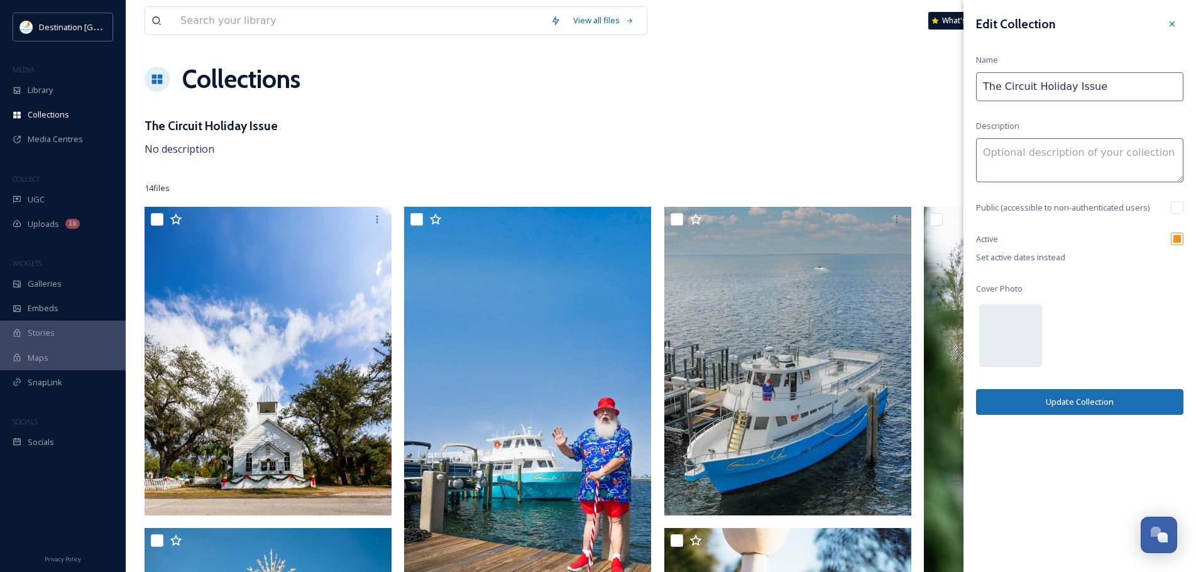
click at [635, 117] on div "The Circuit Holiday Issue No description" at bounding box center [661, 137] width 1032 height 40
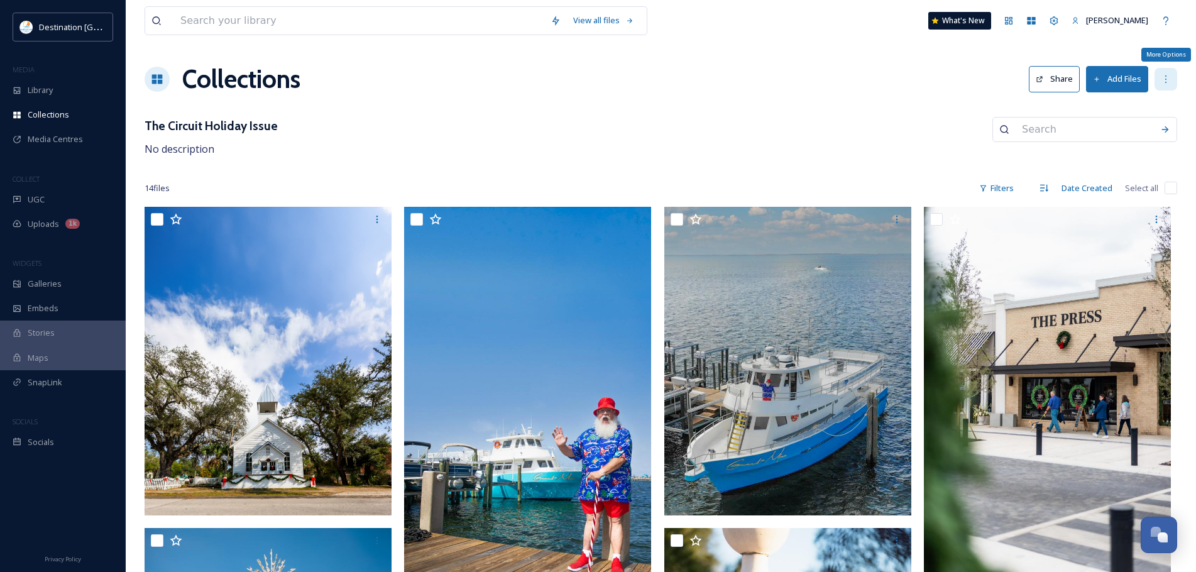
click at [1169, 82] on icon at bounding box center [1165, 79] width 10 height 10
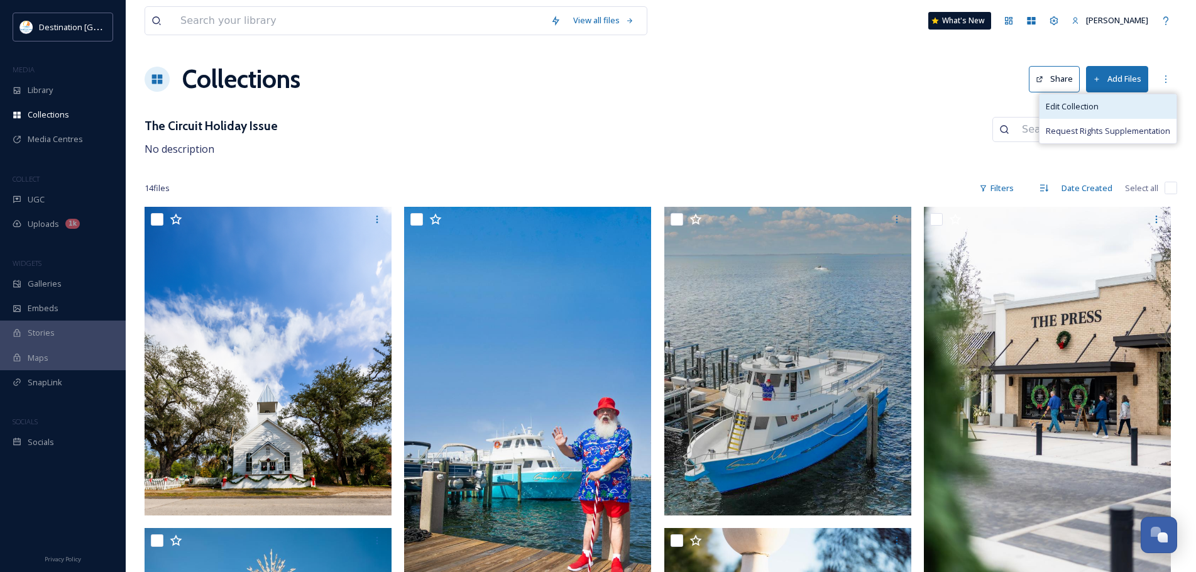
click at [1125, 112] on div "Edit Collection" at bounding box center [1107, 106] width 137 height 25
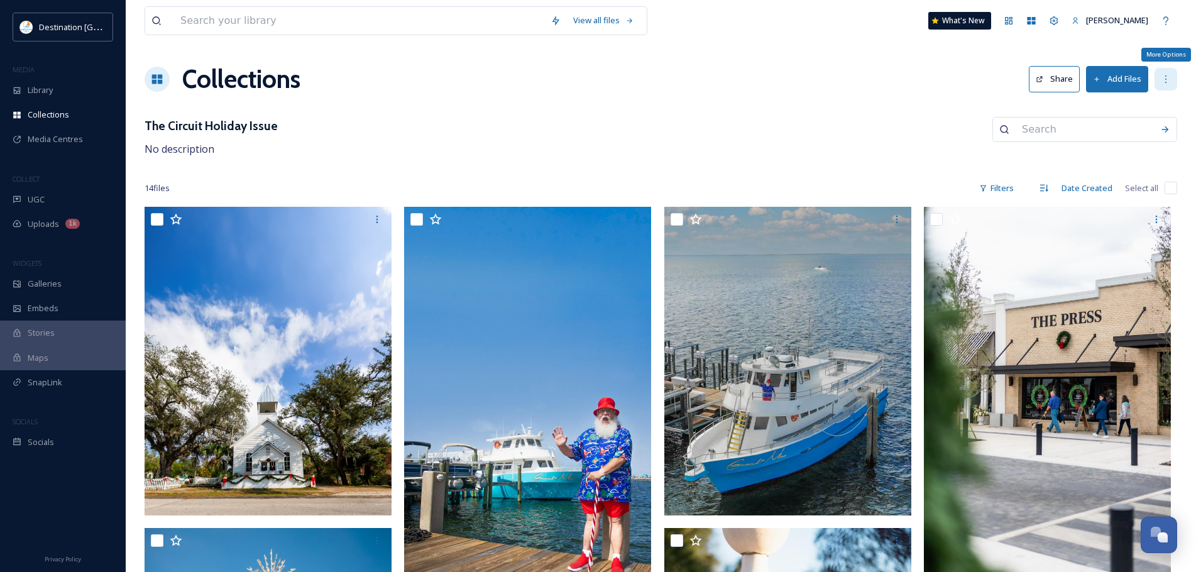
click at [1165, 80] on icon at bounding box center [1165, 79] width 10 height 10
click at [1061, 85] on button "Share" at bounding box center [1053, 79] width 51 height 26
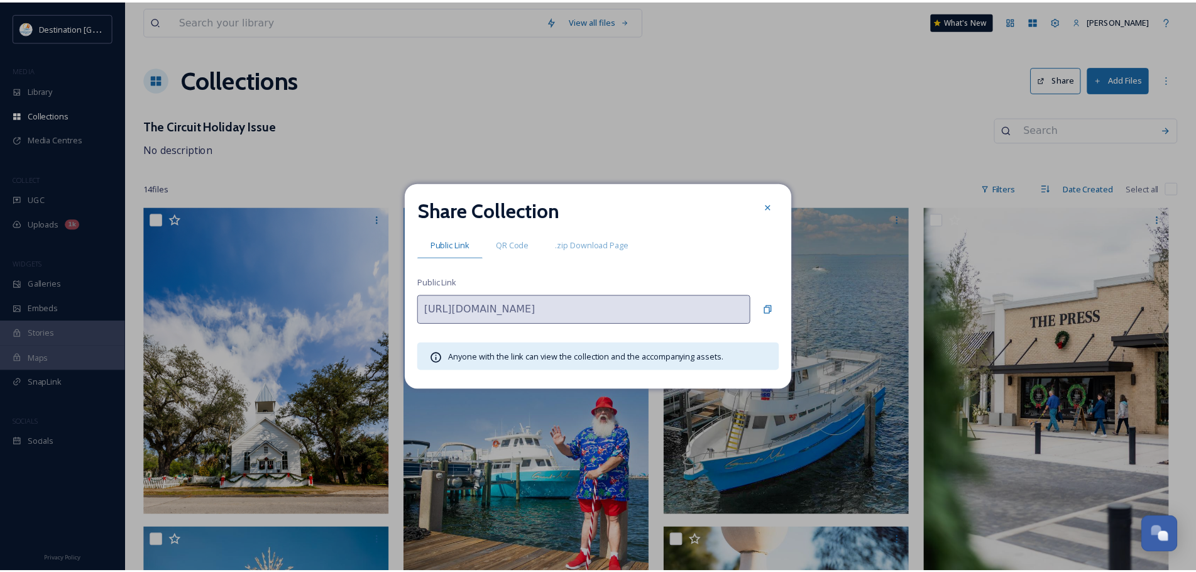
scroll to position [0, 82]
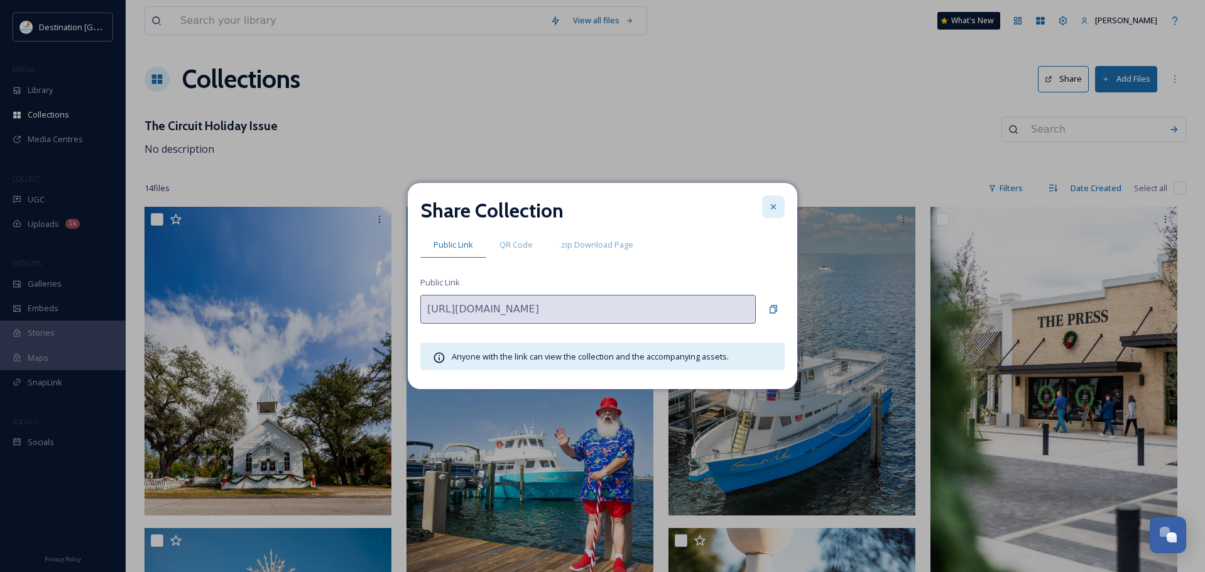
click at [772, 203] on icon at bounding box center [773, 207] width 10 height 10
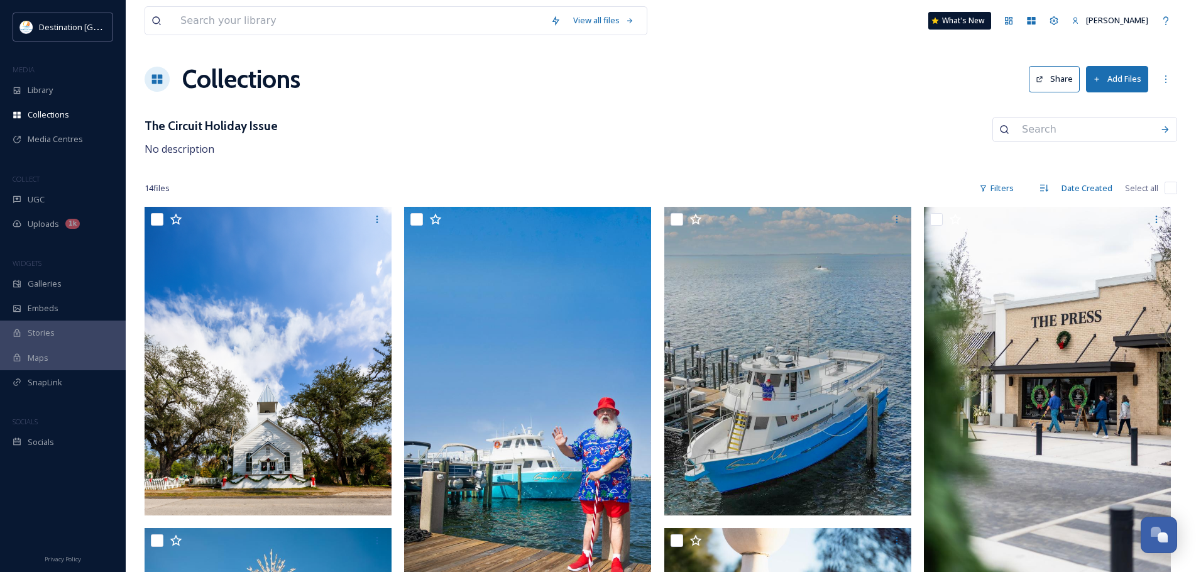
click at [1169, 186] on input "checkbox" at bounding box center [1170, 188] width 13 height 13
checkbox input "false"
checkbox input "true"
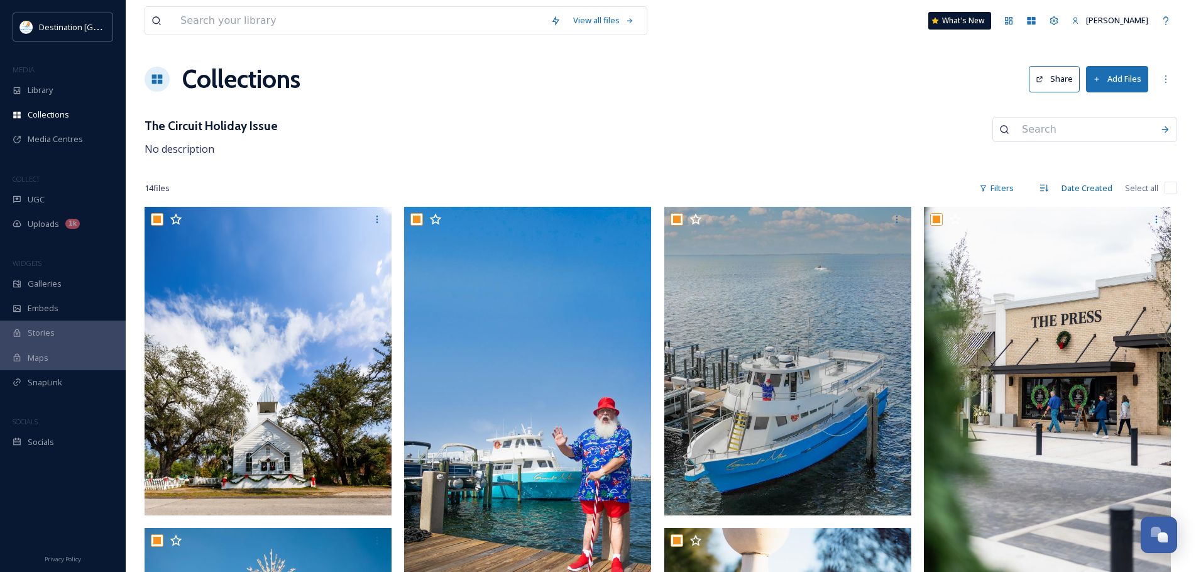
checkbox input "true"
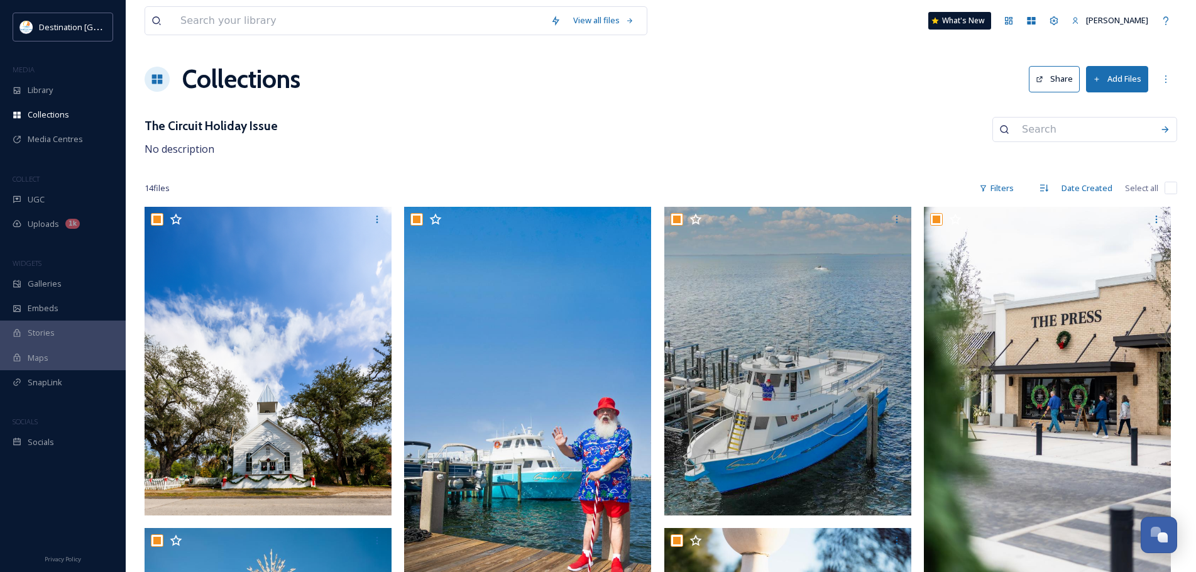
checkbox input "true"
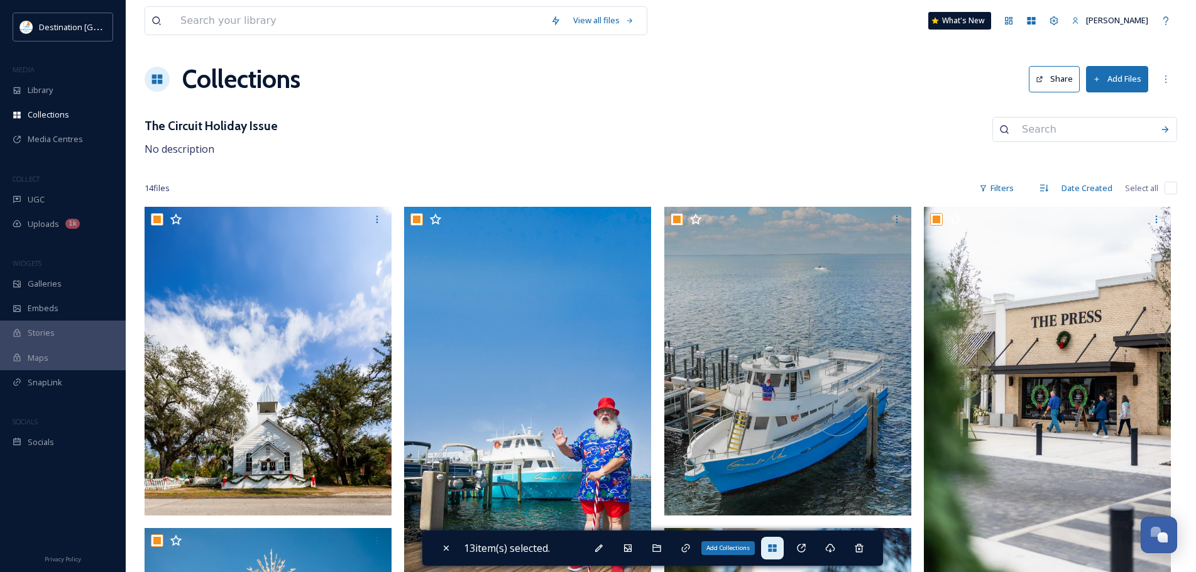
click at [775, 542] on div "Add Collections" at bounding box center [772, 548] width 23 height 23
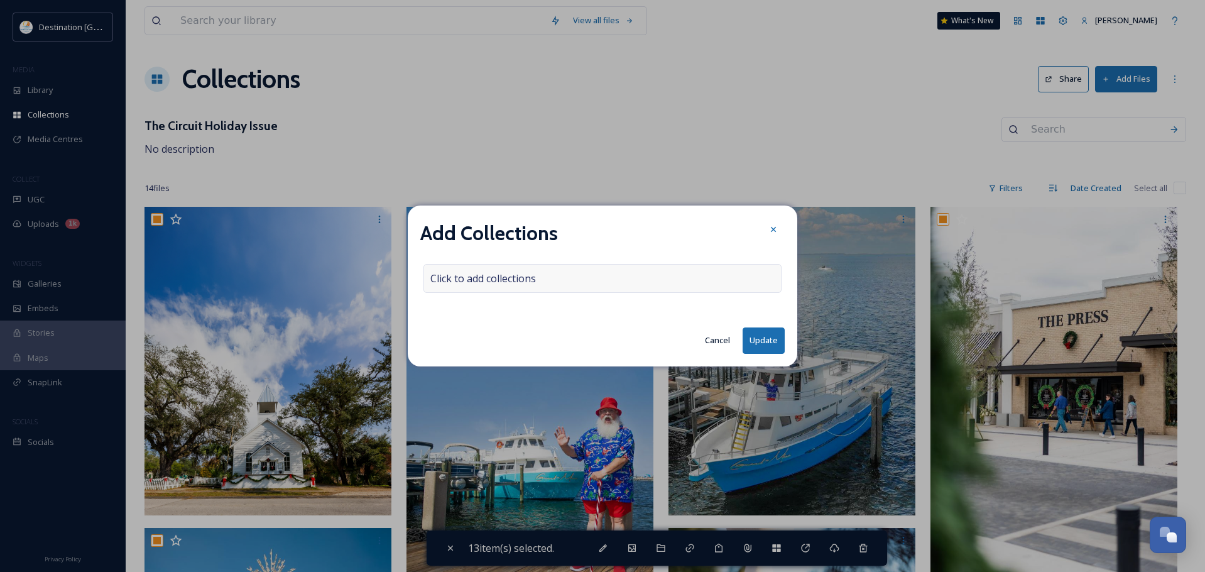
click at [521, 272] on span "Click to add collections" at bounding box center [483, 278] width 106 height 15
click at [521, 272] on input at bounding box center [493, 279] width 138 height 28
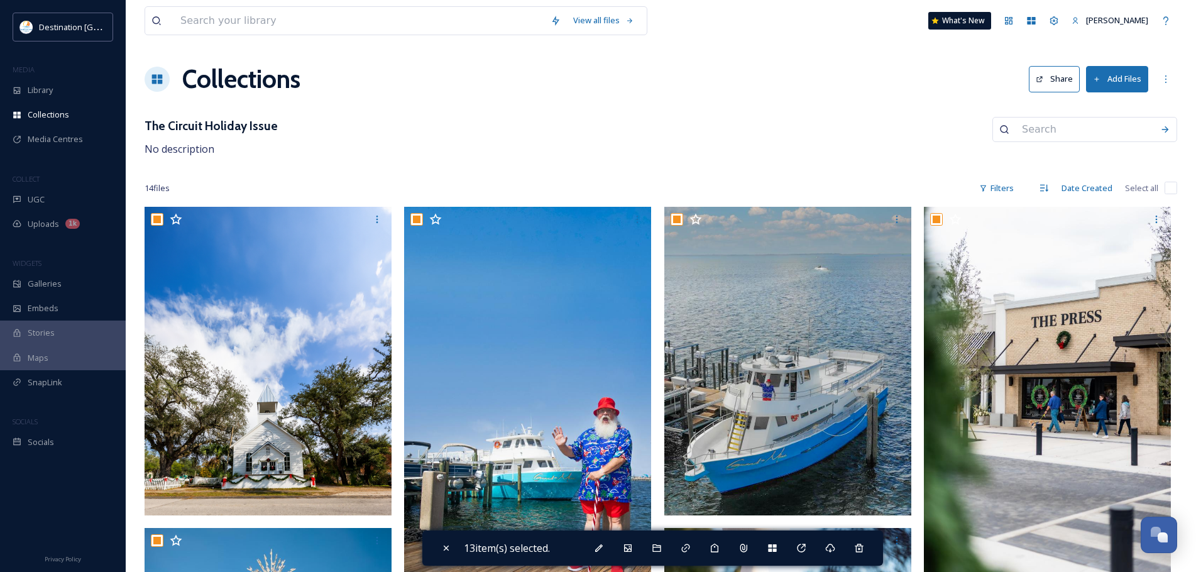
click at [167, 80] on div at bounding box center [157, 79] width 25 height 25
click at [193, 77] on h1 "Collections" at bounding box center [241, 79] width 118 height 38
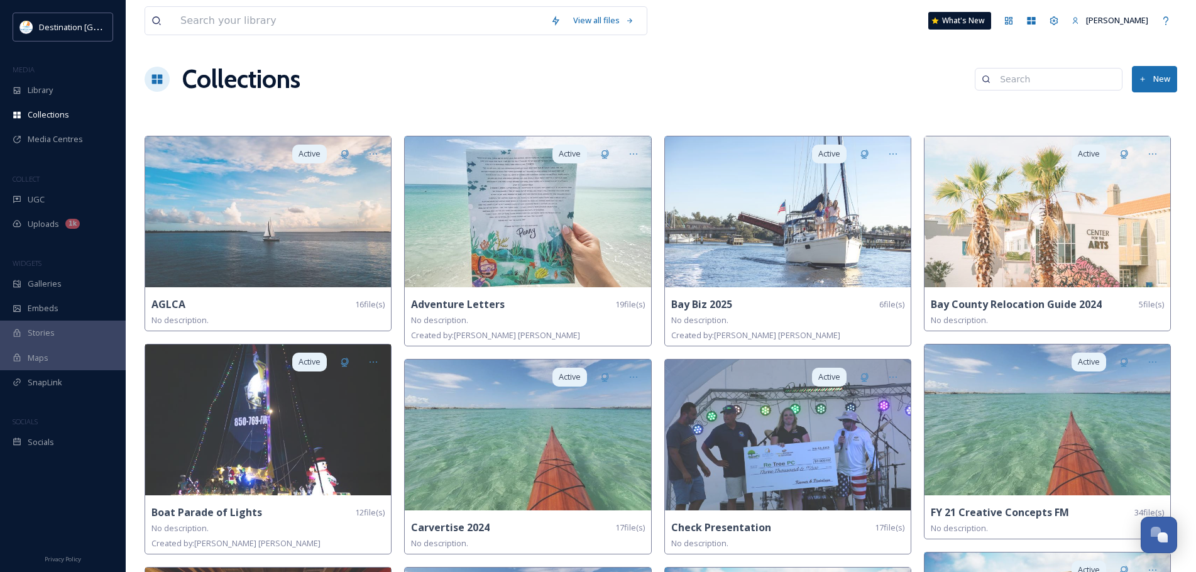
click at [1155, 82] on button "New" at bounding box center [1154, 79] width 45 height 26
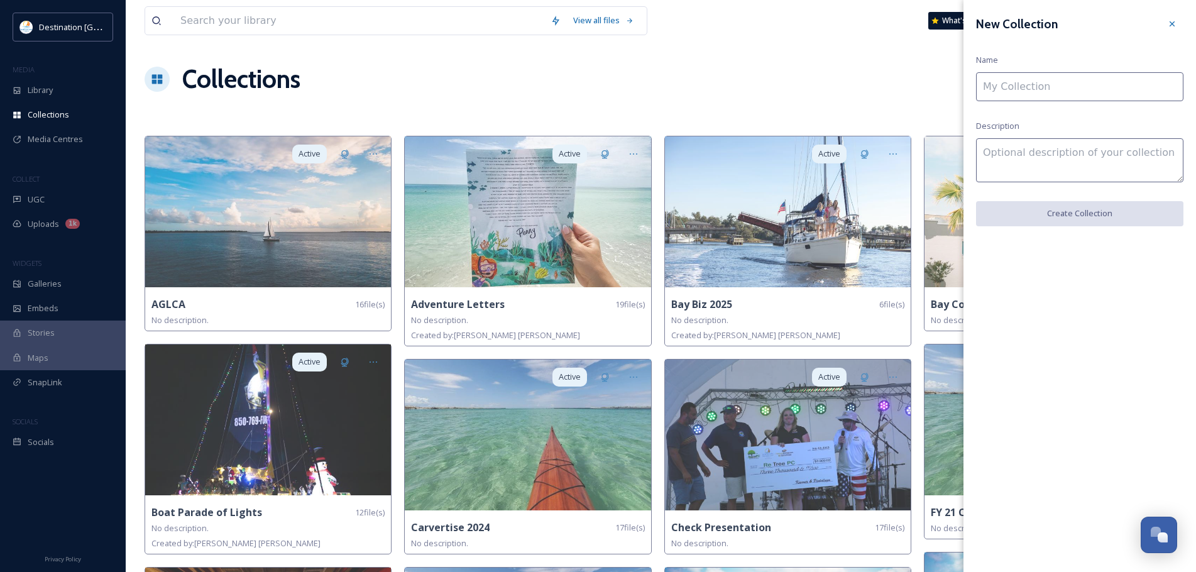
click at [1004, 92] on input at bounding box center [1079, 86] width 207 height 29
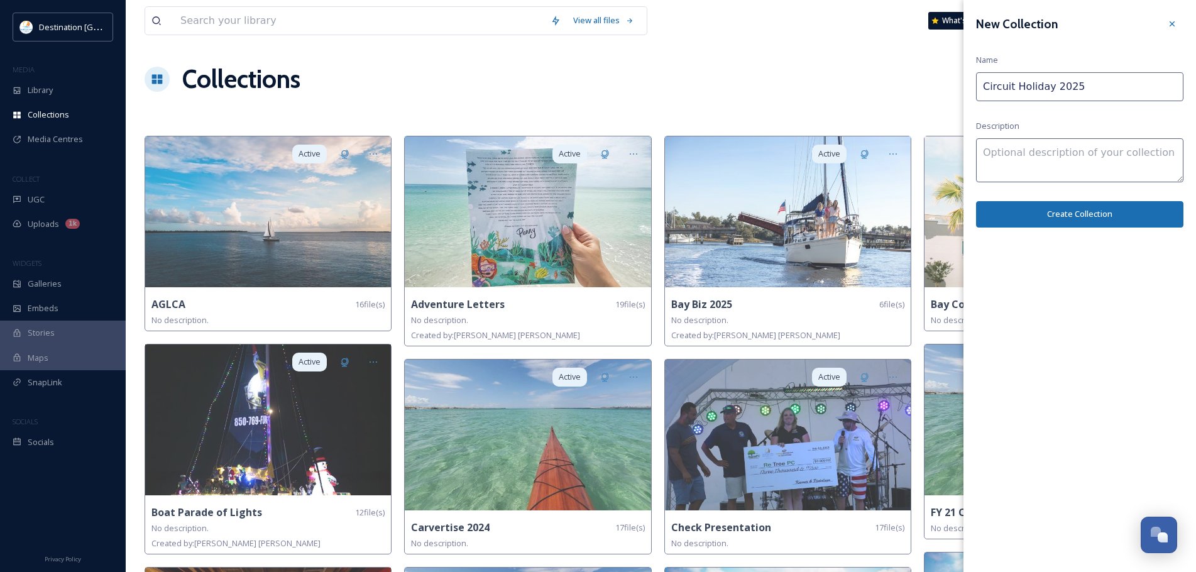
type input "Circuit Holiday 2025"
click at [1126, 221] on button "Create Collection" at bounding box center [1079, 214] width 207 height 26
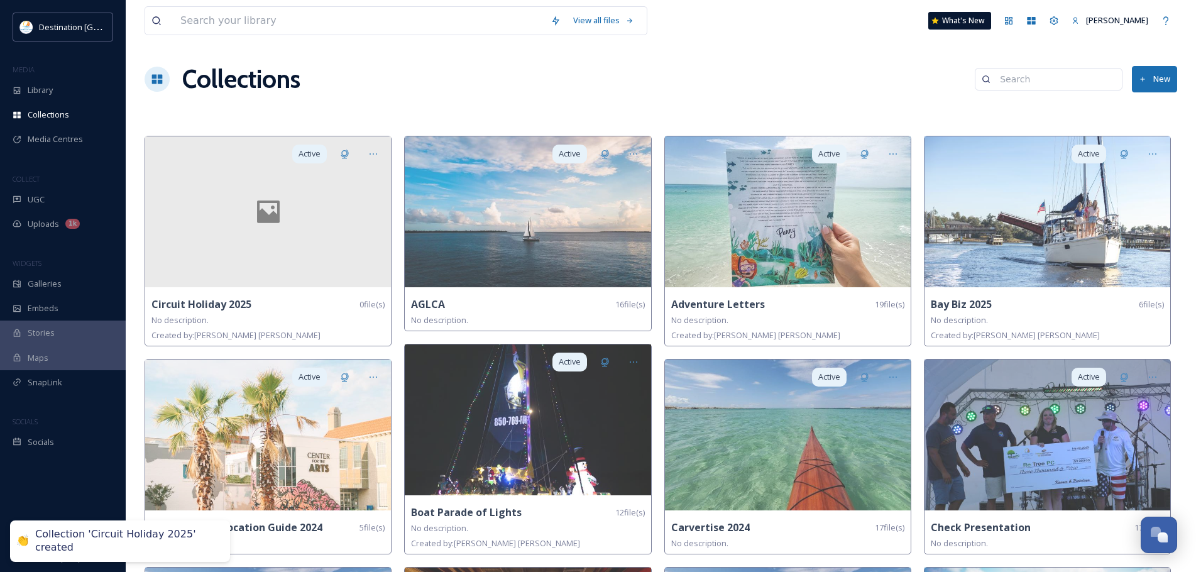
click at [1031, 73] on input at bounding box center [1054, 79] width 122 height 25
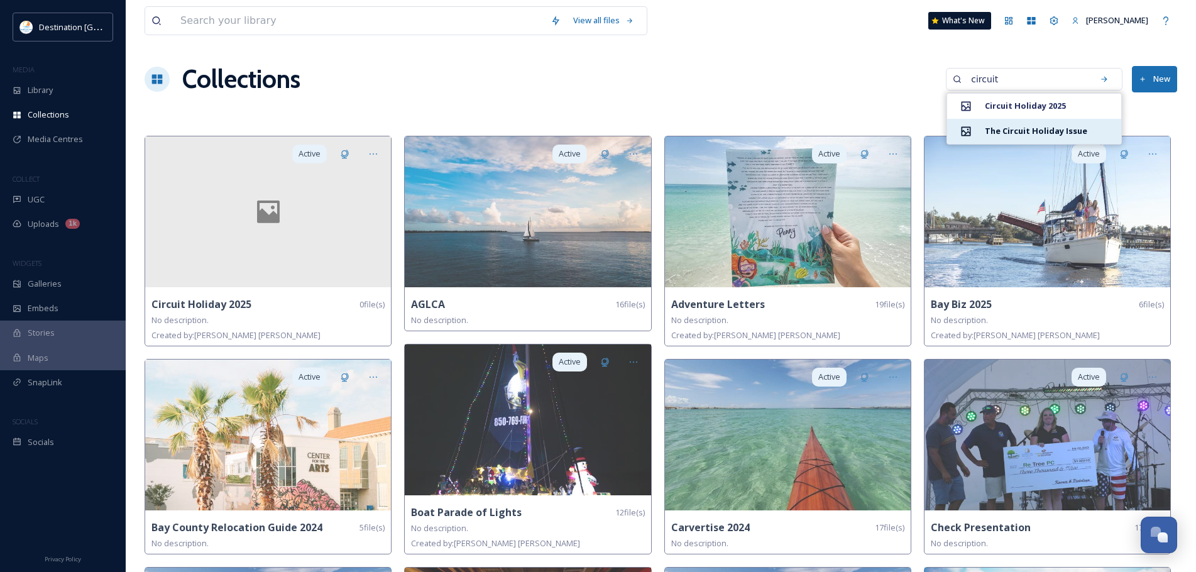
type input "circuit"
click at [1023, 133] on strong "The Circuit Holiday Issue" at bounding box center [1036, 130] width 102 height 11
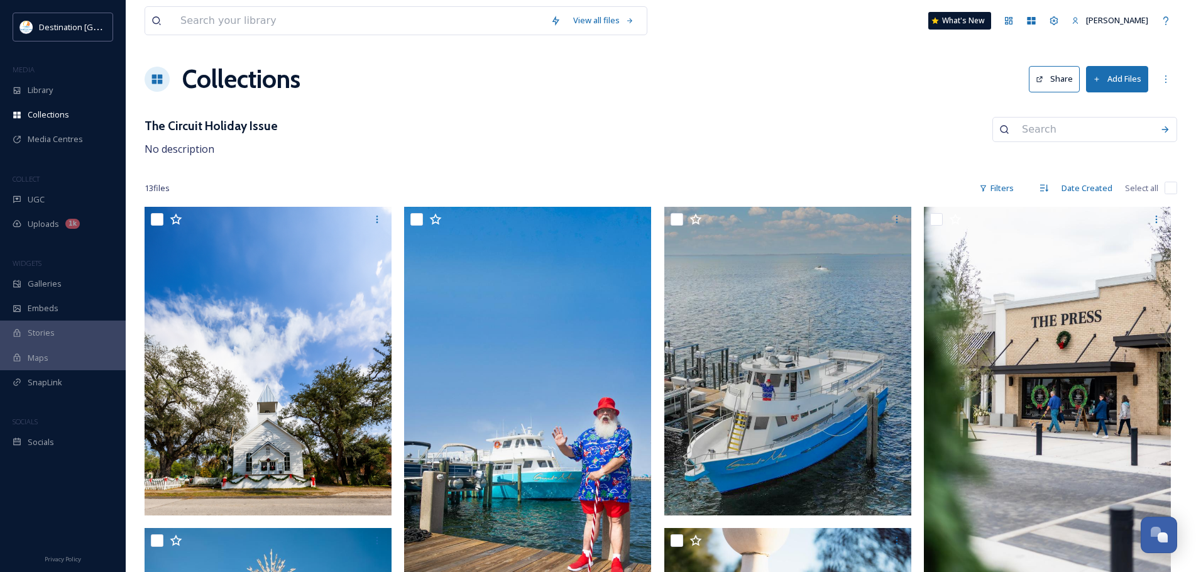
click at [1162, 188] on div "13 file s Filters Date Created Select all" at bounding box center [661, 188] width 1032 height 25
click at [1165, 190] on input "checkbox" at bounding box center [1170, 188] width 13 height 13
checkbox input "true"
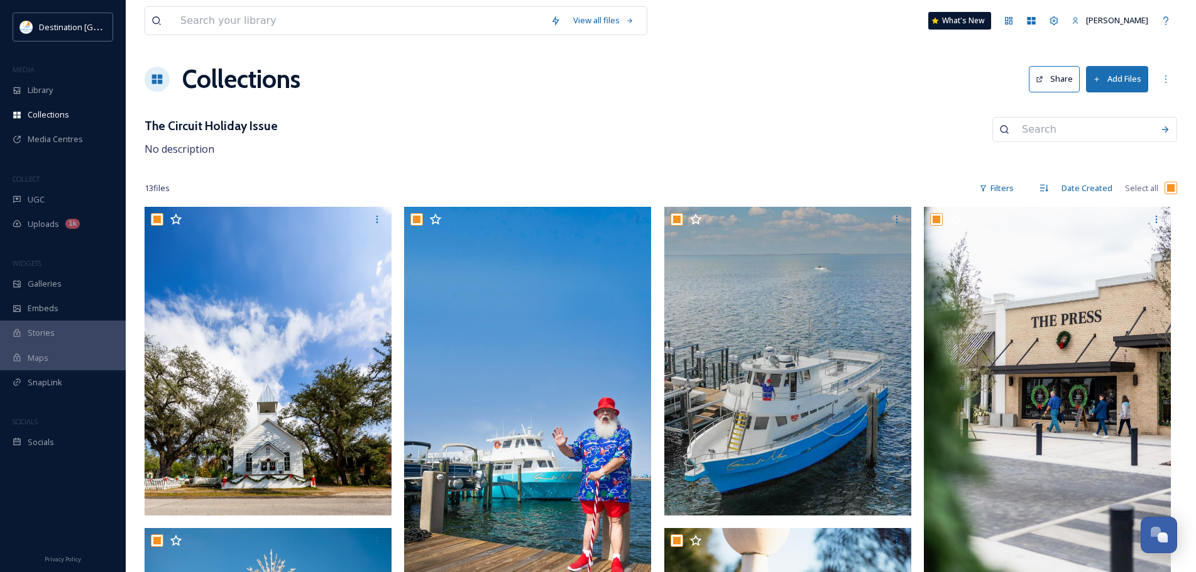
checkbox input "true"
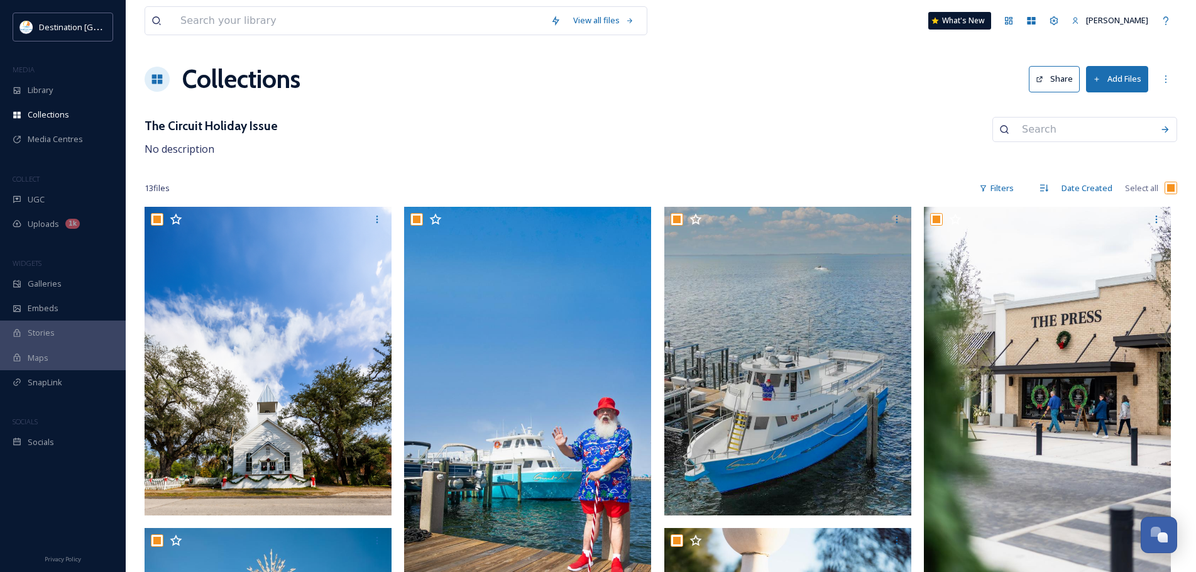
checkbox input "true"
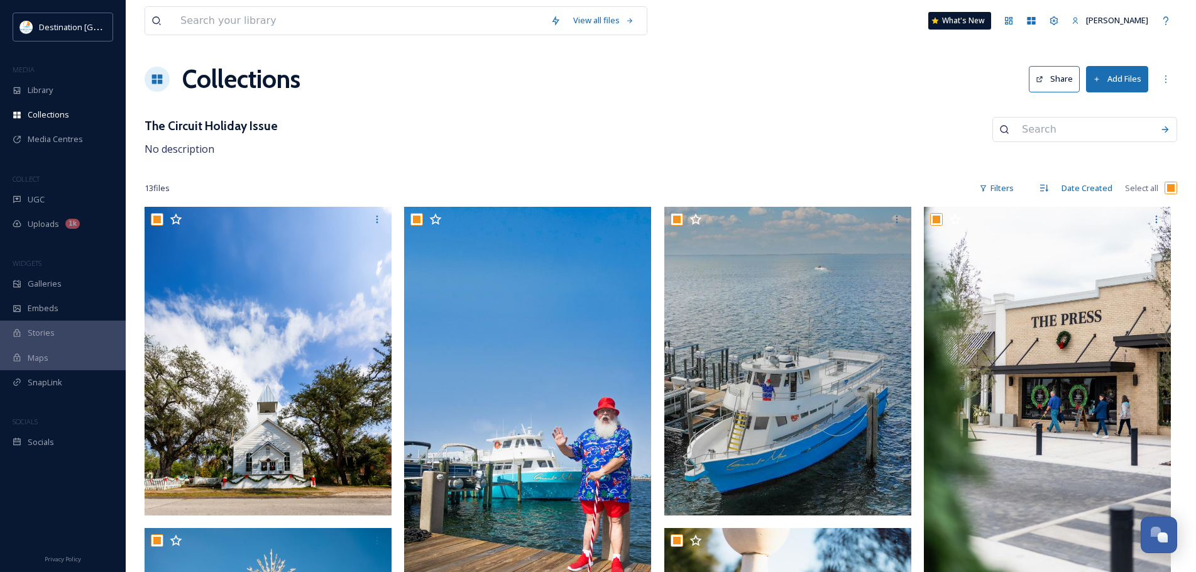
checkbox input "true"
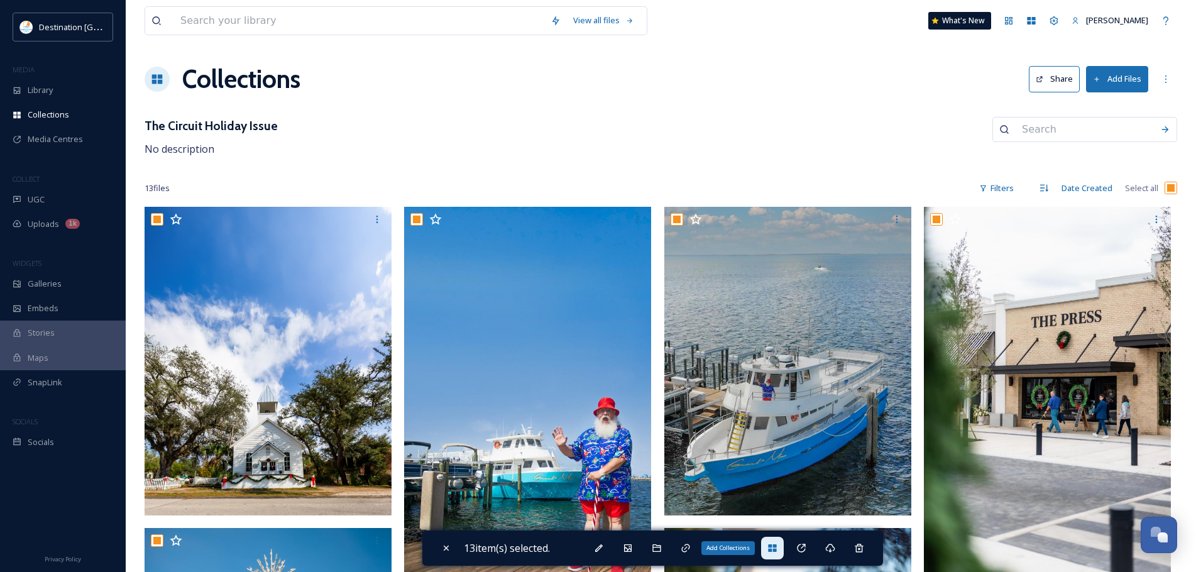
click at [783, 553] on div "Add Collections" at bounding box center [772, 548] width 23 height 23
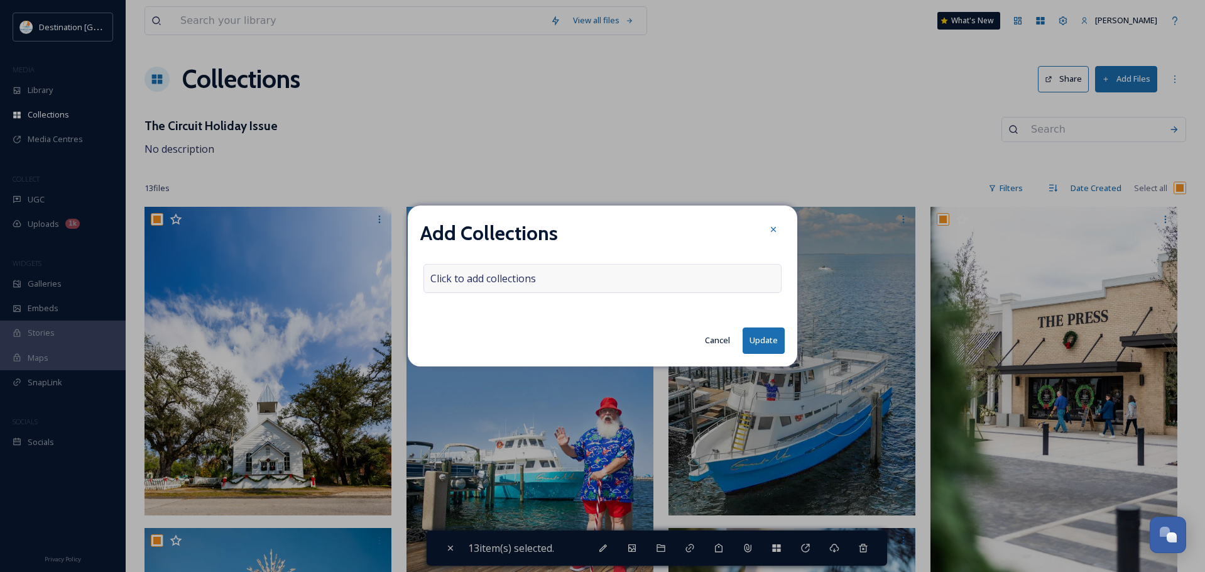
click at [585, 293] on div "Click to add collections" at bounding box center [602, 278] width 358 height 29
click at [578, 281] on div at bounding box center [602, 278] width 358 height 29
click at [516, 283] on input at bounding box center [493, 279] width 138 height 28
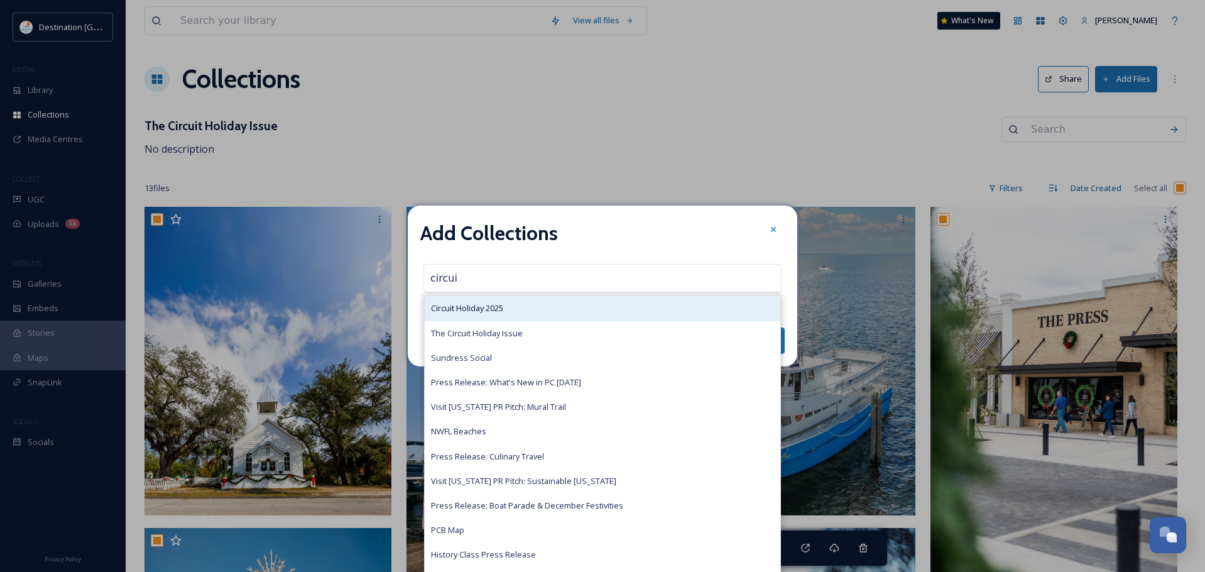
type input "circui"
click at [500, 305] on span "Circuit Holiday 2025" at bounding box center [467, 308] width 72 height 12
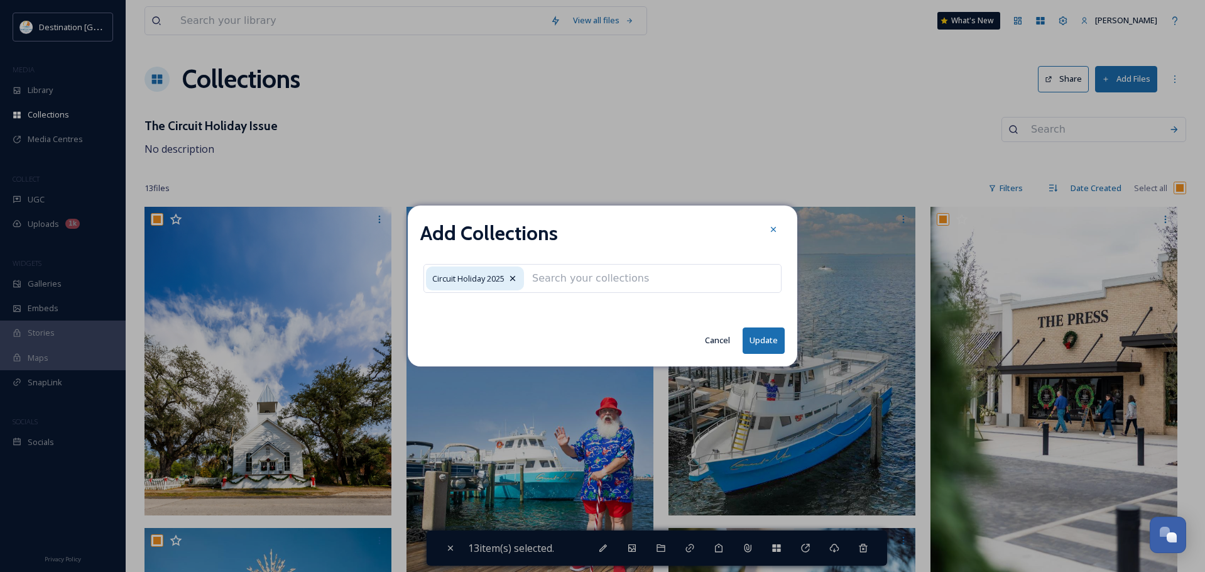
click at [773, 348] on button "Update" at bounding box center [764, 340] width 42 height 26
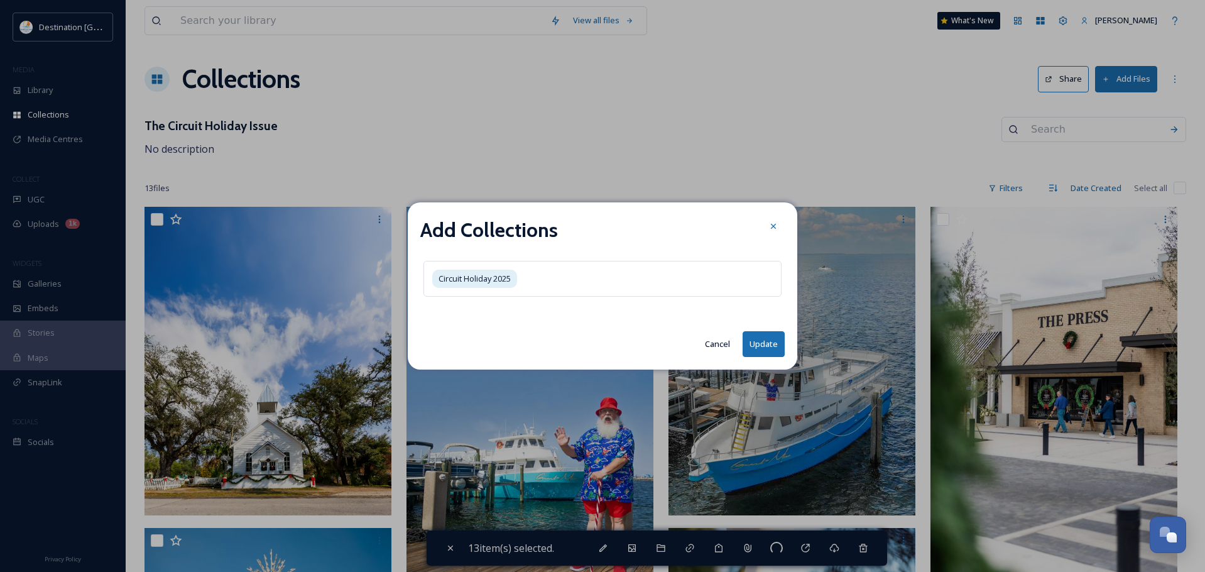
checkbox input "false"
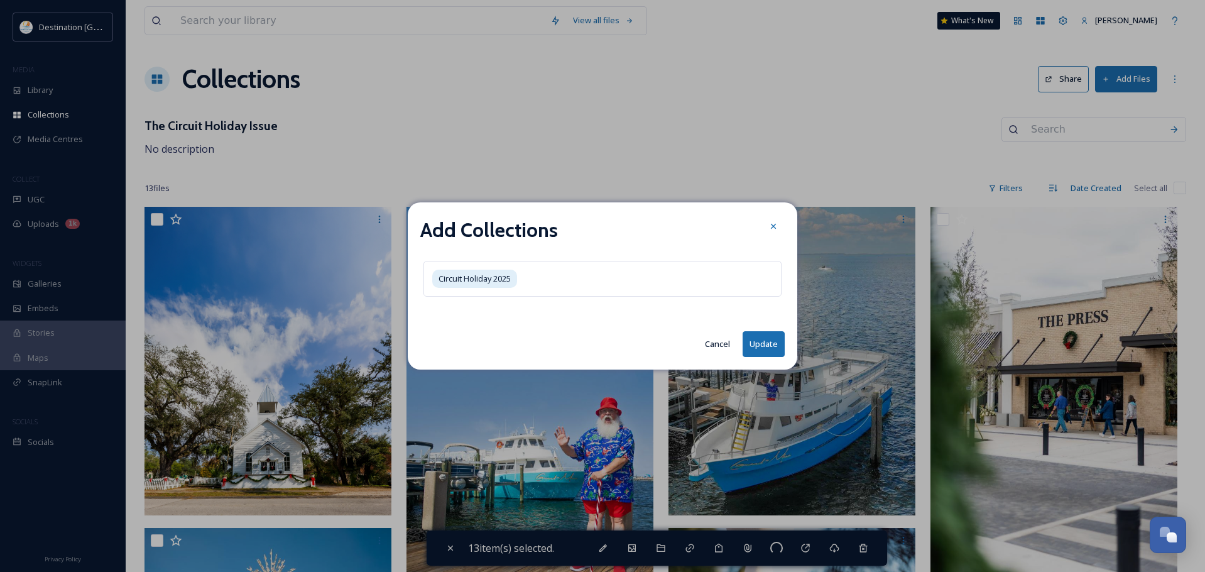
checkbox input "false"
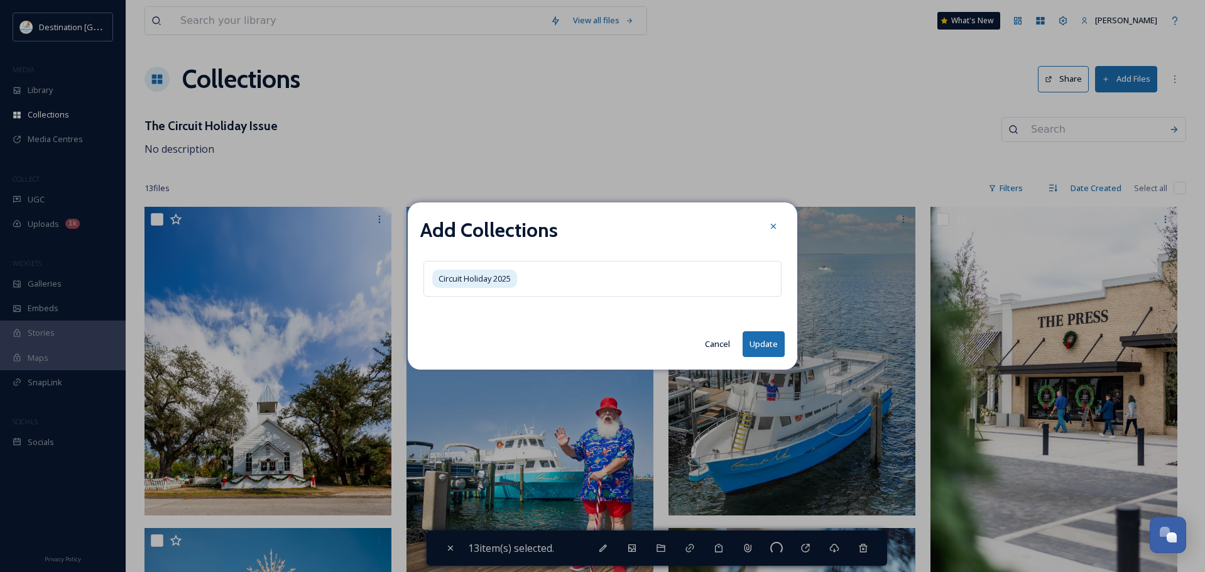
checkbox input "false"
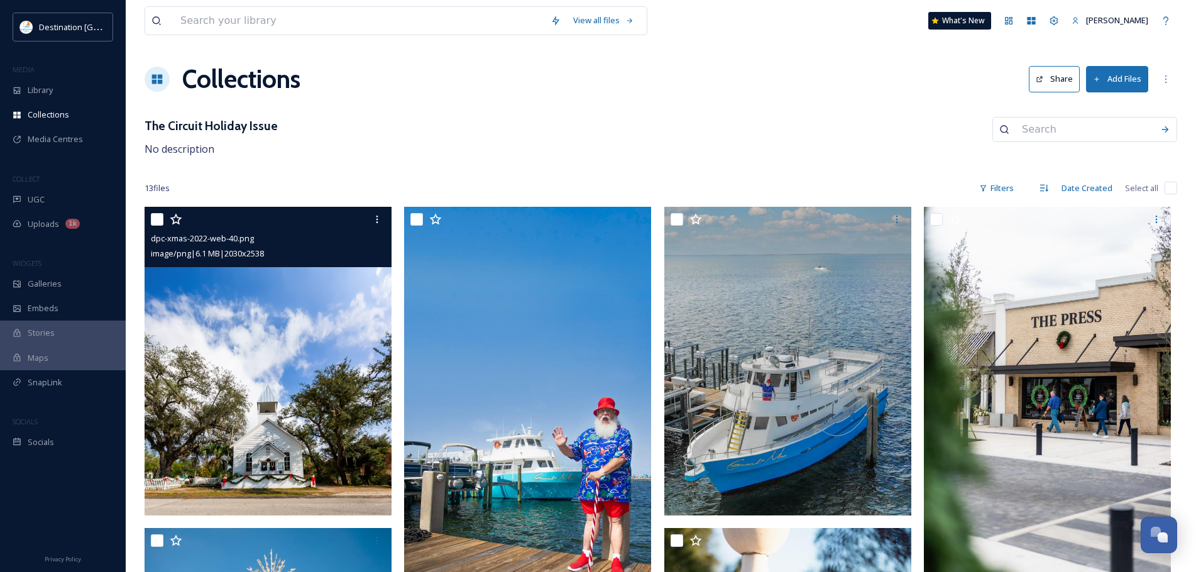
click at [161, 216] on input "checkbox" at bounding box center [157, 219] width 13 height 13
checkbox input "true"
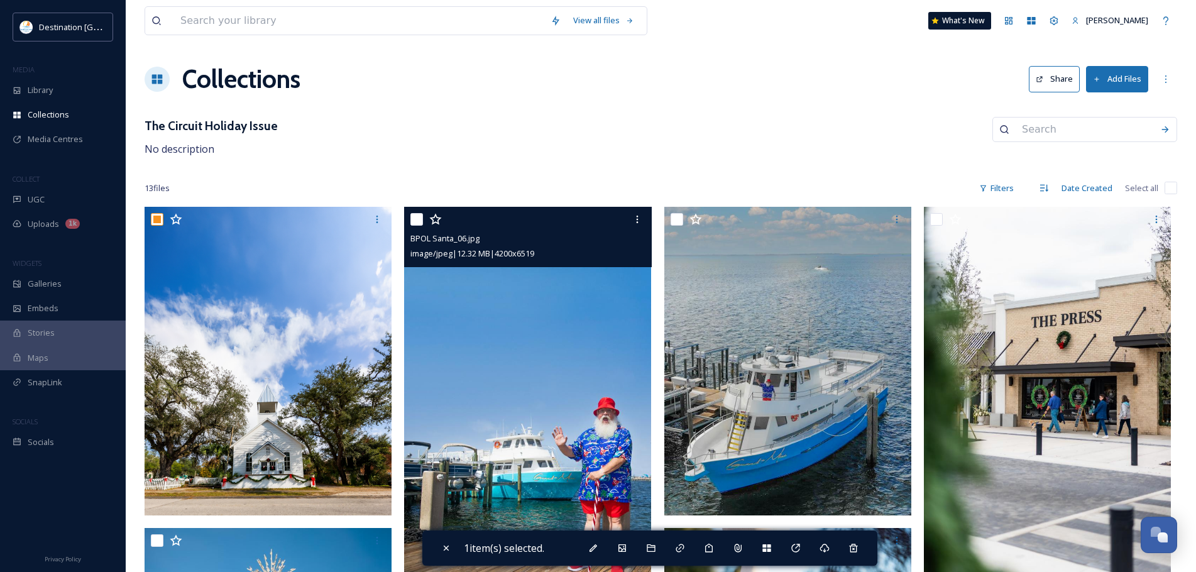
click at [415, 221] on input "checkbox" at bounding box center [416, 219] width 13 height 13
checkbox input "true"
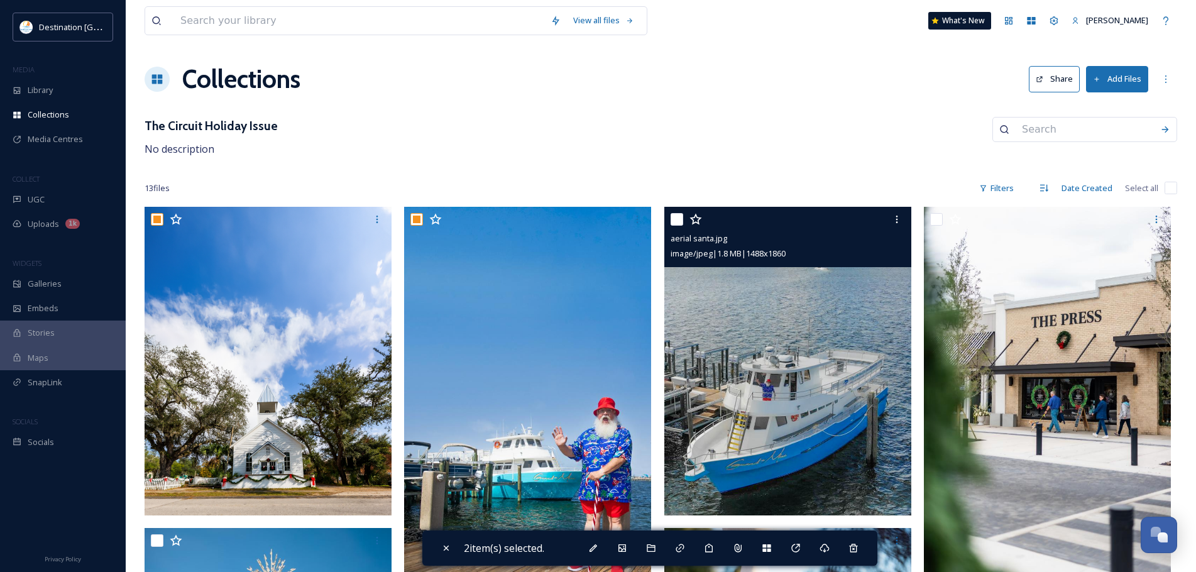
click at [678, 219] on input "checkbox" at bounding box center [676, 219] width 13 height 13
checkbox input "true"
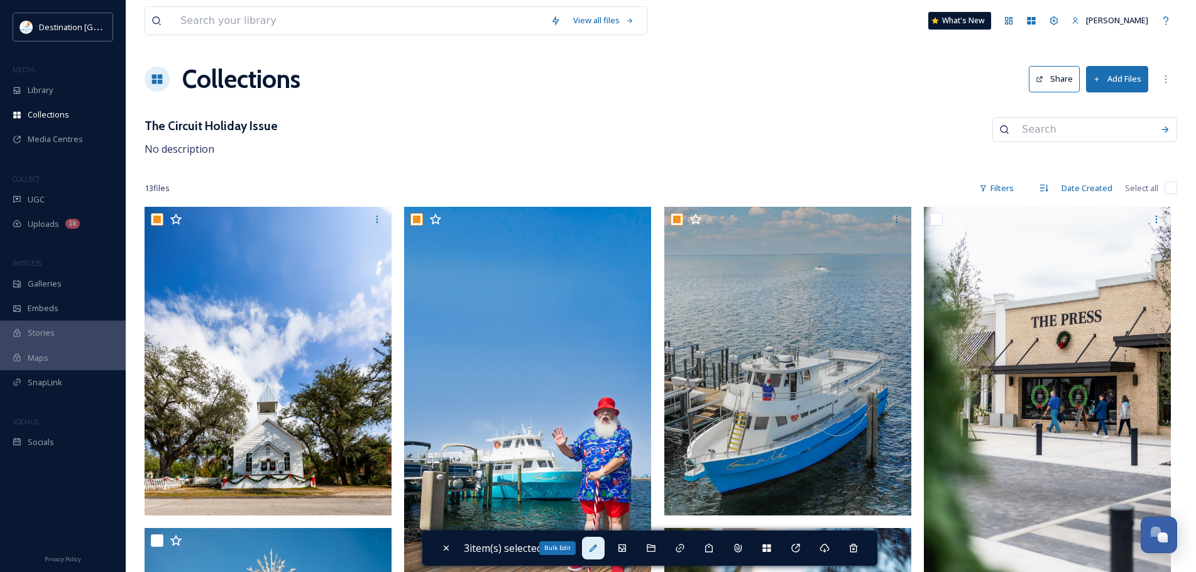
click at [593, 544] on icon at bounding box center [593, 548] width 10 height 10
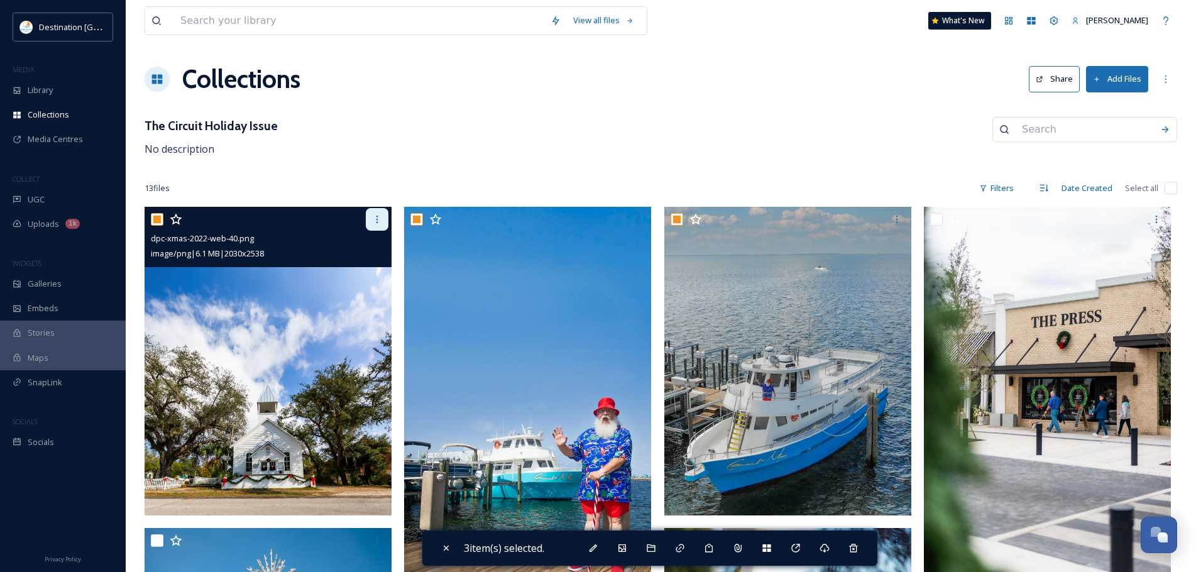
click at [381, 219] on icon at bounding box center [377, 219] width 10 height 10
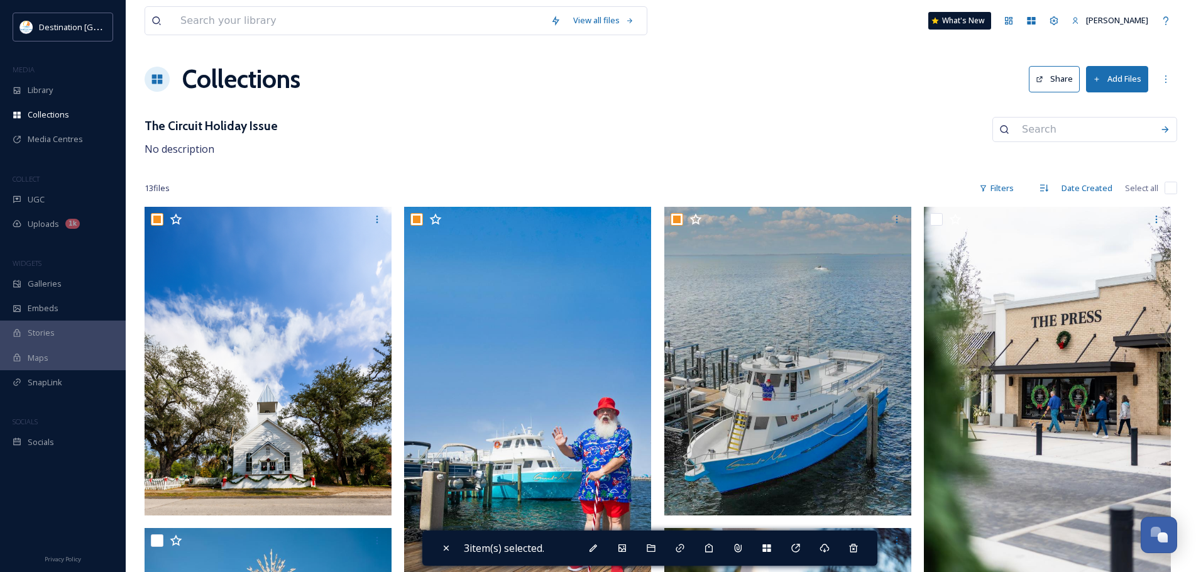
click at [503, 140] on div "The Circuit Holiday Issue No description" at bounding box center [661, 137] width 1032 height 40
click at [448, 554] on div "Close" at bounding box center [446, 548] width 23 height 23
checkbox input "false"
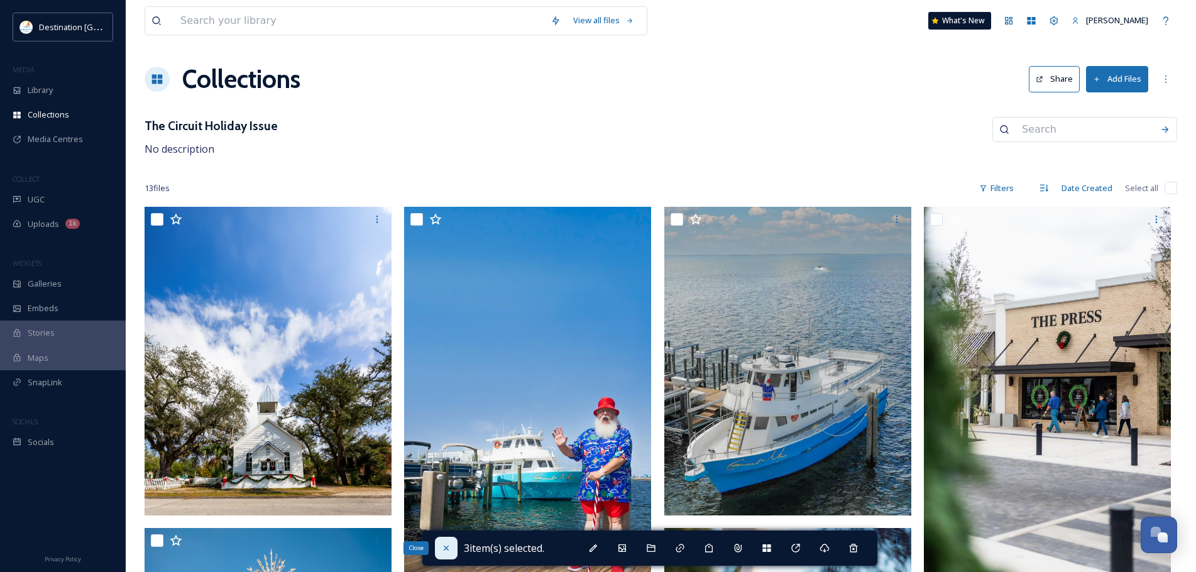
checkbox input "false"
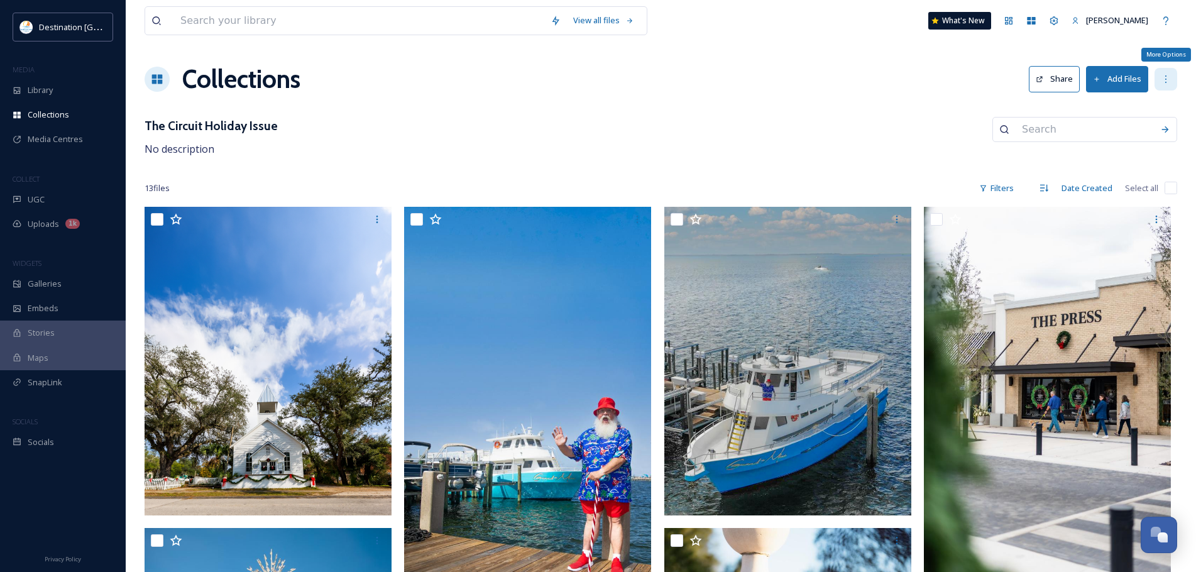
click at [1157, 79] on div "More Options" at bounding box center [1165, 79] width 23 height 23
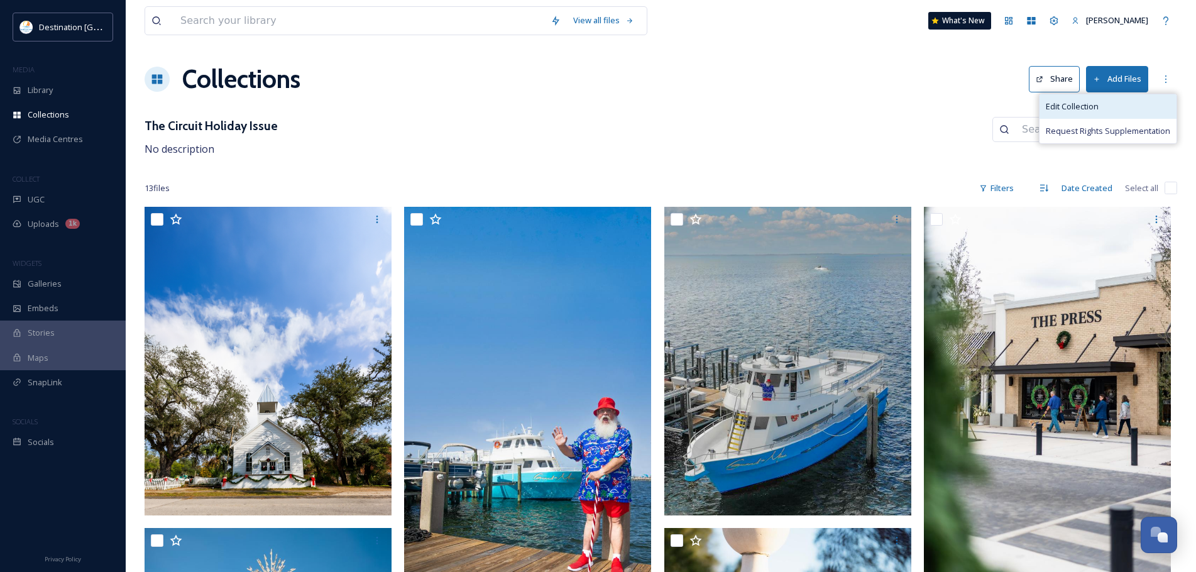
click at [1121, 111] on div "Edit Collection" at bounding box center [1107, 106] width 137 height 25
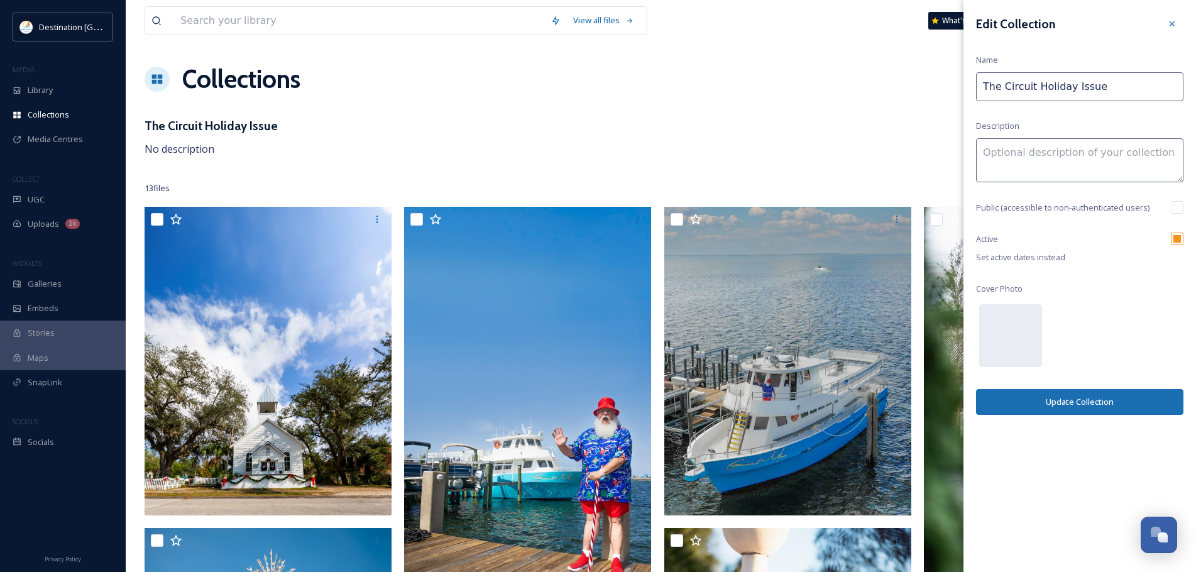
click at [1116, 89] on input "The Circuit Holiday Issue" at bounding box center [1079, 86] width 207 height 29
type input "The Circuit Holiday Issue 2024"
click at [1087, 401] on button "Update Collection" at bounding box center [1079, 402] width 207 height 26
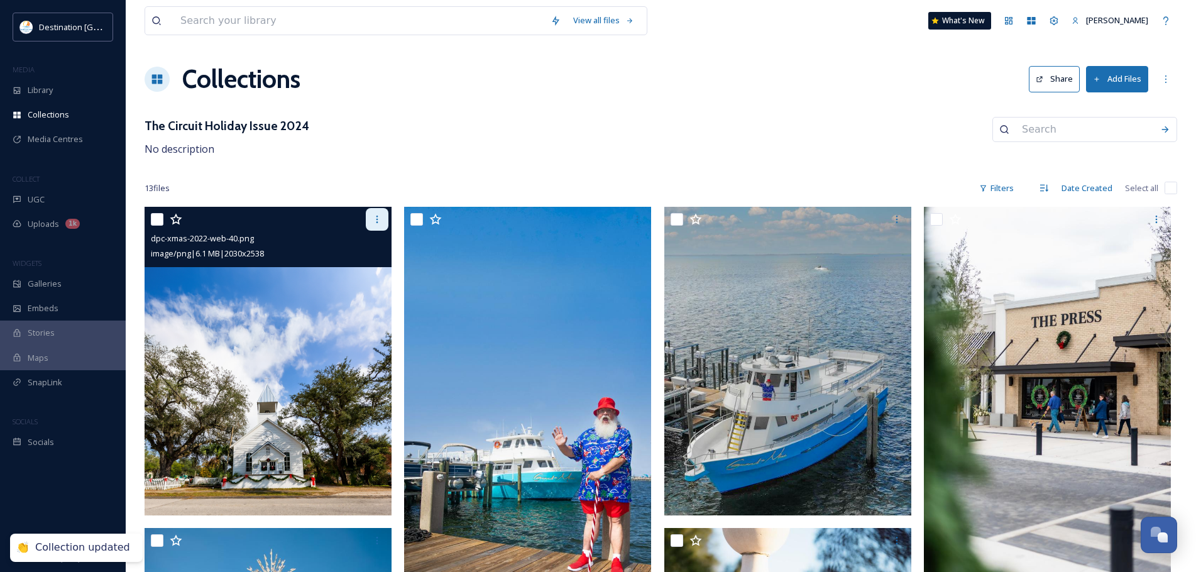
click at [381, 216] on icon at bounding box center [377, 219] width 10 height 10
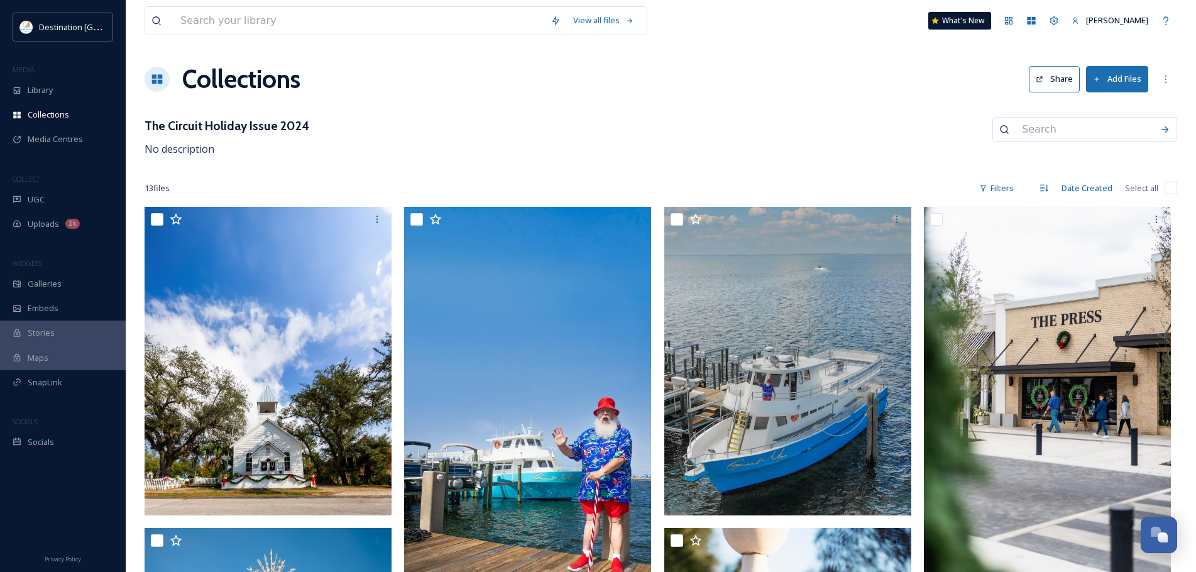
click at [382, 134] on div "The Circuit Holiday Issue 2024 No description" at bounding box center [661, 137] width 1032 height 40
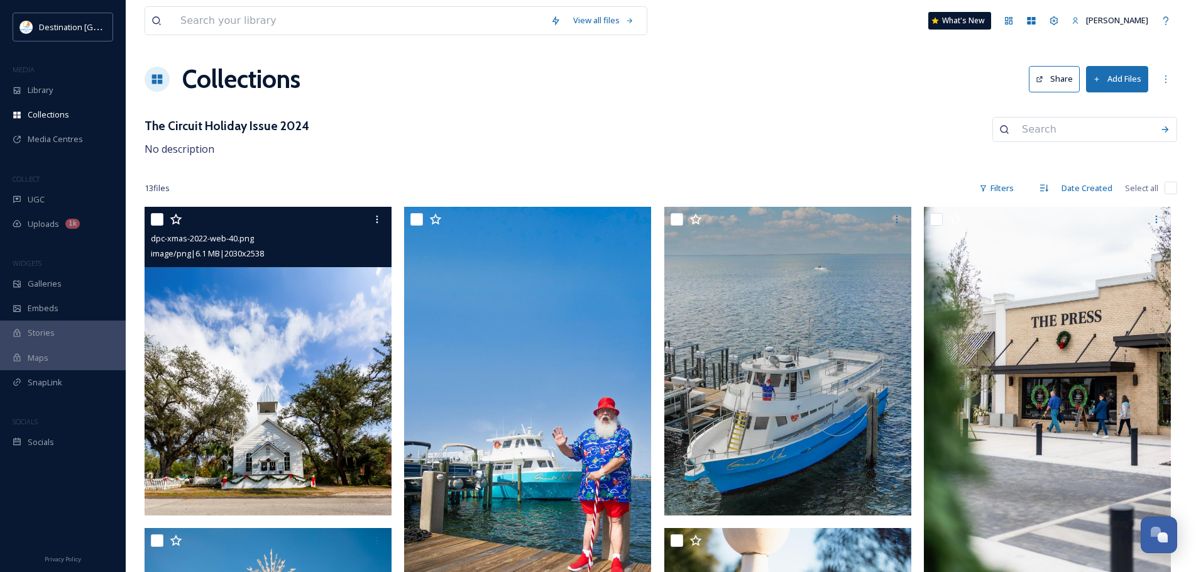
click at [155, 213] on input "checkbox" at bounding box center [157, 219] width 13 height 13
checkbox input "true"
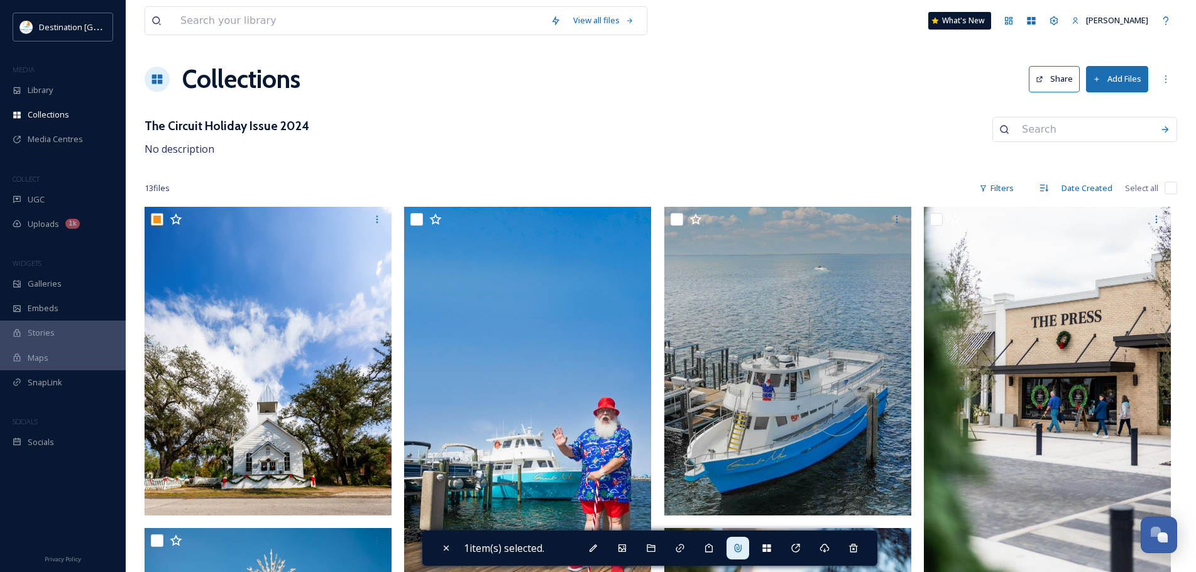
drag, startPoint x: 602, startPoint y: 552, endPoint x: 745, endPoint y: 543, distance: 142.9
click at [738, 543] on div "1 item(s) selected." at bounding box center [649, 547] width 455 height 35
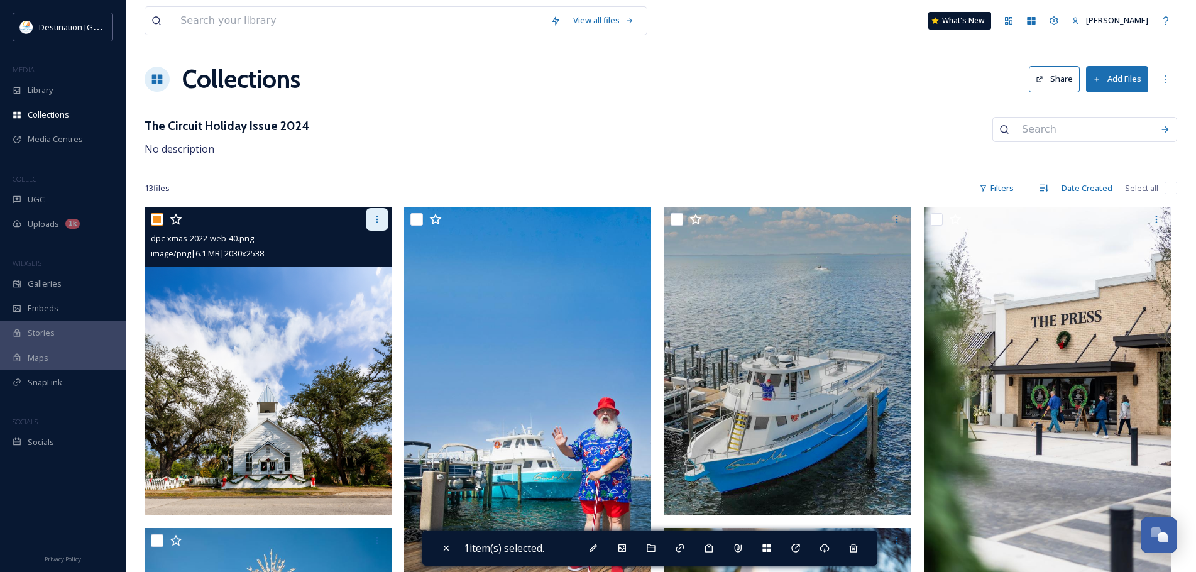
drag, startPoint x: 379, startPoint y: 339, endPoint x: 375, endPoint y: 222, distance: 117.5
click at [375, 222] on icon at bounding box center [377, 219] width 10 height 10
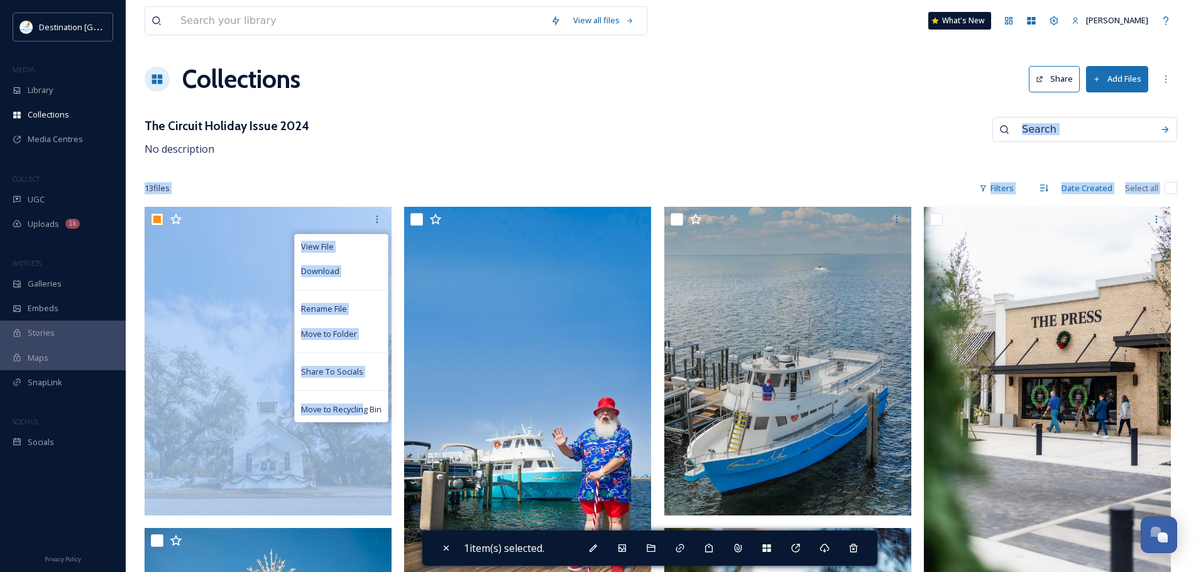
drag, startPoint x: 363, startPoint y: 403, endPoint x: 444, endPoint y: 153, distance: 262.7
click at [444, 153] on div "The Circuit Holiday Issue 2024 No description" at bounding box center [661, 137] width 1032 height 40
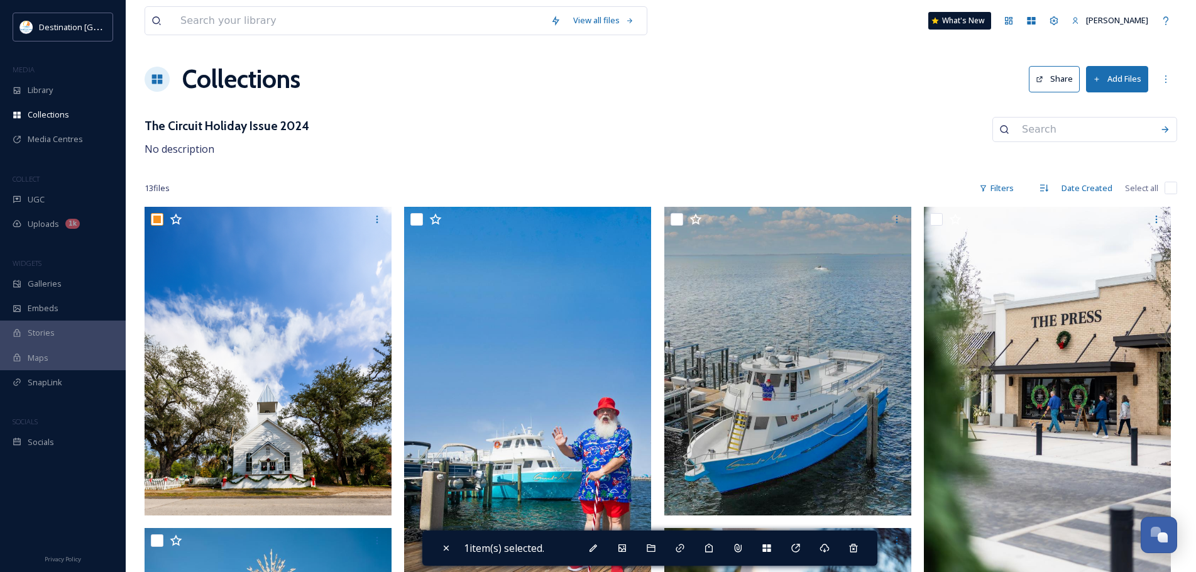
click at [444, 153] on div "The Circuit Holiday Issue 2024 No description" at bounding box center [661, 137] width 1032 height 40
click at [1162, 76] on icon at bounding box center [1165, 79] width 10 height 10
click at [1124, 105] on div "Edit Collection" at bounding box center [1107, 106] width 137 height 25
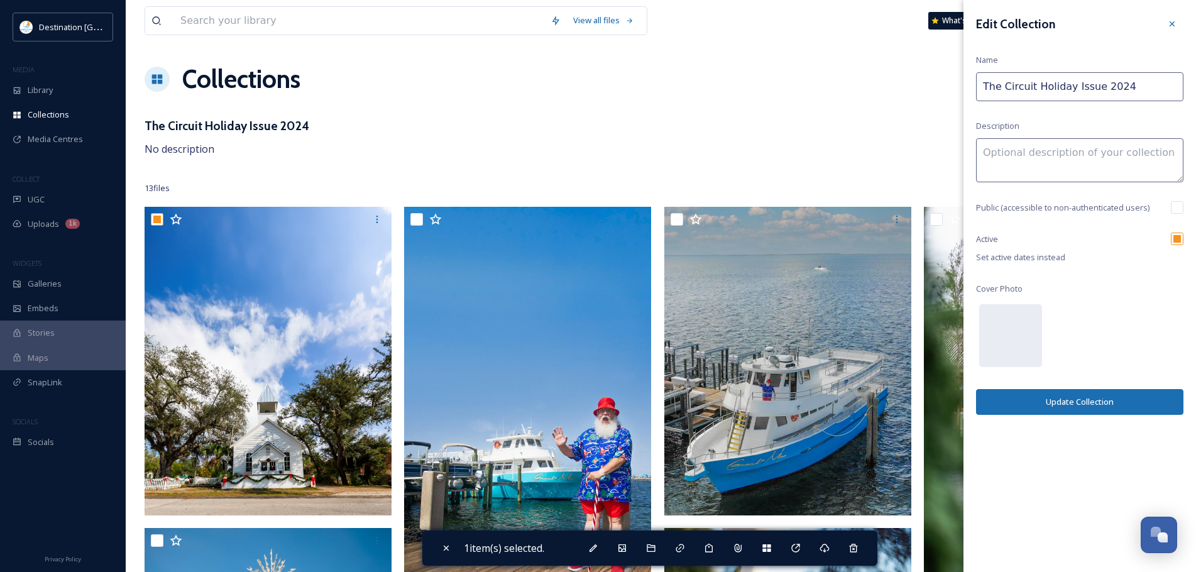
click at [1176, 200] on div "Edit Collection Name The Circuit Holiday Issue 2024 Description Public (accessi…" at bounding box center [1079, 213] width 232 height 427
click at [1178, 205] on input "checkbox" at bounding box center [1176, 207] width 13 height 13
checkbox input "true"
click at [1118, 401] on button "Update Collection" at bounding box center [1079, 402] width 207 height 26
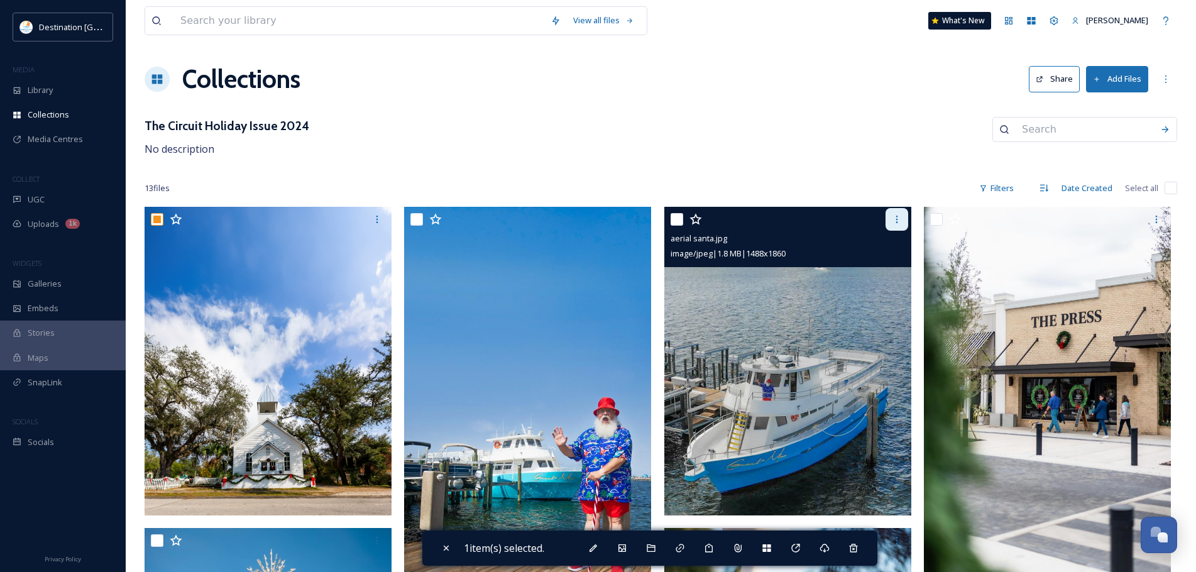
click at [898, 222] on icon at bounding box center [897, 219] width 10 height 10
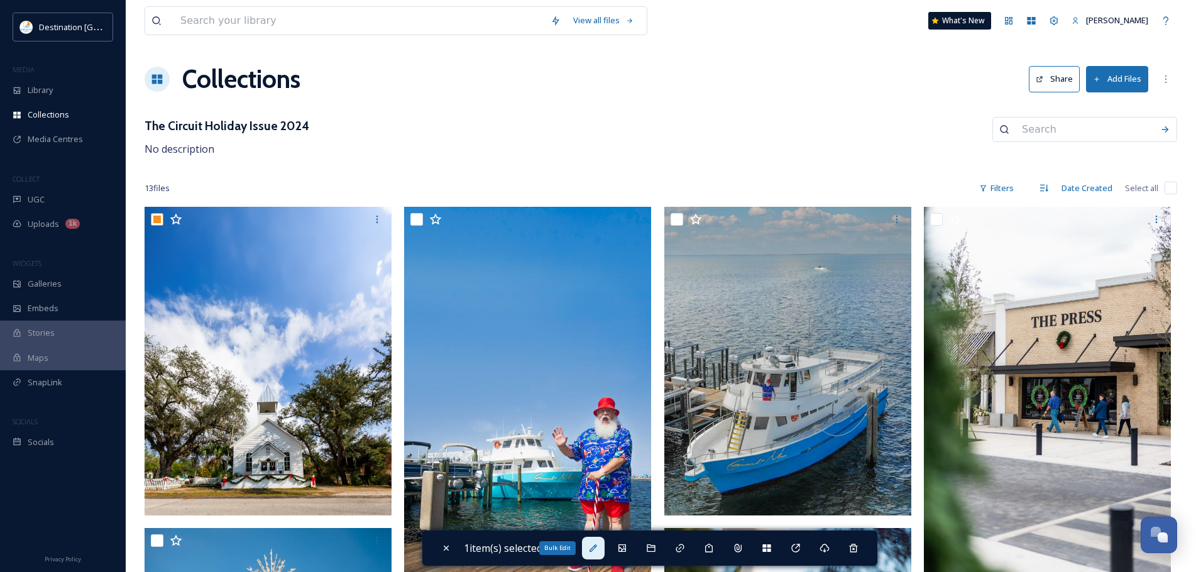
click at [603, 554] on div "Bulk Edit" at bounding box center [593, 548] width 23 height 23
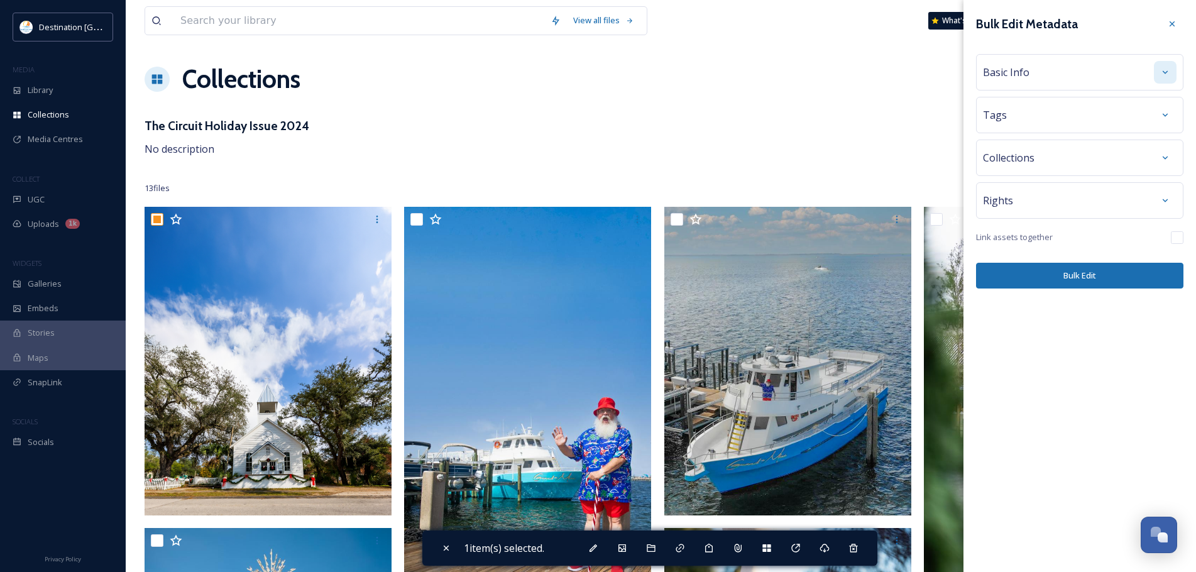
click at [1169, 75] on icon at bounding box center [1165, 72] width 10 height 10
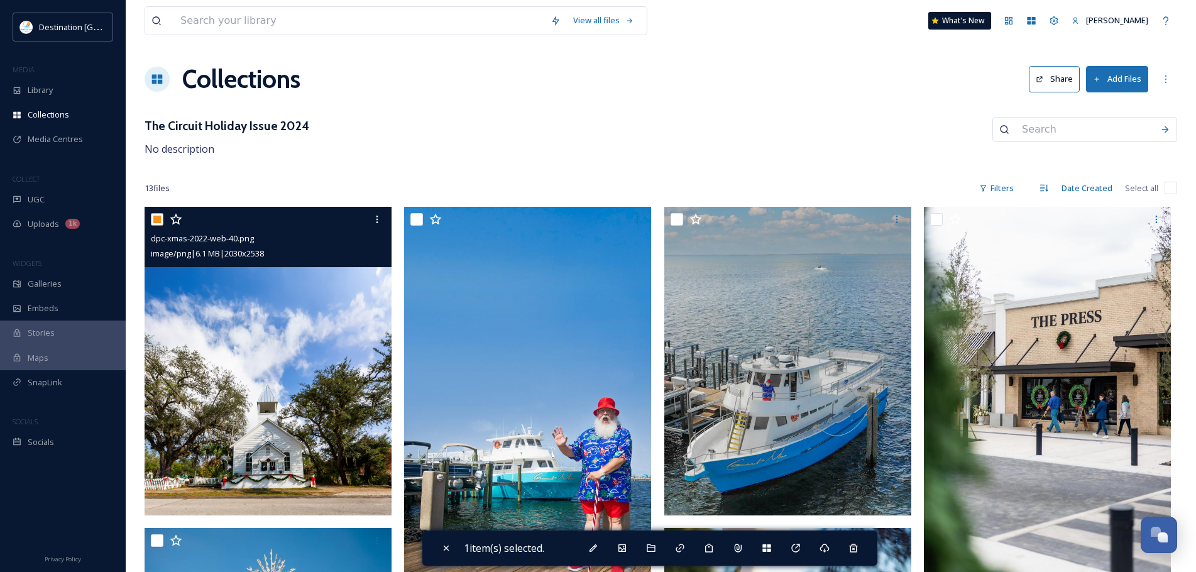
click at [375, 336] on img at bounding box center [268, 361] width 247 height 308
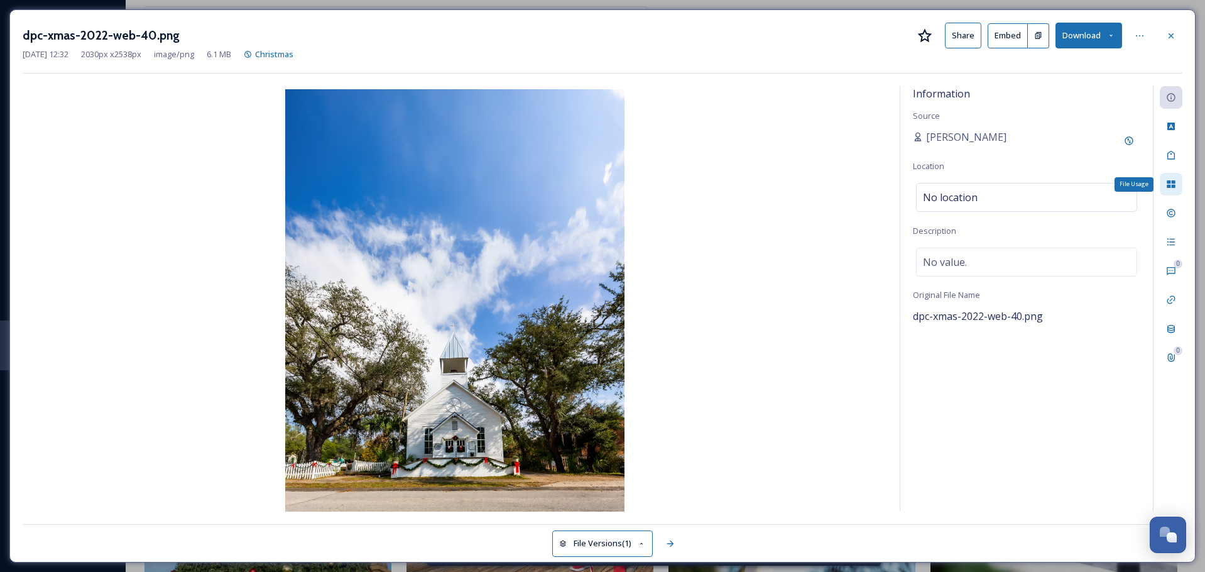
click at [1164, 183] on div "File Usage" at bounding box center [1171, 184] width 23 height 23
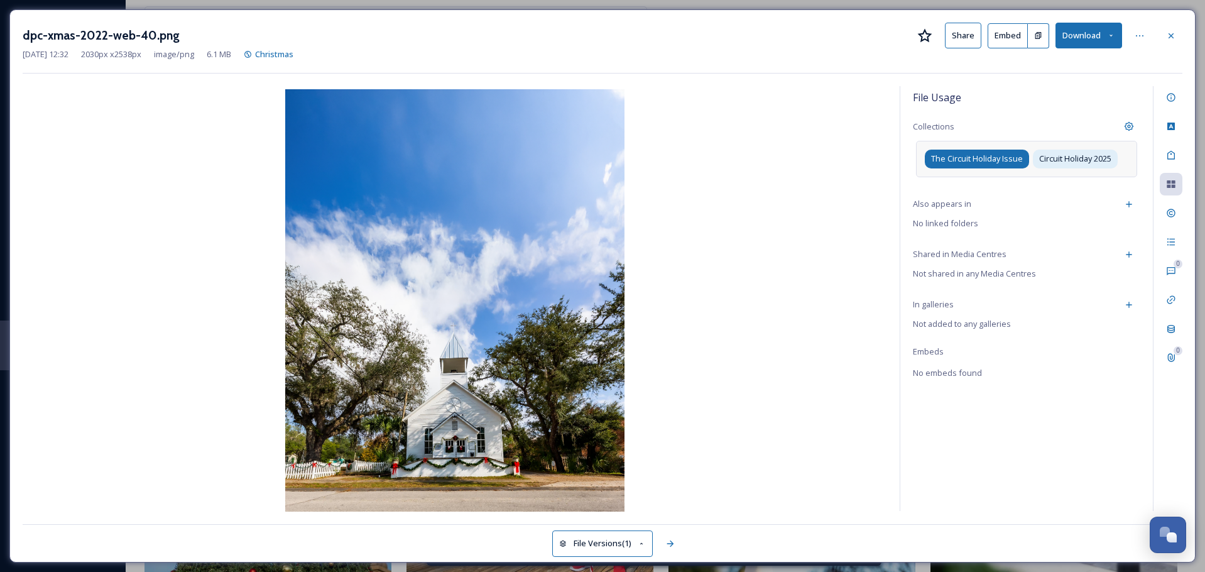
click at [1018, 160] on span "The Circuit Holiday Issue" at bounding box center [977, 159] width 92 height 12
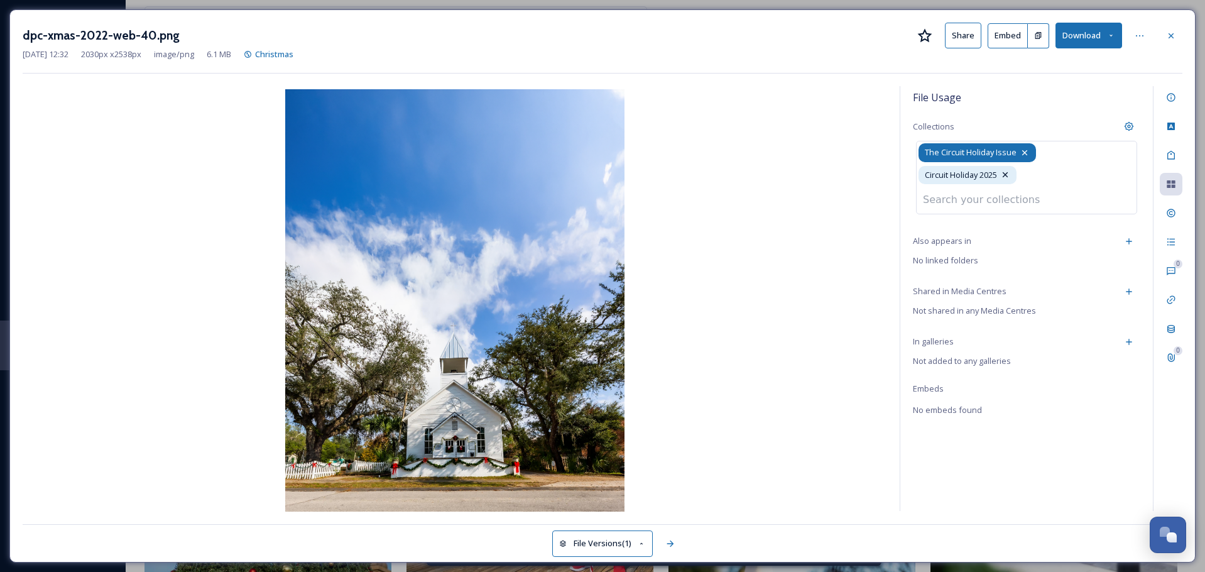
click at [1025, 153] on icon at bounding box center [1024, 152] width 5 height 5
click at [1027, 148] on icon at bounding box center [1025, 153] width 10 height 10
click at [1044, 152] on icon at bounding box center [1044, 152] width 5 height 5
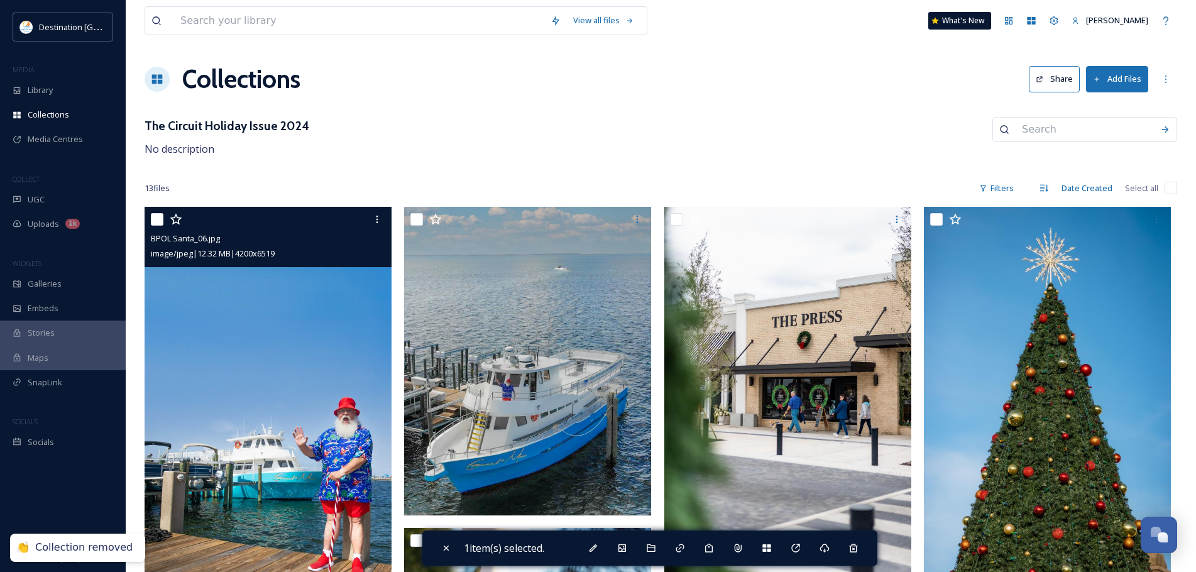
click at [297, 377] on img at bounding box center [268, 398] width 247 height 383
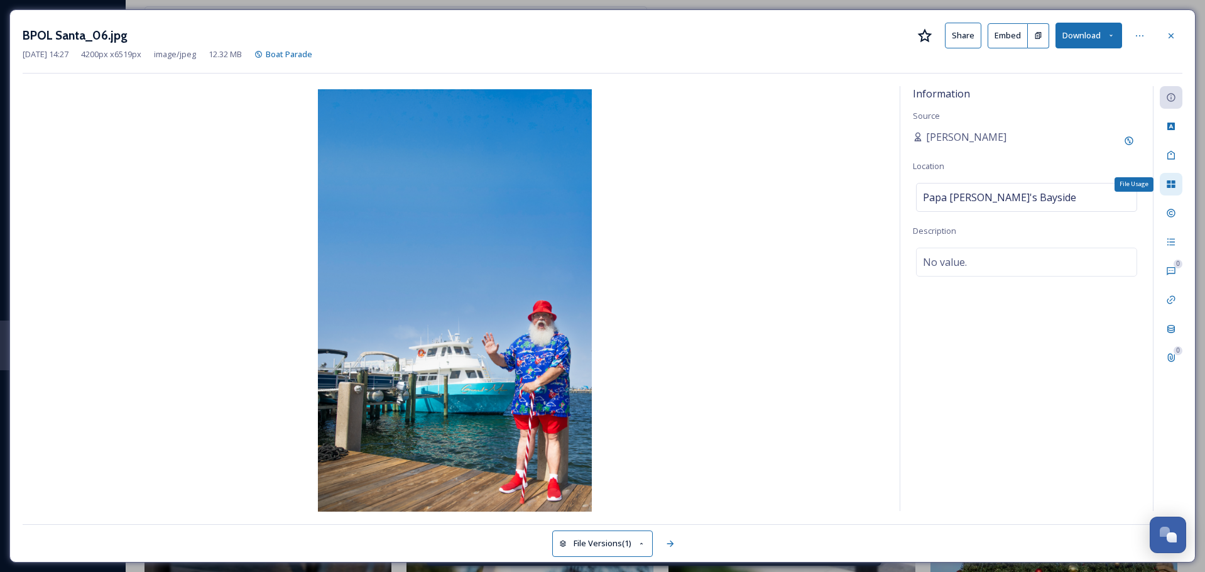
click at [1173, 185] on icon at bounding box center [1171, 184] width 10 height 10
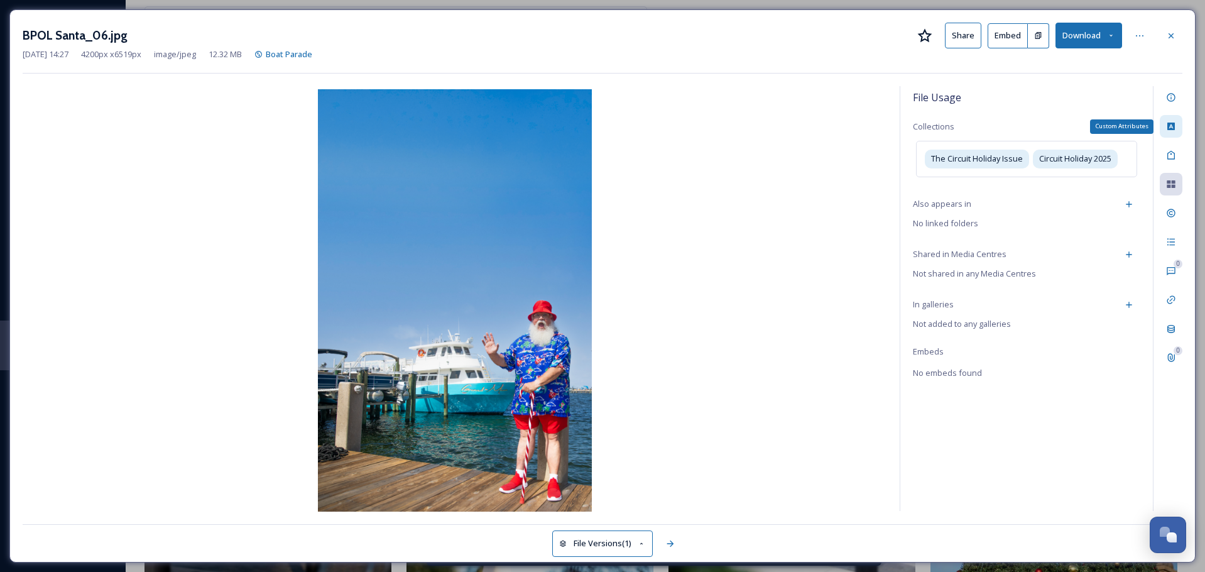
click at [1179, 129] on div "Custom Attributes" at bounding box center [1171, 126] width 23 height 23
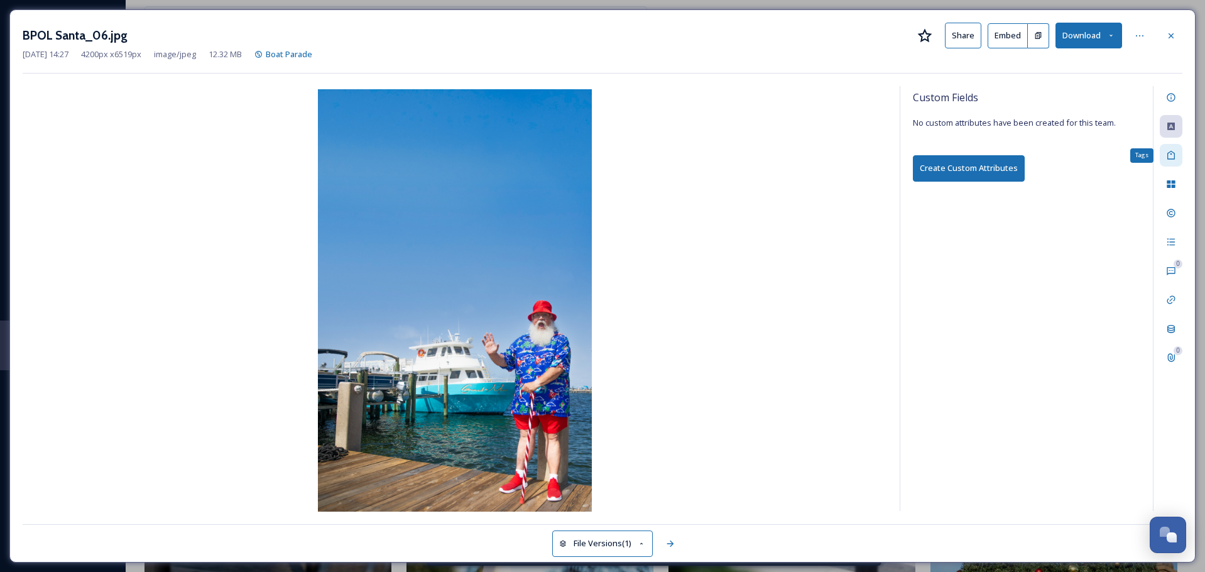
click at [1176, 158] on div "Tags" at bounding box center [1171, 155] width 23 height 23
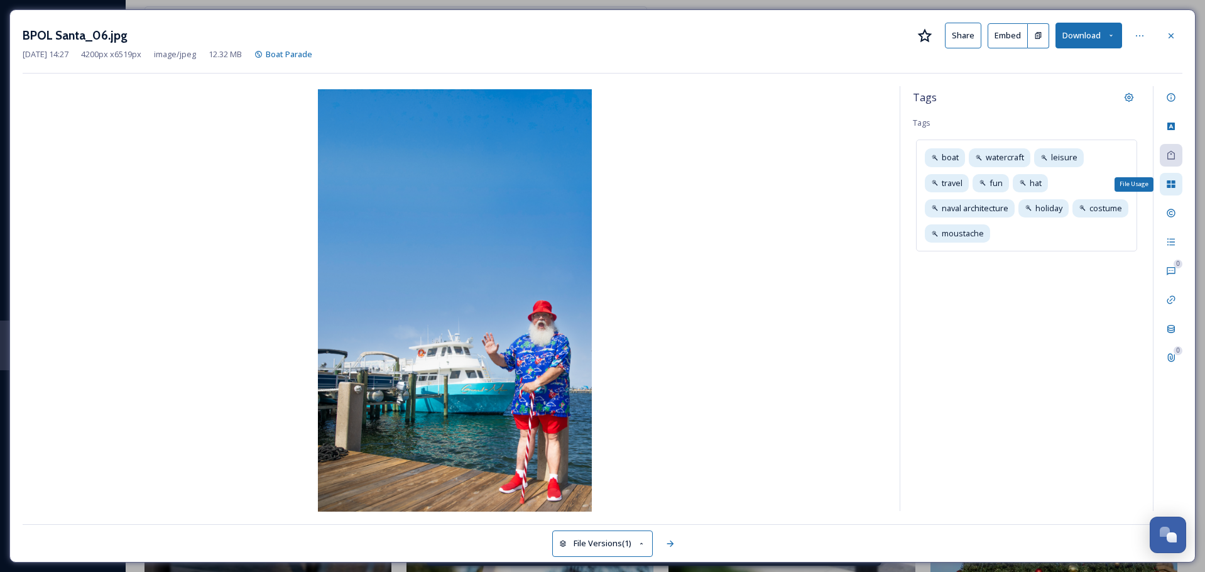
click at [1171, 182] on icon at bounding box center [1171, 184] width 10 height 10
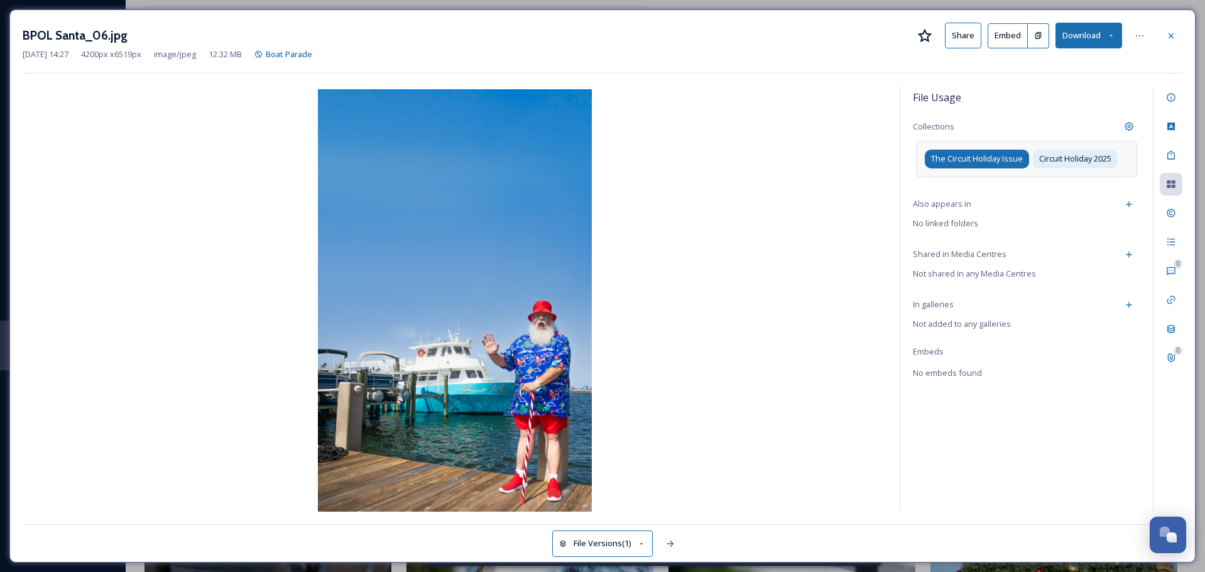
click at [1021, 157] on span "The Circuit Holiday Issue" at bounding box center [977, 159] width 92 height 12
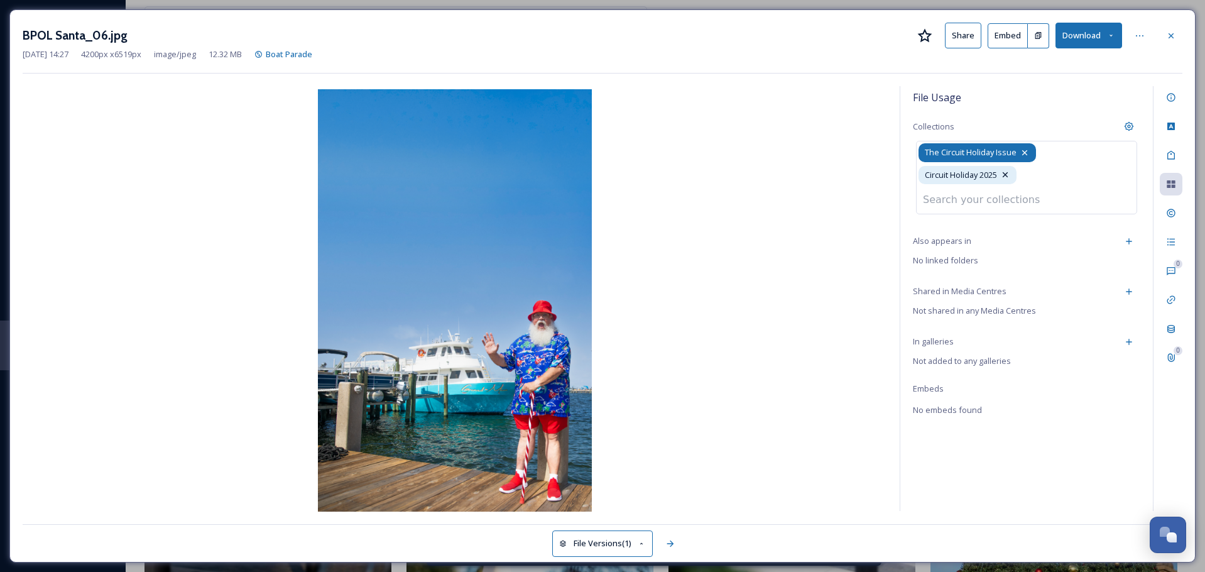
click at [1027, 151] on icon at bounding box center [1024, 152] width 5 height 5
click at [1043, 153] on icon at bounding box center [1044, 153] width 10 height 10
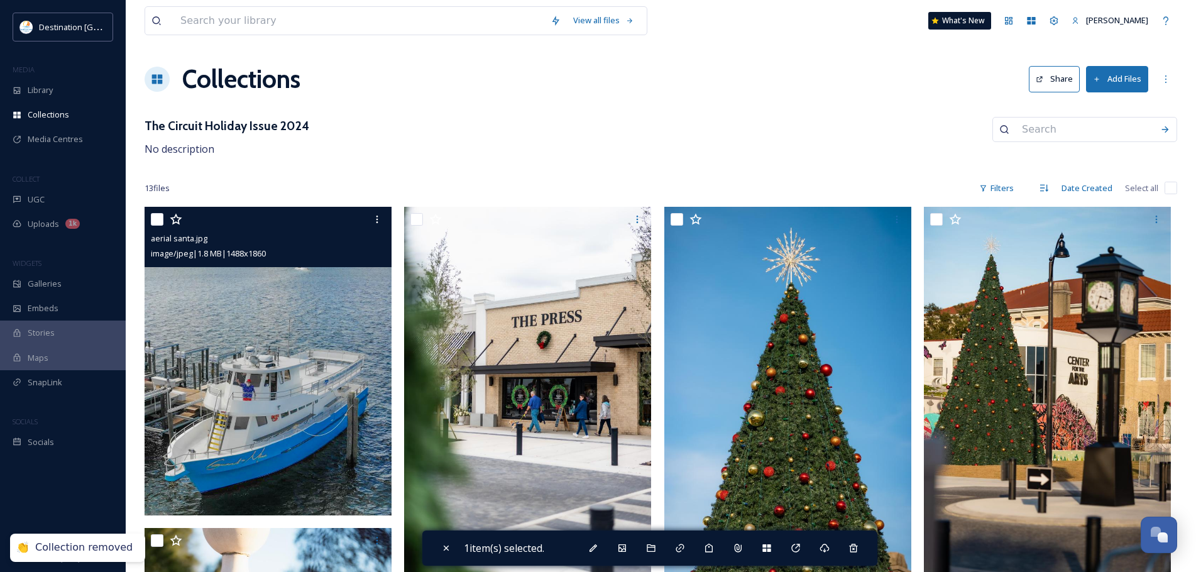
click at [366, 392] on img at bounding box center [268, 361] width 247 height 308
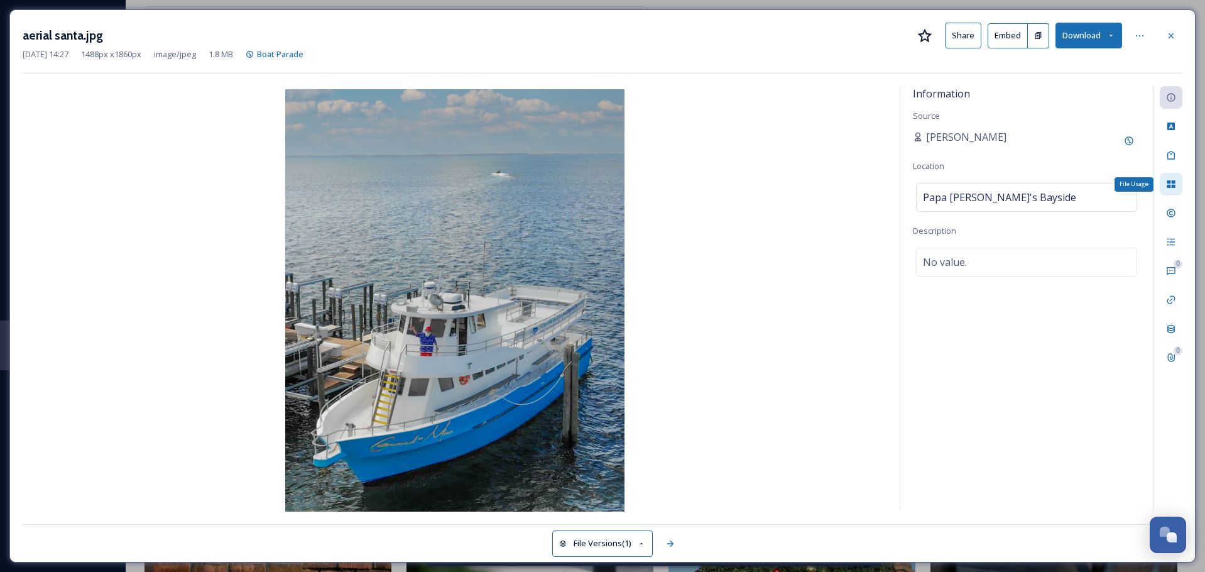
click at [1178, 183] on div "File Usage" at bounding box center [1171, 184] width 23 height 23
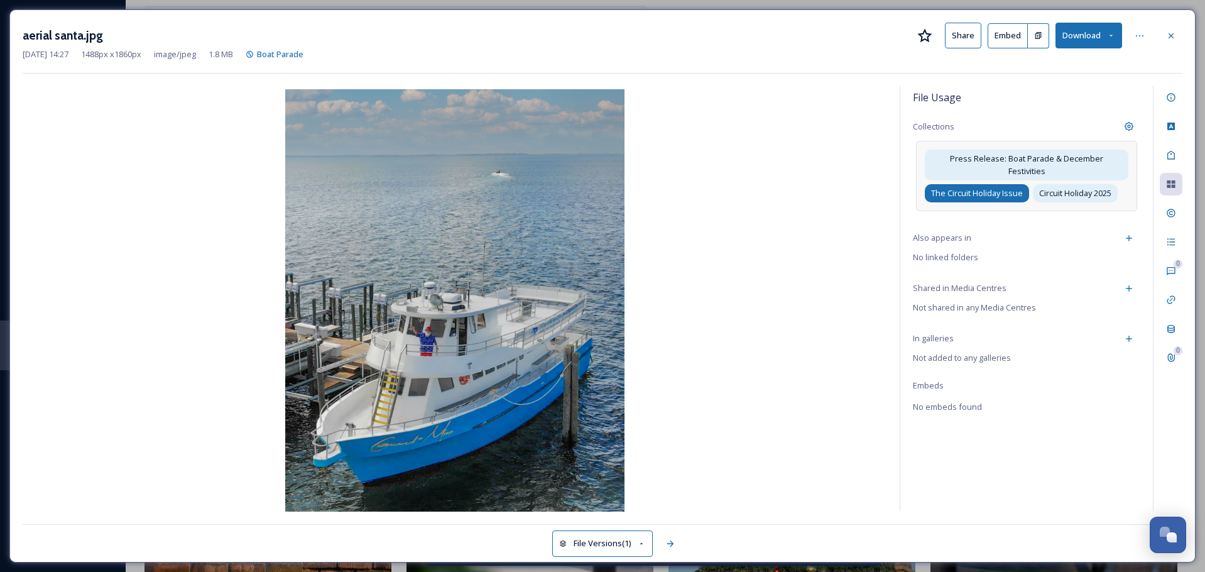
click at [1020, 187] on span "The Circuit Holiday Issue" at bounding box center [977, 193] width 92 height 12
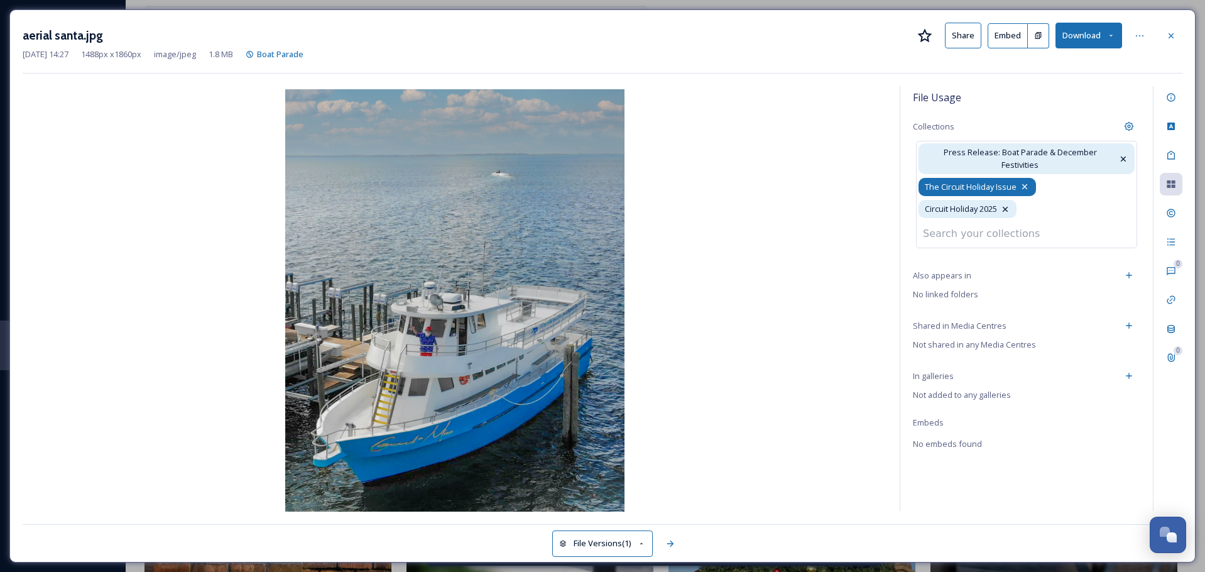
click at [1031, 178] on div "The Circuit Holiday Issue" at bounding box center [977, 187] width 117 height 18
click at [1024, 182] on icon at bounding box center [1025, 187] width 10 height 10
click at [1042, 182] on icon at bounding box center [1044, 187] width 10 height 10
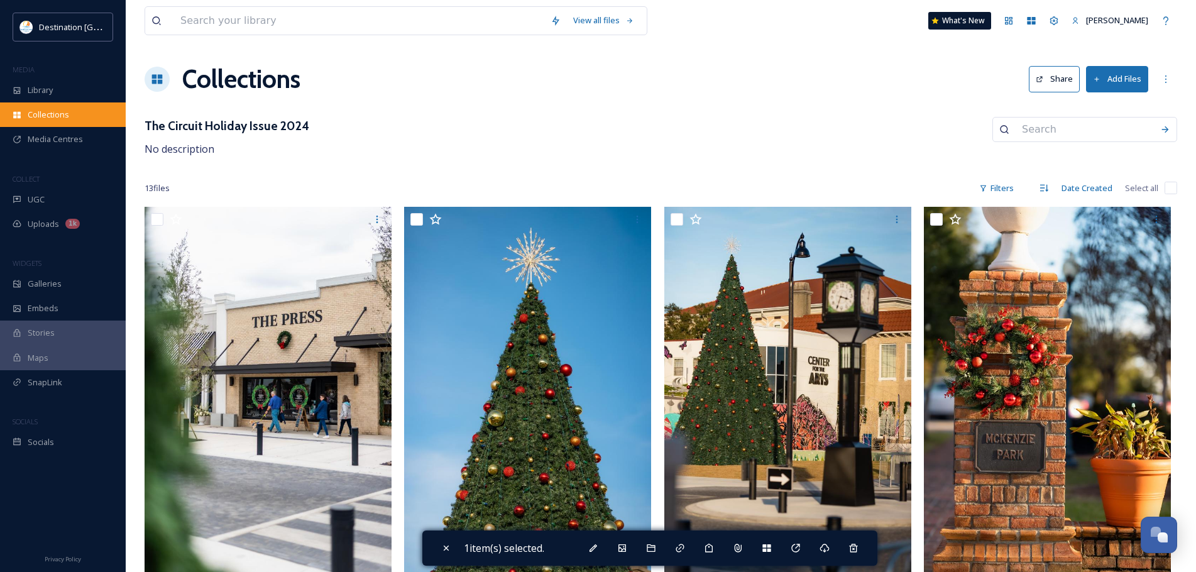
click at [79, 109] on div "Collections" at bounding box center [63, 114] width 126 height 25
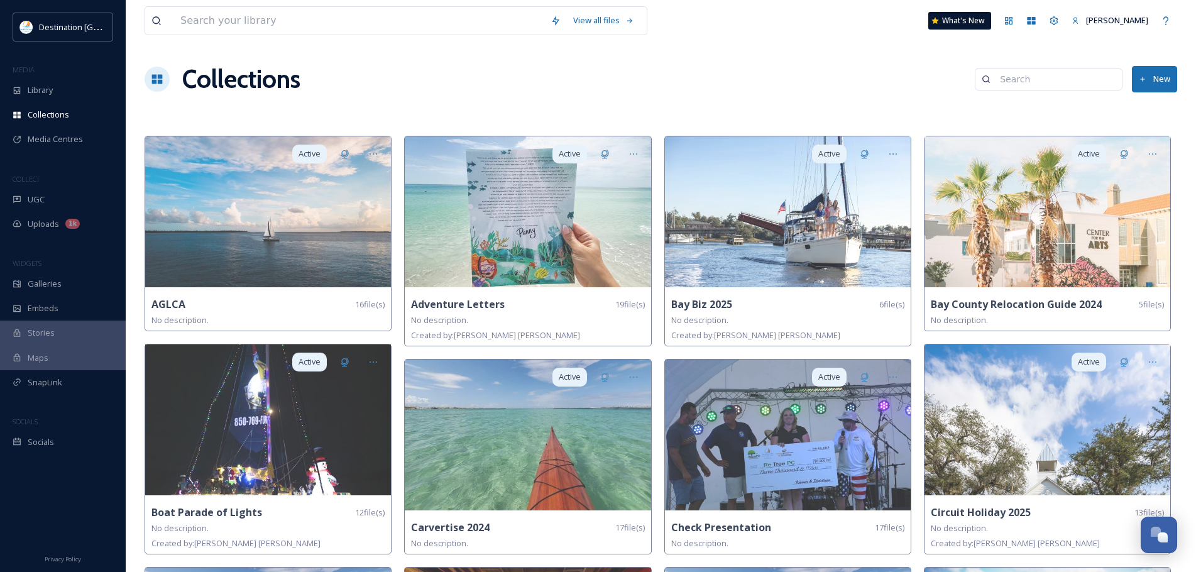
click at [1022, 70] on input at bounding box center [1054, 79] width 122 height 25
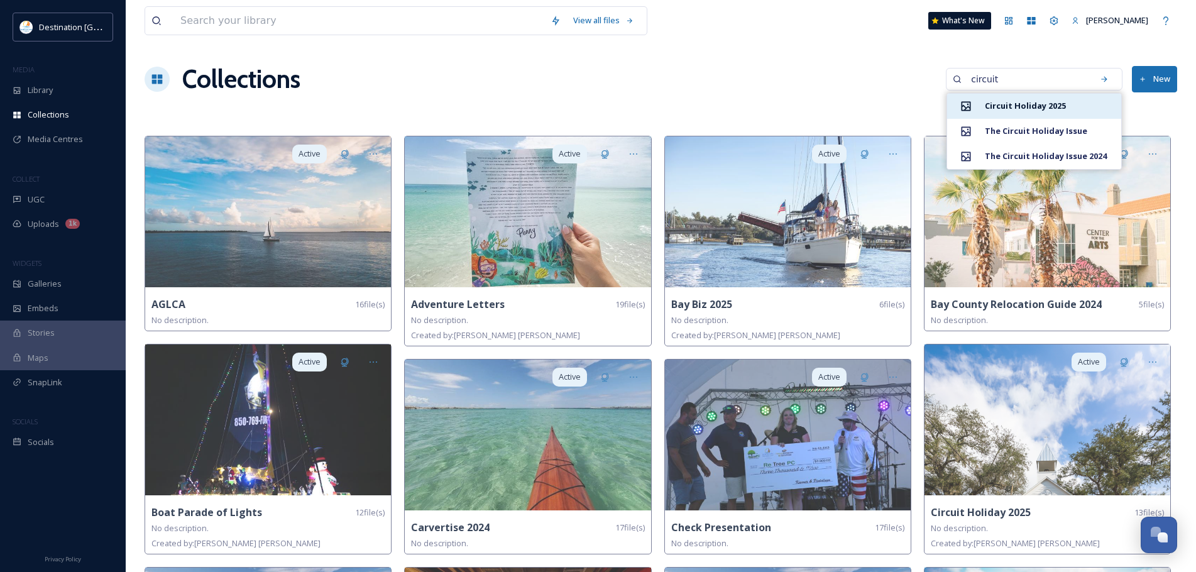
type input "circuit"
click at [1097, 107] on div "Circuit Holiday 2025" at bounding box center [1034, 106] width 174 height 25
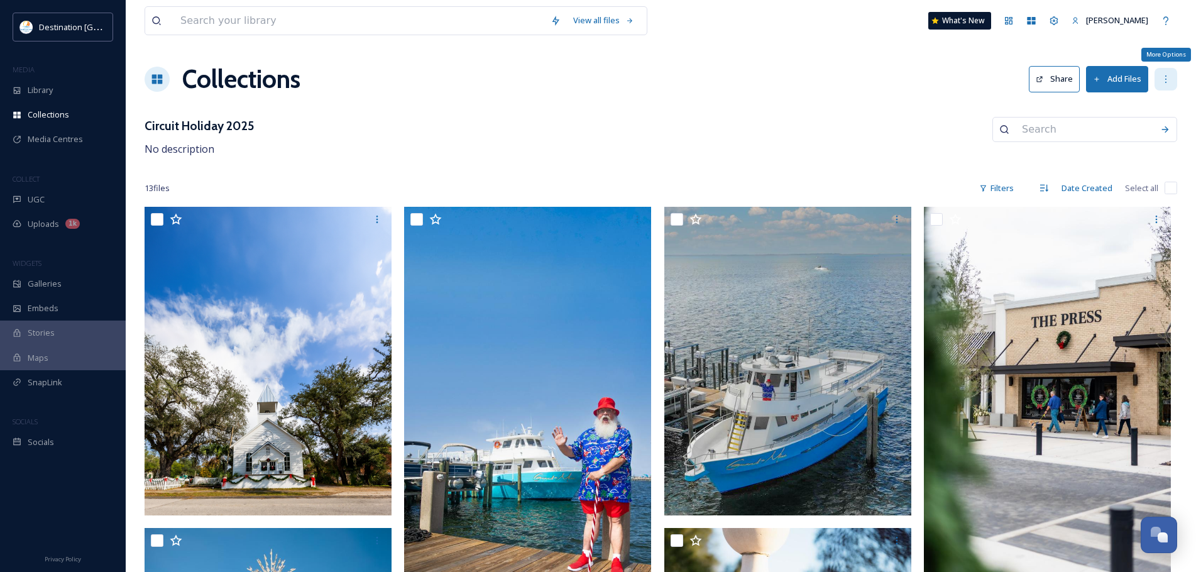
click at [1158, 72] on div "More Options" at bounding box center [1165, 79] width 23 height 23
click at [1043, 71] on button "Share" at bounding box center [1053, 79] width 51 height 26
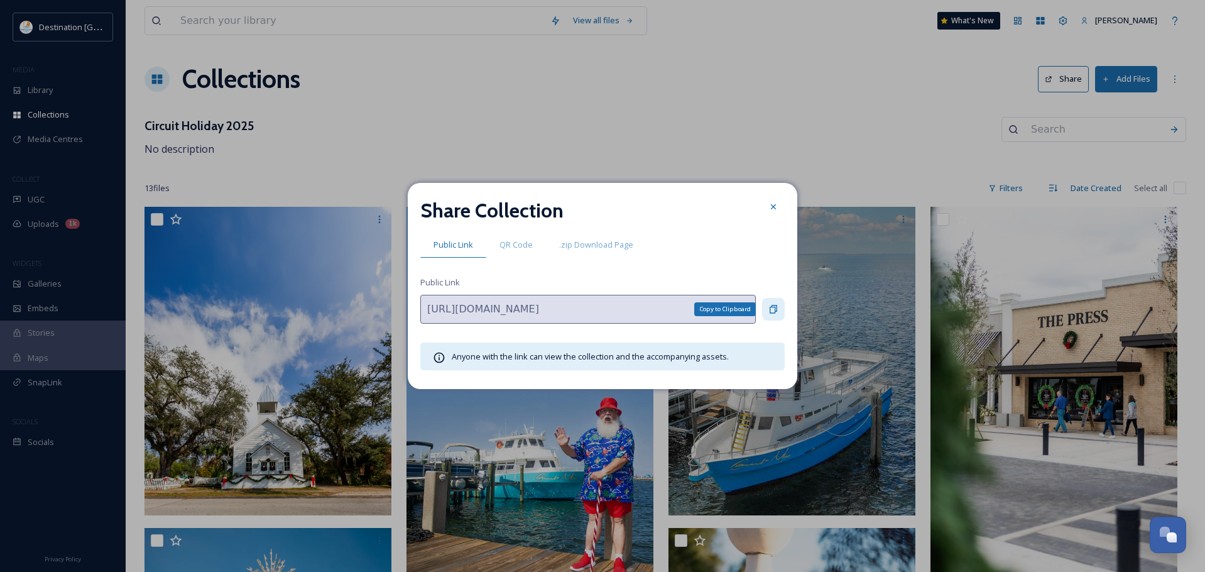
click at [768, 308] on div "Copy to Clipboard" at bounding box center [773, 309] width 23 height 23
